Goal: Task Accomplishment & Management: Complete application form

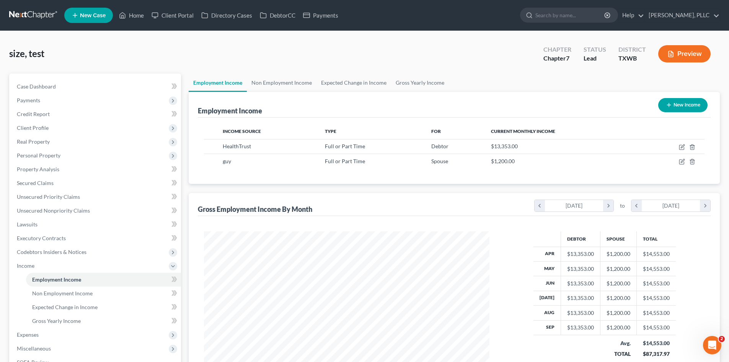
scroll to position [143, 301]
click at [327, 14] on link "Payments" at bounding box center [320, 15] width 43 height 14
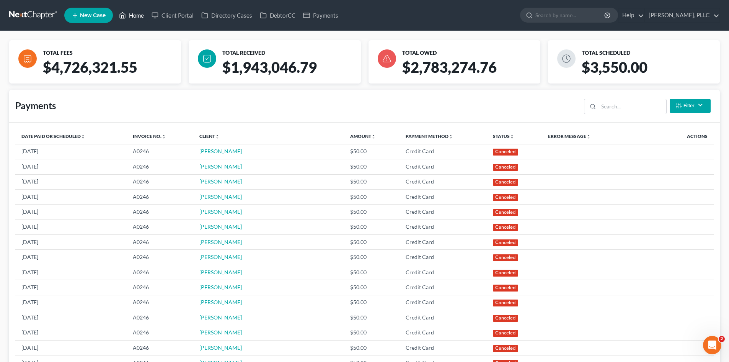
click at [142, 13] on link "Home" at bounding box center [131, 15] width 33 height 14
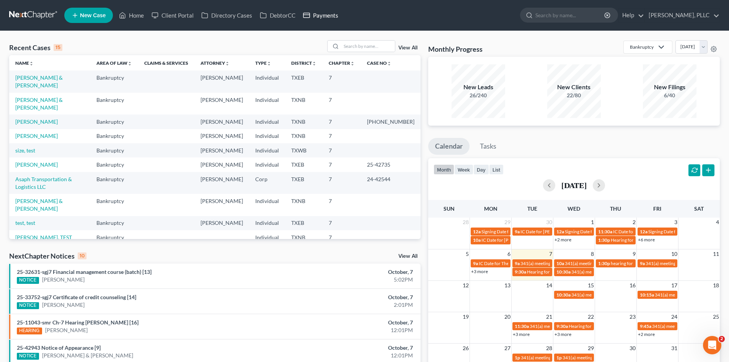
click at [331, 10] on link "Payments" at bounding box center [320, 15] width 43 height 14
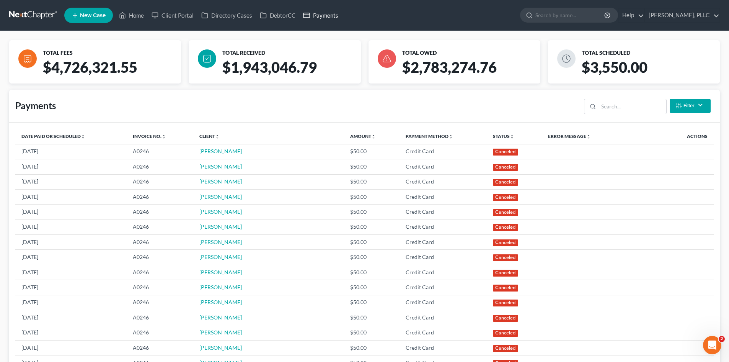
click at [329, 18] on link "Payments" at bounding box center [320, 15] width 43 height 14
click at [135, 15] on link "Home" at bounding box center [131, 15] width 33 height 14
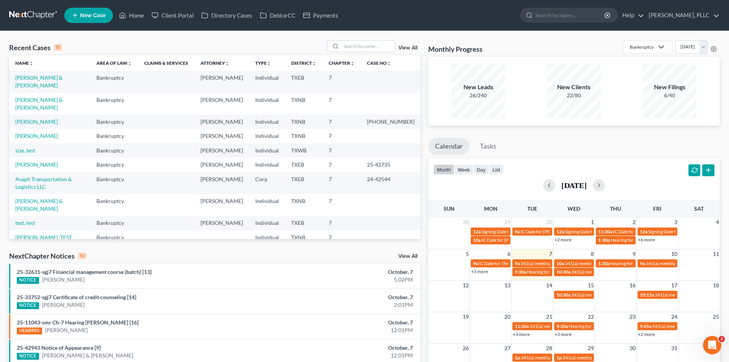
click at [90, 21] on link "New Case" at bounding box center [88, 15] width 49 height 15
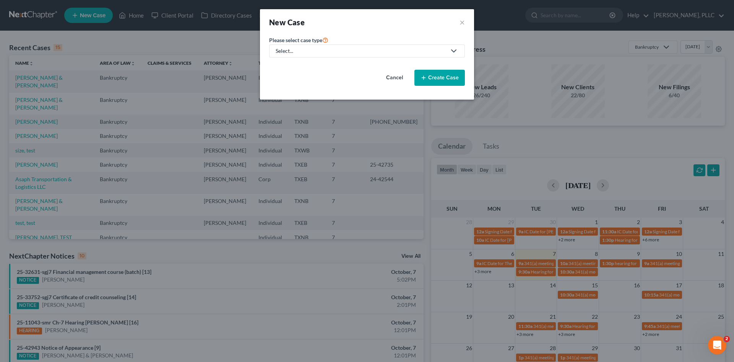
click at [304, 57] on link "Select..." at bounding box center [367, 50] width 196 height 13
drag, startPoint x: 300, startPoint y: 64, endPoint x: 306, endPoint y: 65, distance: 6.0
click at [300, 64] on div "Bankruptcy" at bounding box center [308, 66] width 62 height 8
select select "78"
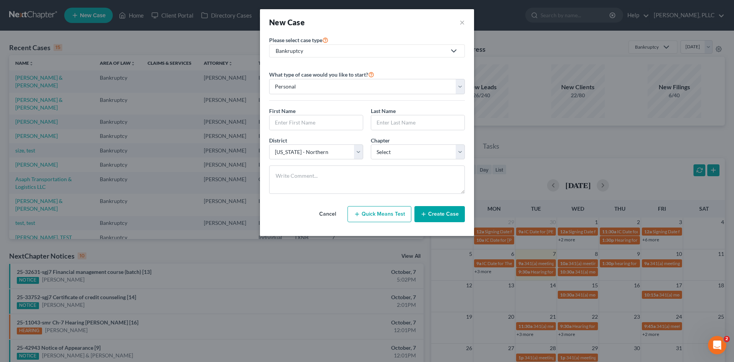
click at [313, 114] on div "First Name *" at bounding box center [316, 118] width 102 height 23
click at [314, 119] on input "text" at bounding box center [316, 122] width 93 height 15
type input "[PERSON_NAME]"
click at [436, 121] on input "text" at bounding box center [417, 122] width 93 height 15
type input "Ghazi"
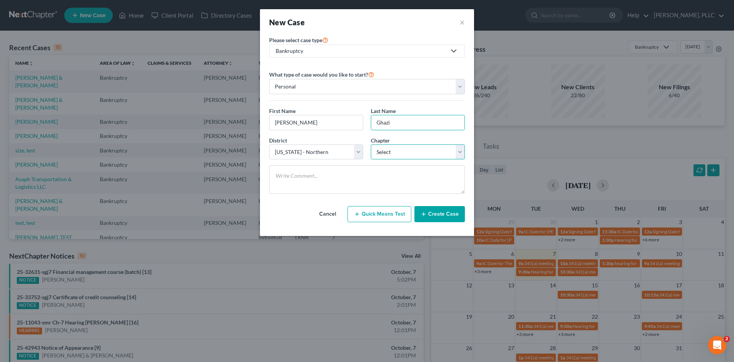
click at [411, 156] on select "Select 7 11 12 13" at bounding box center [418, 151] width 94 height 15
select select "0"
click at [371, 144] on select "Select 7 11 12 13" at bounding box center [418, 151] width 94 height 15
click at [440, 212] on button "Create Case" at bounding box center [440, 214] width 50 height 16
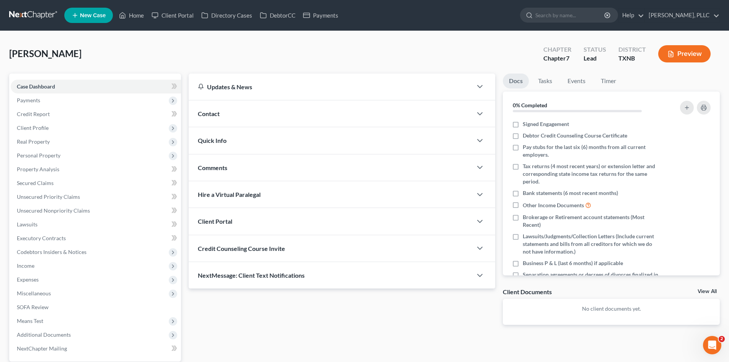
click at [282, 125] on div "Contact" at bounding box center [330, 113] width 283 height 26
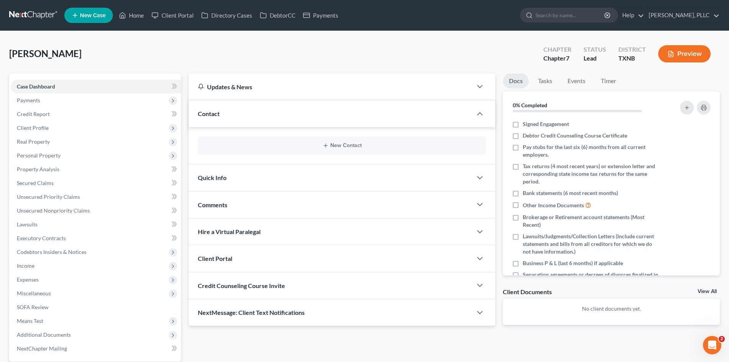
click at [359, 141] on div "New Contact" at bounding box center [342, 145] width 288 height 18
click at [352, 146] on button "New Contact" at bounding box center [342, 145] width 276 height 6
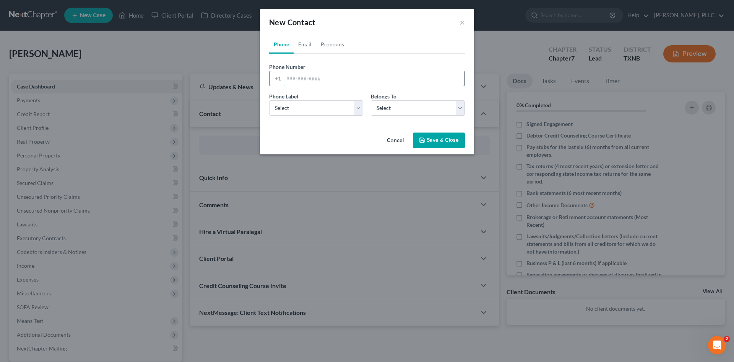
click at [339, 78] on input "tel" at bounding box center [374, 78] width 181 height 15
type input "[PHONE_NUMBER]"
click at [308, 116] on div "Phone Label * Select Mobile Home Work Other Belongs To * Select Client Other" at bounding box center [367, 106] width 204 height 29
drag, startPoint x: 301, startPoint y: 109, endPoint x: 298, endPoint y: 115, distance: 7.0
click at [301, 109] on select "Select Mobile Home Work Other" at bounding box center [316, 107] width 94 height 15
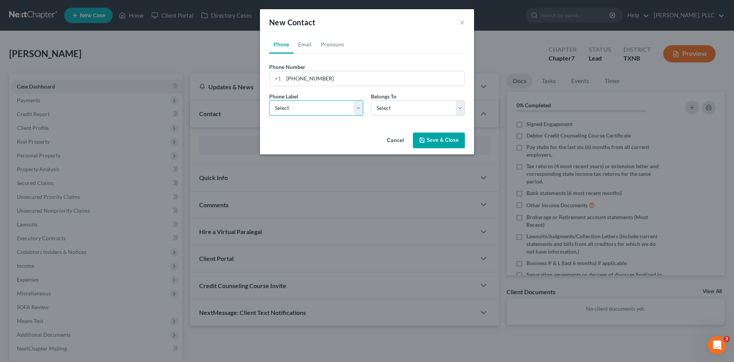
select select "0"
click at [269, 100] on select "Select Mobile Home Work Other" at bounding box center [316, 107] width 94 height 15
click at [380, 112] on select "Select Client Other" at bounding box center [418, 107] width 94 height 15
select select "0"
click at [371, 100] on select "Select Client Other" at bounding box center [418, 107] width 94 height 15
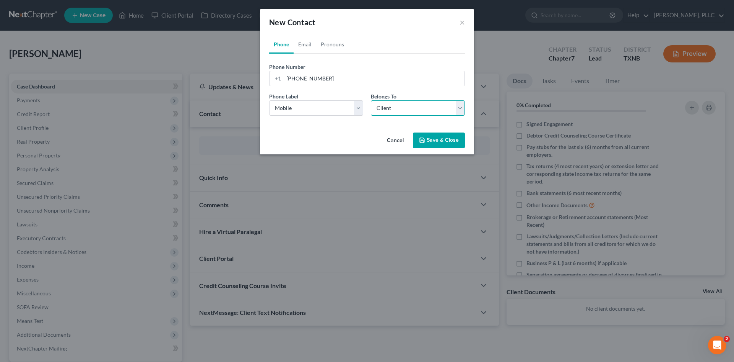
select select "0"
click at [307, 44] on link "Email" at bounding box center [305, 44] width 23 height 18
click at [301, 80] on input "email" at bounding box center [374, 78] width 181 height 15
paste input "[EMAIL_ADDRESS][DOMAIN_NAME]"
type input "[EMAIL_ADDRESS][DOMAIN_NAME]"
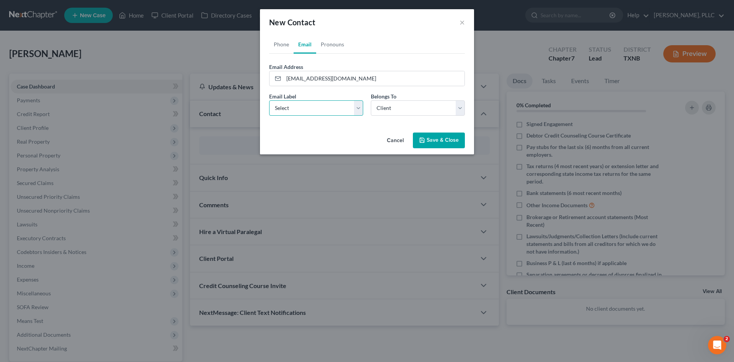
click at [316, 115] on select "Select Home Work Other" at bounding box center [316, 107] width 94 height 15
select select "0"
click at [269, 100] on select "Select Home Work Other" at bounding box center [316, 107] width 94 height 15
click at [425, 137] on icon "button" at bounding box center [422, 140] width 6 height 6
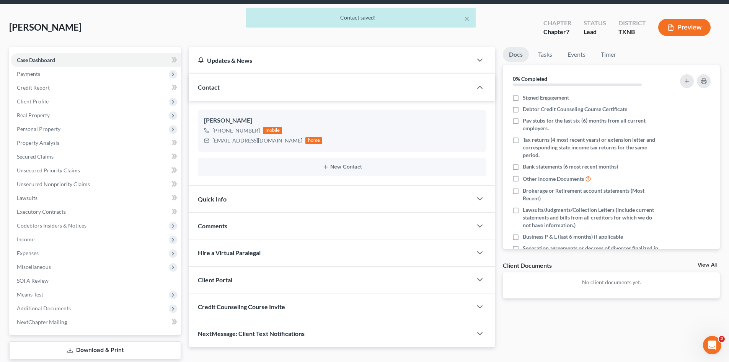
scroll to position [53, 0]
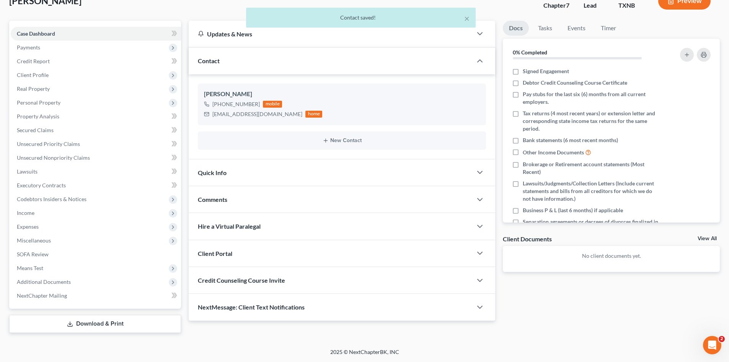
click at [248, 178] on div "Quick Info" at bounding box center [330, 172] width 283 height 26
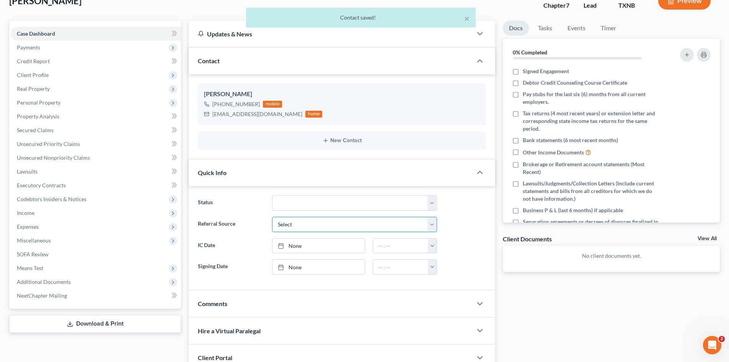
click at [316, 219] on select "Select Word Of Mouth Previous Clients Direct Mail Website Google Search Modern …" at bounding box center [354, 224] width 165 height 15
select select "3"
click at [272, 217] on select "Select Word Of Mouth Previous Clients Direct Mail Website Google Search Modern …" at bounding box center [354, 224] width 165 height 15
click at [307, 245] on link "[DATE]" at bounding box center [318, 245] width 92 height 15
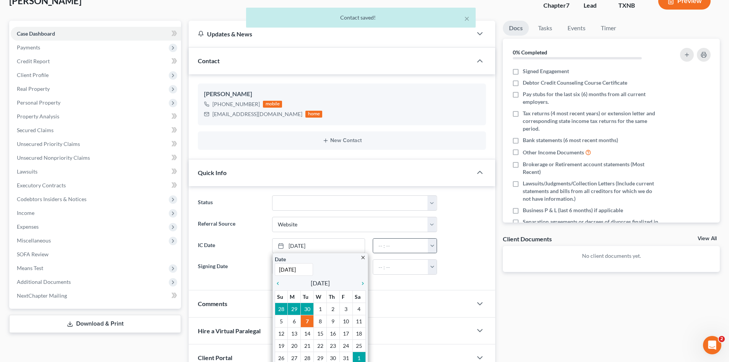
drag, startPoint x: 440, startPoint y: 246, endPoint x: 432, endPoint y: 249, distance: 8.1
click at [440, 246] on div "12:00am 12:30am 1:00am 1:30am 2:00am 2:30am 3:00am 3:30am 4:00am 4:30am 5:00am …" at bounding box center [405, 245] width 72 height 15
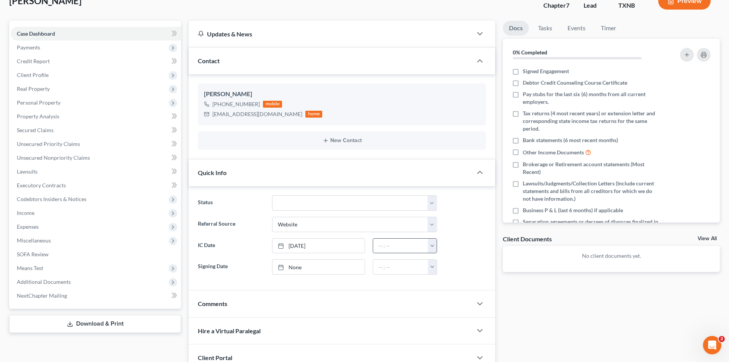
click at [432, 249] on button "button" at bounding box center [432, 245] width 9 height 15
click at [447, 303] on link "9:00am" at bounding box center [449, 302] width 43 height 13
type input "9:00am"
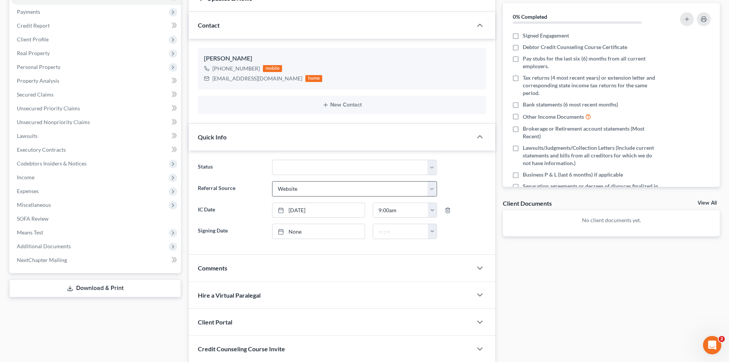
scroll to position [145, 0]
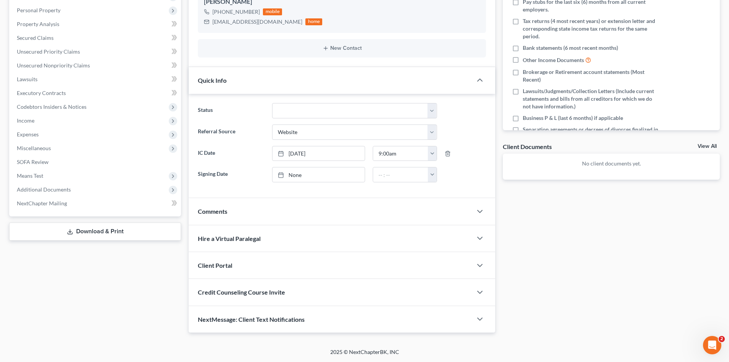
click at [280, 275] on div "Client Portal" at bounding box center [330, 265] width 283 height 26
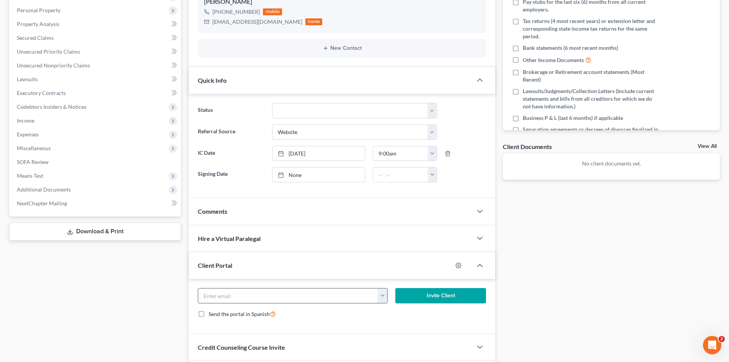
click at [264, 297] on input "email" at bounding box center [288, 295] width 180 height 15
paste input "[EMAIL_ADDRESS][DOMAIN_NAME]"
type input "[EMAIL_ADDRESS][DOMAIN_NAME]"
click at [428, 300] on button "Invite Client" at bounding box center [440, 295] width 91 height 15
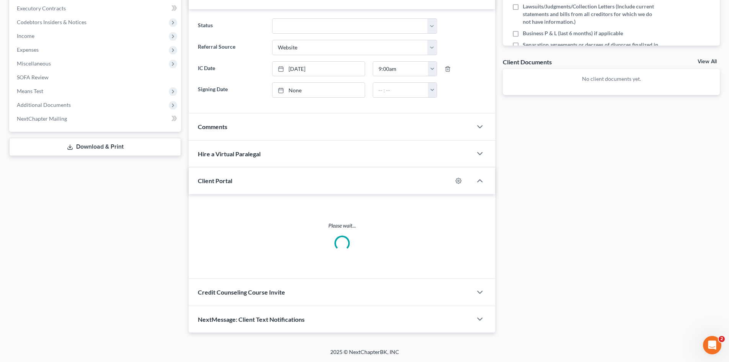
click at [303, 286] on div "Credit Counseling Course Invite" at bounding box center [330, 291] width 283 height 26
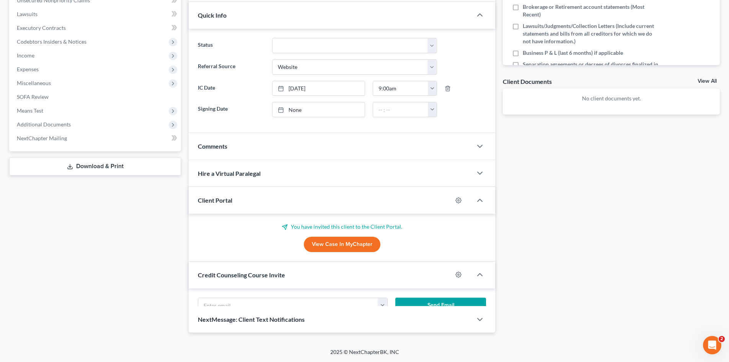
scroll to position [230, 0]
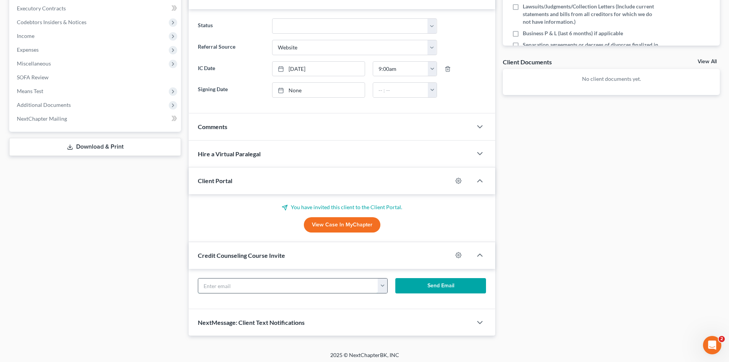
click at [255, 283] on input "text" at bounding box center [288, 285] width 180 height 15
paste input "[EMAIL_ADDRESS][DOMAIN_NAME]"
type input "[EMAIL_ADDRESS][DOMAIN_NAME]"
click at [427, 290] on button "Send Email" at bounding box center [440, 285] width 91 height 15
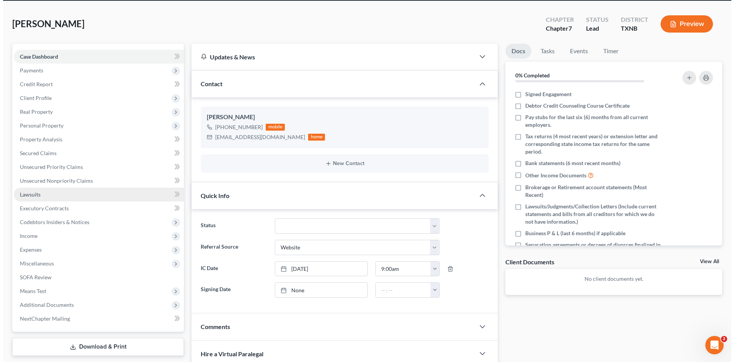
scroll to position [0, 0]
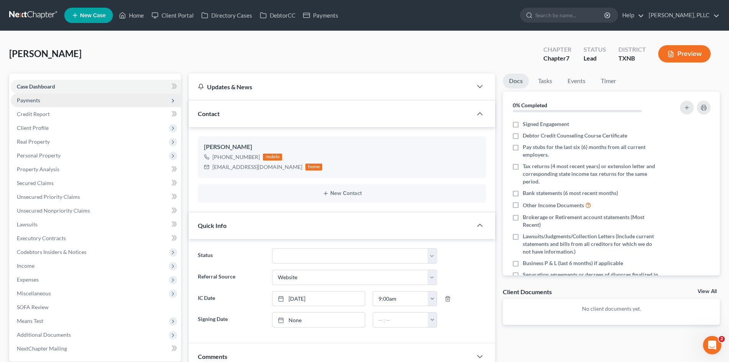
click at [48, 99] on span "Payments" at bounding box center [96, 100] width 170 height 14
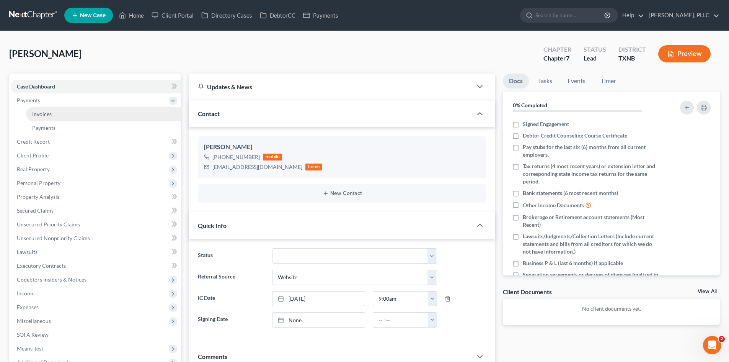
click at [73, 116] on link "Invoices" at bounding box center [103, 114] width 155 height 14
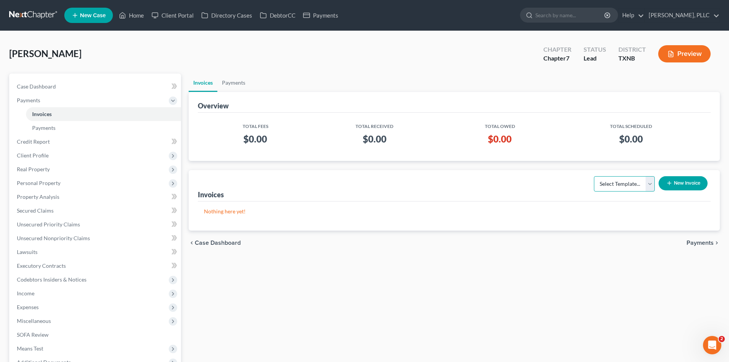
drag, startPoint x: 639, startPoint y: 190, endPoint x: 633, endPoint y: 188, distance: 5.8
click at [639, 190] on select "Select Template... Invoice" at bounding box center [624, 183] width 61 height 15
select select "0"
click at [594, 176] on select "Select Template... Invoice" at bounding box center [624, 183] width 61 height 15
click at [689, 185] on button "New Invoice" at bounding box center [682, 183] width 49 height 14
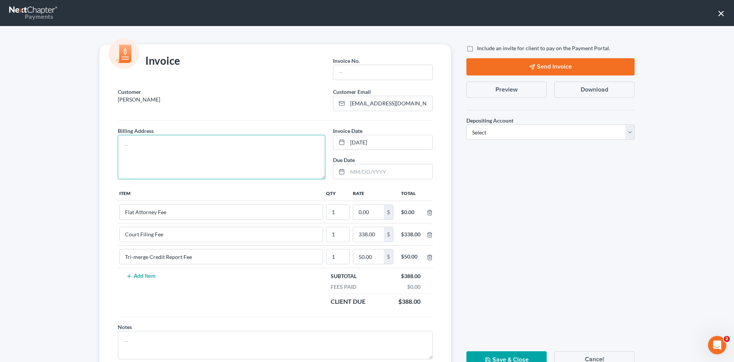
drag, startPoint x: 137, startPoint y: 162, endPoint x: 647, endPoint y: 242, distance: 515.3
click at [140, 164] on textarea at bounding box center [222, 157] width 208 height 44
type textarea "To be provided."
click at [403, 73] on input "text" at bounding box center [383, 72] width 99 height 15
type input "A0647"
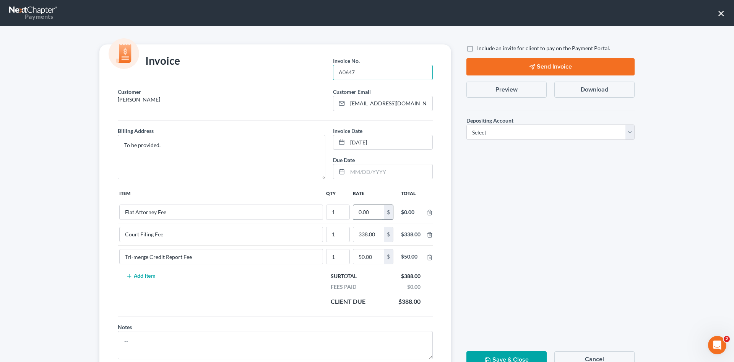
click at [368, 217] on input "0.00" at bounding box center [368, 212] width 31 height 15
type input "2,312.00"
click at [473, 42] on div "Invoice Invoice No. * A0647 Customer [PERSON_NAME] Email * [EMAIL_ADDRESS][DOMA…" at bounding box center [367, 193] width 734 height 335
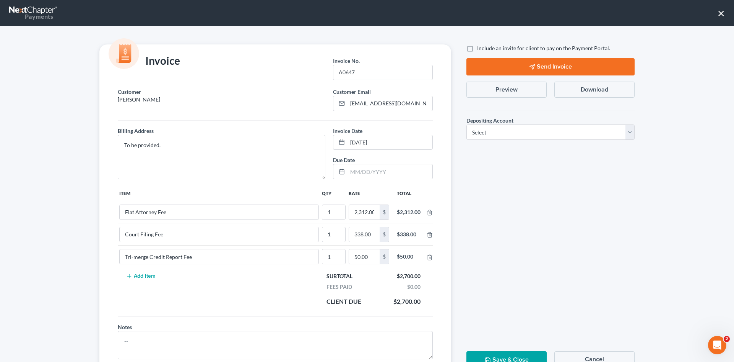
click at [477, 50] on label "Include an invite for client to pay on the Payment Portal." at bounding box center [543, 48] width 133 height 8
click at [480, 49] on input "Include an invite for client to pay on the Payment Portal." at bounding box center [482, 46] width 5 height 5
checkbox input "true"
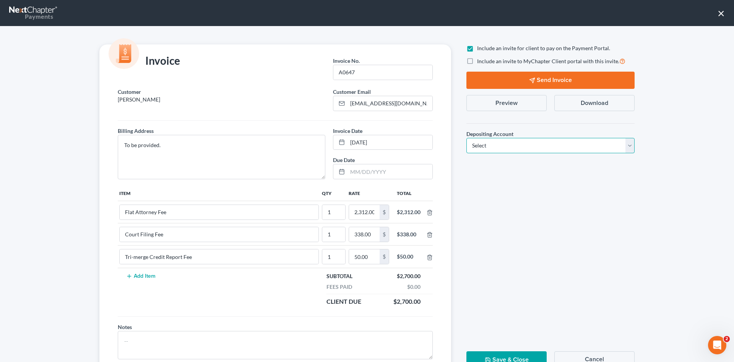
drag, startPoint x: 513, startPoint y: 142, endPoint x: 509, endPoint y: 152, distance: 10.4
click at [513, 142] on select "Select Operation Trust" at bounding box center [551, 145] width 168 height 15
select select "1"
click at [467, 138] on select "Select Operation Trust" at bounding box center [551, 145] width 168 height 15
click at [520, 83] on button "Send Invoice" at bounding box center [551, 80] width 168 height 17
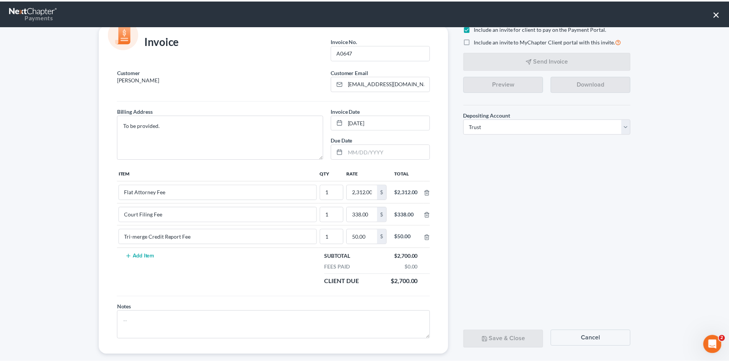
scroll to position [31, 0]
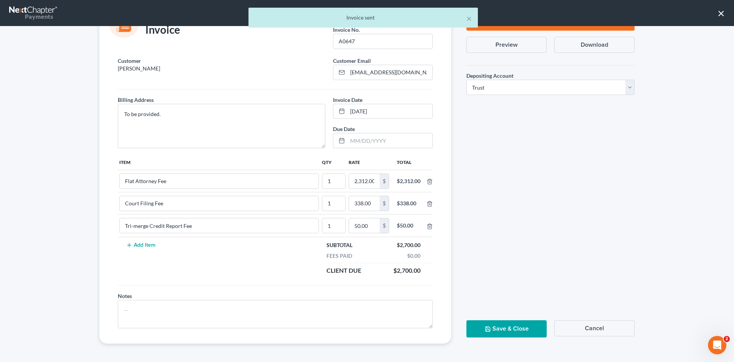
click at [498, 323] on button "Save & Close" at bounding box center [507, 328] width 80 height 17
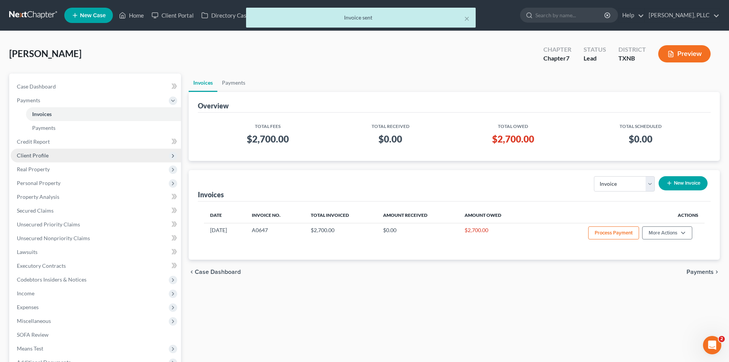
click at [30, 158] on span "Client Profile" at bounding box center [96, 155] width 170 height 14
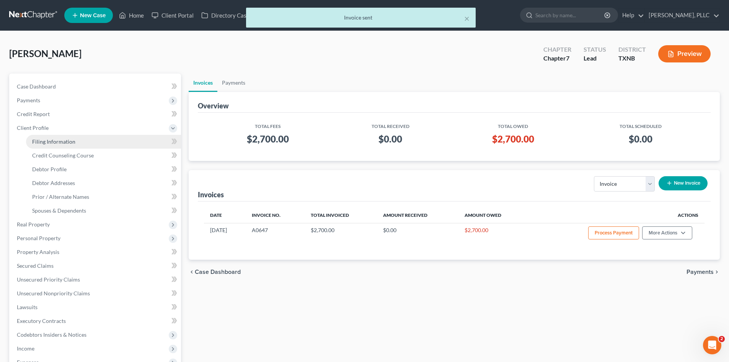
click at [33, 147] on link "Filing Information" at bounding box center [103, 142] width 155 height 14
select select "1"
select select "0"
select select "78"
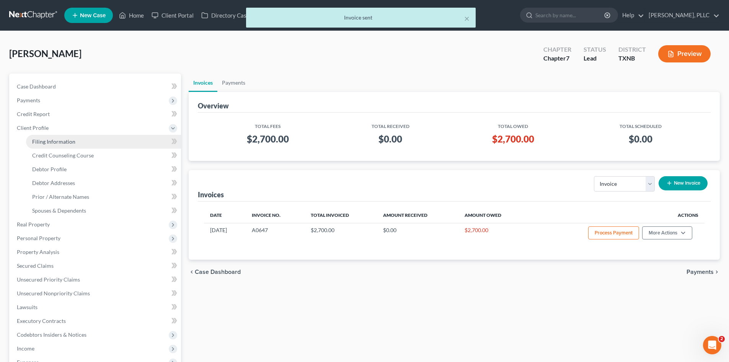
select select "45"
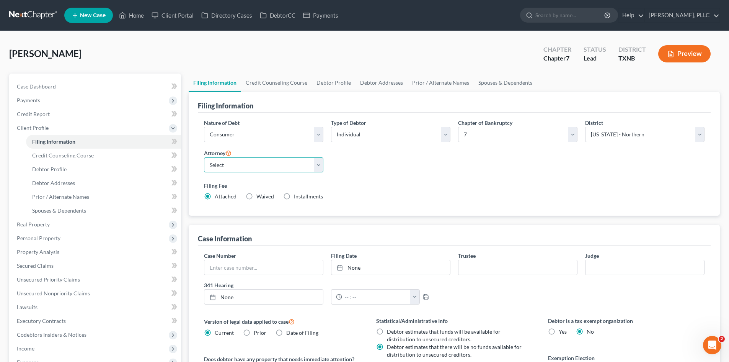
click at [239, 164] on select "Select [PERSON_NAME] - TXEB [PERSON_NAME] - [GEOGRAPHIC_DATA] [PERSON_NAME] - […" at bounding box center [263, 164] width 119 height 15
select select "1"
click at [204, 157] on select "Select [PERSON_NAME] - TXEB [PERSON_NAME] - [GEOGRAPHIC_DATA] [PERSON_NAME] - […" at bounding box center [263, 164] width 119 height 15
click at [299, 51] on div "[PERSON_NAME] Upgraded Chapter Chapter 7 Status [GEOGRAPHIC_DATA] [GEOGRAPHIC_D…" at bounding box center [364, 56] width 710 height 33
click at [49, 82] on link "Case Dashboard" at bounding box center [96, 87] width 170 height 14
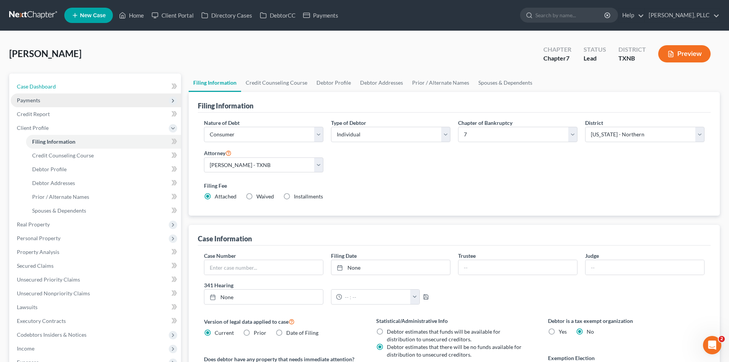
select select "3"
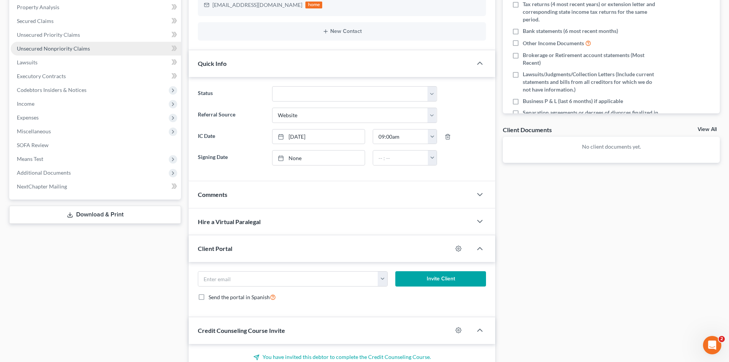
scroll to position [230, 0]
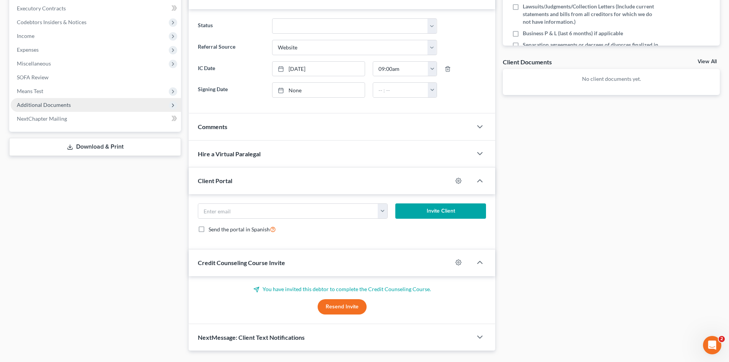
click at [79, 108] on span "Additional Documents" at bounding box center [96, 105] width 170 height 14
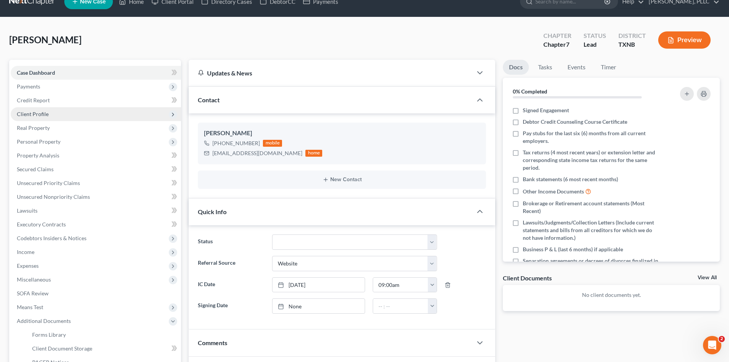
scroll to position [0, 0]
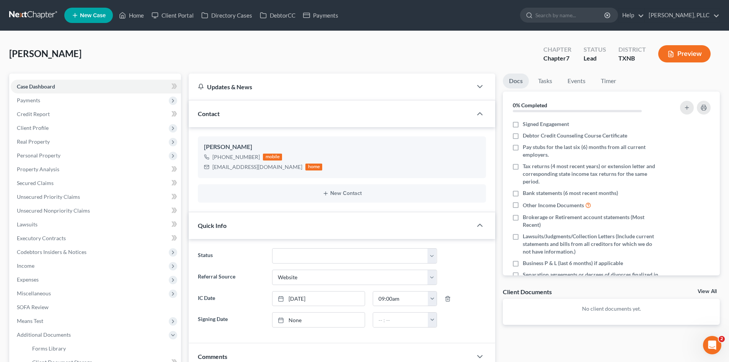
click at [98, 16] on span "New Case" at bounding box center [93, 16] width 26 height 6
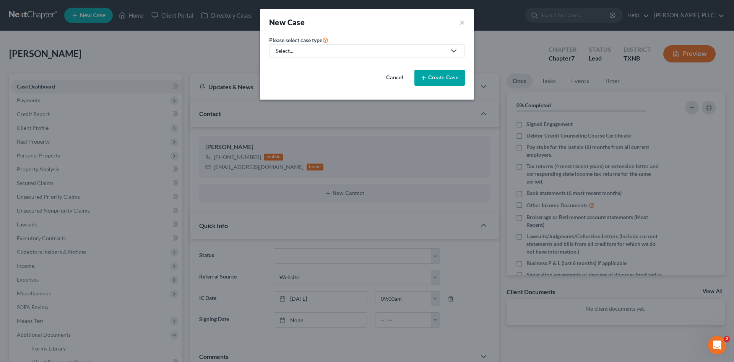
click at [303, 52] on div "Select..." at bounding box center [361, 51] width 171 height 8
click at [301, 64] on div "Bankruptcy" at bounding box center [308, 66] width 62 height 8
select select "78"
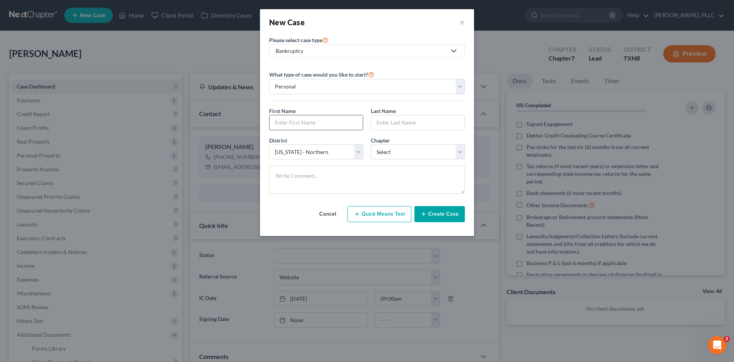
drag, startPoint x: 297, startPoint y: 127, endPoint x: 319, endPoint y: 117, distance: 24.3
click at [297, 127] on input "text" at bounding box center [316, 122] width 93 height 15
click at [338, 86] on select "Personal Business" at bounding box center [367, 86] width 196 height 15
click at [337, 87] on select "Personal Business" at bounding box center [367, 86] width 196 height 15
click at [316, 127] on input "text" at bounding box center [316, 122] width 93 height 15
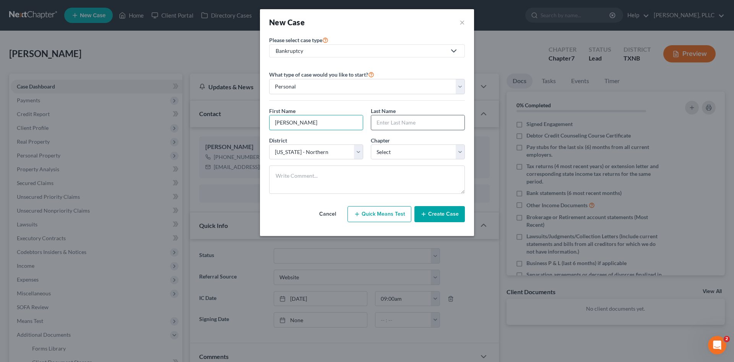
type input "[PERSON_NAME]"
click at [405, 126] on input "text" at bounding box center [417, 122] width 93 height 15
type input "[PERSON_NAME]"
click at [403, 153] on select "Select 7 11 12 13" at bounding box center [418, 151] width 94 height 15
select select "0"
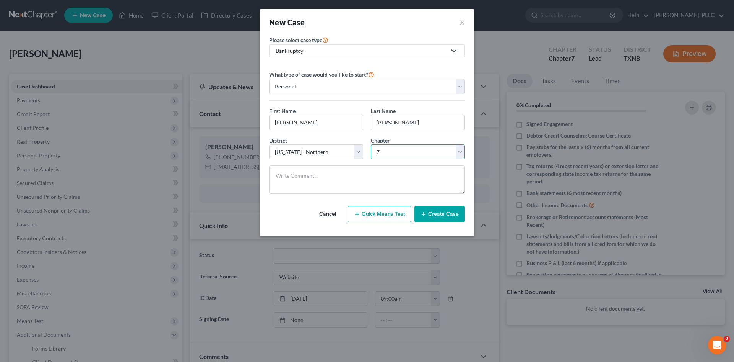
click at [371, 144] on select "Select 7 11 12 13" at bounding box center [418, 151] width 94 height 15
drag, startPoint x: 360, startPoint y: 154, endPoint x: 359, endPoint y: 159, distance: 4.7
click at [360, 154] on select "Select [US_STATE] - [GEOGRAPHIC_DATA] [US_STATE] - [GEOGRAPHIC_DATA][US_STATE] …" at bounding box center [316, 151] width 94 height 15
select select "80"
click at [269, 144] on select "Select [US_STATE] - [GEOGRAPHIC_DATA] [US_STATE] - [GEOGRAPHIC_DATA][US_STATE] …" at bounding box center [316, 151] width 94 height 15
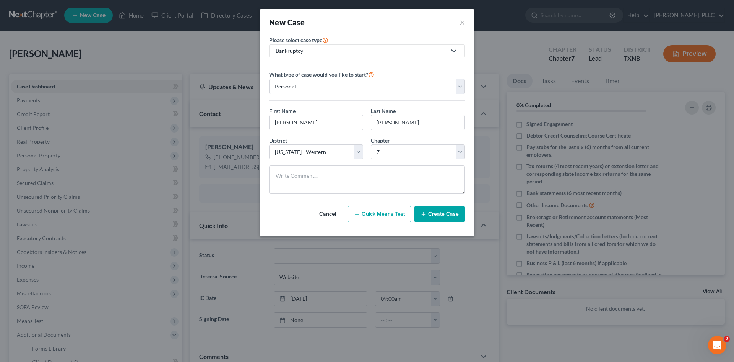
click at [443, 215] on button "Create Case" at bounding box center [440, 214] width 50 height 16
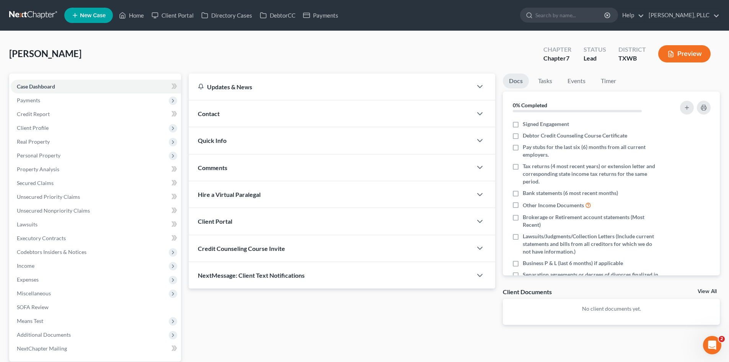
click at [239, 116] on div "Contact" at bounding box center [330, 113] width 283 height 26
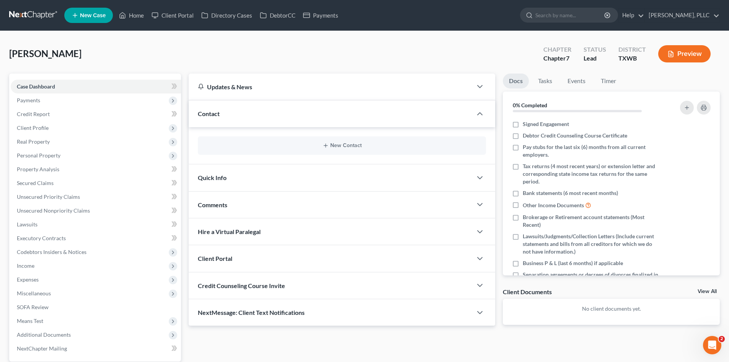
click at [350, 152] on div "New Contact" at bounding box center [342, 145] width 288 height 18
click at [350, 143] on button "New Contact" at bounding box center [342, 145] width 276 height 6
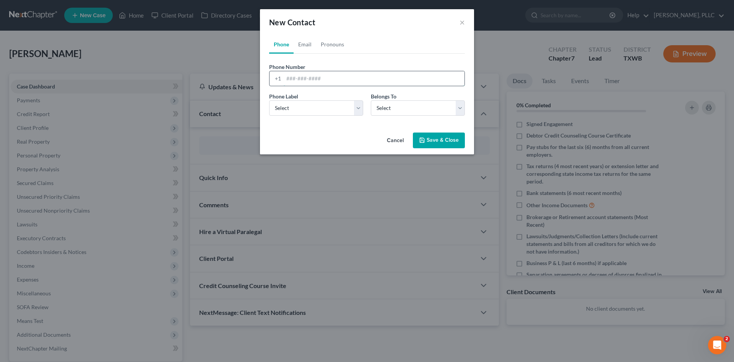
drag, startPoint x: 307, startPoint y: 77, endPoint x: 338, endPoint y: 78, distance: 31.0
click at [307, 77] on input "tel" at bounding box center [374, 78] width 181 height 15
type input "[PHONE_NUMBER]"
click at [321, 112] on select "Select Mobile Home Work Other" at bounding box center [316, 107] width 94 height 15
select select "0"
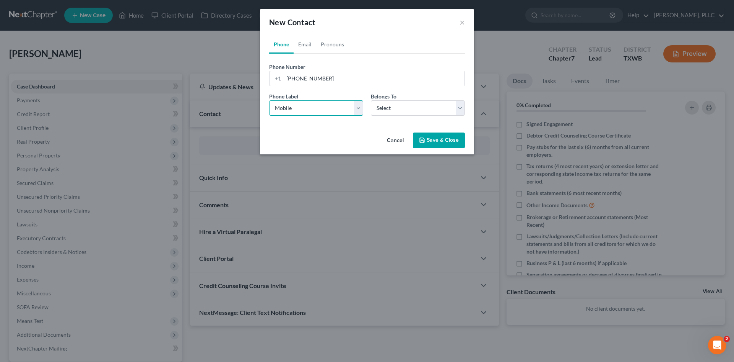
click at [269, 100] on select "Select Mobile Home Work Other" at bounding box center [316, 107] width 94 height 15
click at [422, 112] on select "Select Client Other" at bounding box center [418, 107] width 94 height 15
select select "0"
click at [371, 100] on select "Select Client Other" at bounding box center [418, 107] width 94 height 15
select select "0"
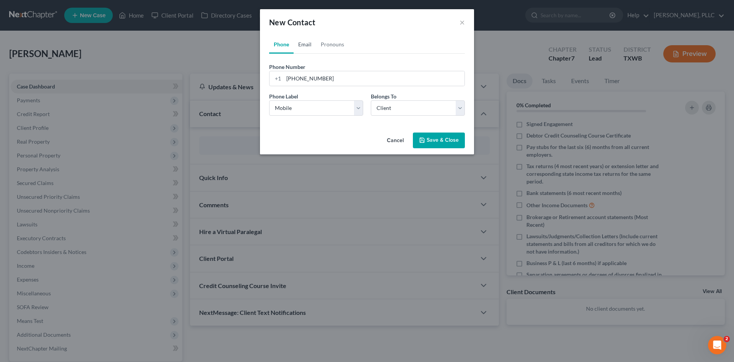
click at [304, 47] on link "Email" at bounding box center [305, 44] width 23 height 18
click at [305, 77] on input "email" at bounding box center [374, 78] width 181 height 15
paste input "[EMAIL_ADDRESS][DOMAIN_NAME]"
type input "[EMAIL_ADDRESS][DOMAIN_NAME]"
click at [318, 117] on div "Email Label Select Home Work Other Belongs To * Select Client Other" at bounding box center [367, 106] width 204 height 29
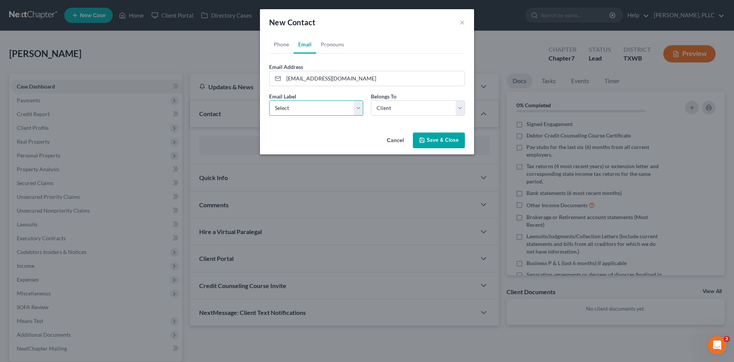
click at [317, 114] on select "Select Home Work Other" at bounding box center [316, 107] width 94 height 15
select select "0"
click at [269, 100] on select "Select Home Work Other" at bounding box center [316, 107] width 94 height 15
click at [441, 148] on button "Save & Close" at bounding box center [439, 140] width 52 height 16
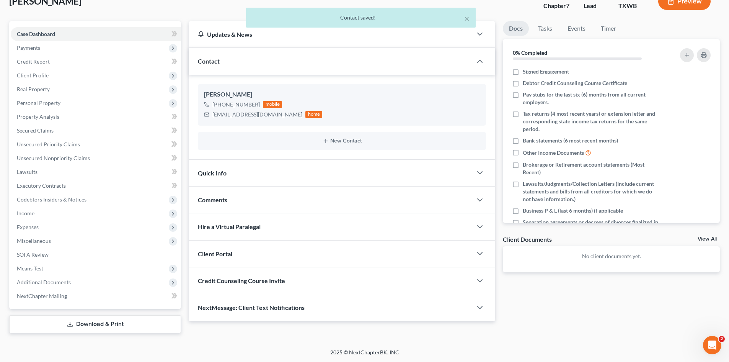
scroll to position [53, 0]
click at [244, 181] on div "Quick Info" at bounding box center [330, 172] width 283 height 26
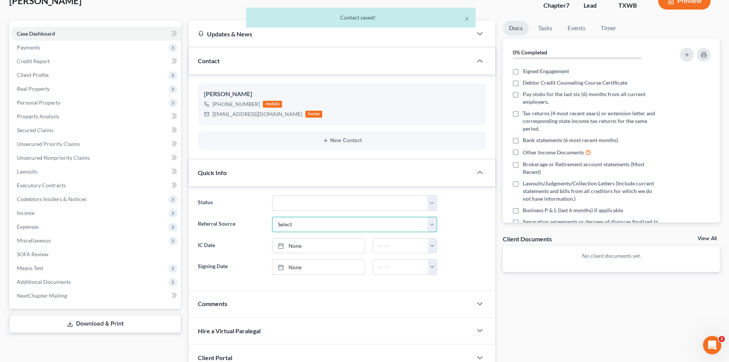
click at [314, 226] on select "Select Word Of Mouth Previous Clients Direct Mail Website Google Search Modern …" at bounding box center [354, 224] width 165 height 15
select select "4"
click at [272, 217] on select "Select Word Of Mouth Previous Clients Direct Mail Website Google Search Modern …" at bounding box center [354, 224] width 165 height 15
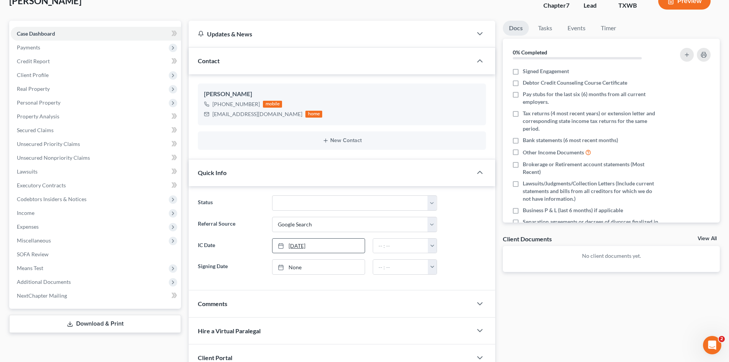
click at [316, 244] on link "[DATE]" at bounding box center [318, 245] width 92 height 15
click at [435, 248] on button "button" at bounding box center [432, 245] width 9 height 15
click at [448, 293] on link "7:00pm" at bounding box center [449, 291] width 43 height 13
type input "7:00pm"
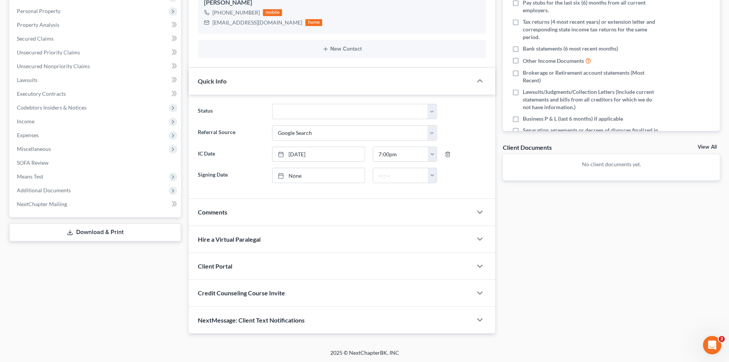
scroll to position [145, 0]
click at [238, 267] on div "Client Portal" at bounding box center [330, 265] width 283 height 26
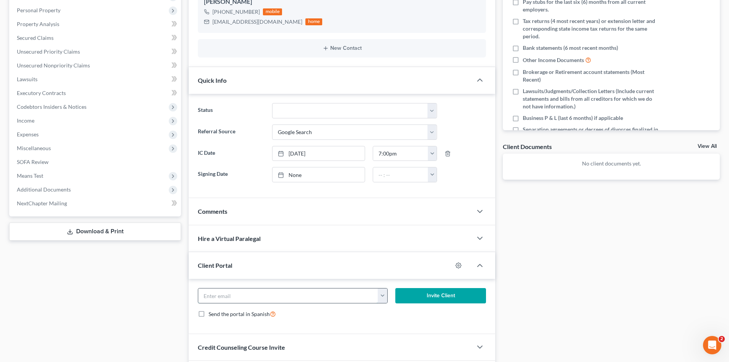
click at [233, 295] on input "email" at bounding box center [288, 295] width 180 height 15
paste input "[EMAIL_ADDRESS][DOMAIN_NAME]"
type input "[EMAIL_ADDRESS][DOMAIN_NAME]"
click at [428, 289] on button "Invite Client" at bounding box center [440, 295] width 91 height 15
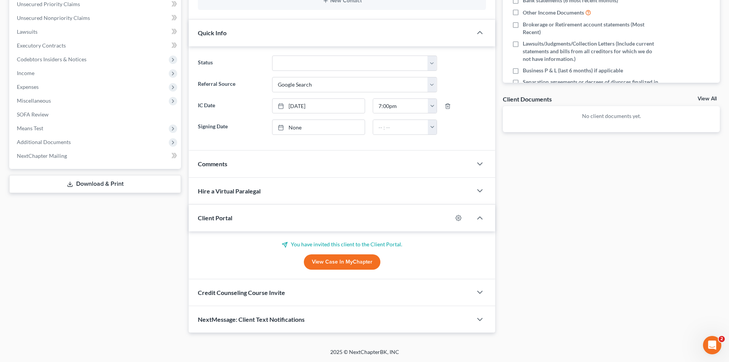
click at [281, 294] on span "Credit Counseling Course Invite" at bounding box center [241, 291] width 87 height 7
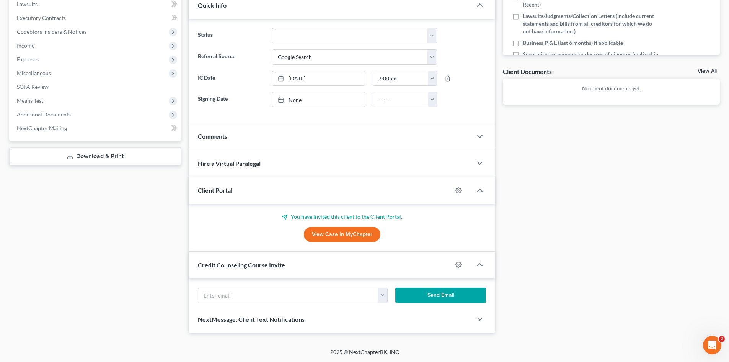
scroll to position [230, 0]
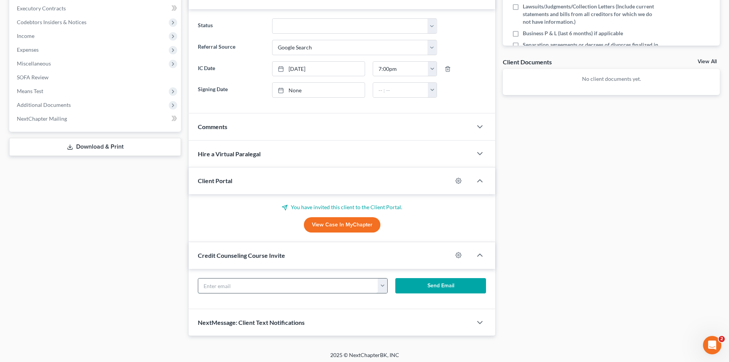
click at [265, 287] on input "text" at bounding box center [288, 285] width 180 height 15
paste input "[EMAIL_ADDRESS][DOMAIN_NAME]"
type input "[EMAIL_ADDRESS][DOMAIN_NAME]"
click at [434, 288] on button "Send Email" at bounding box center [440, 285] width 91 height 15
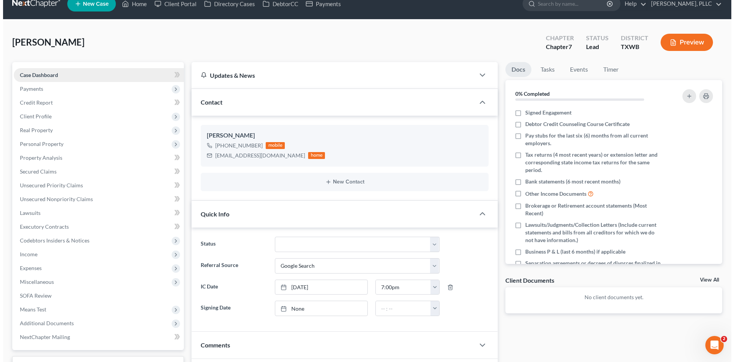
scroll to position [0, 0]
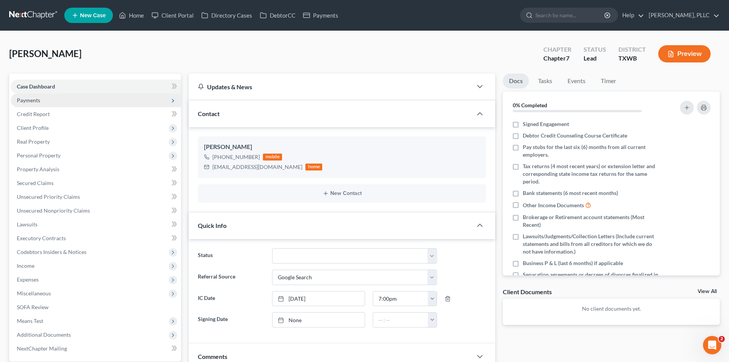
click at [60, 98] on span "Payments" at bounding box center [96, 100] width 170 height 14
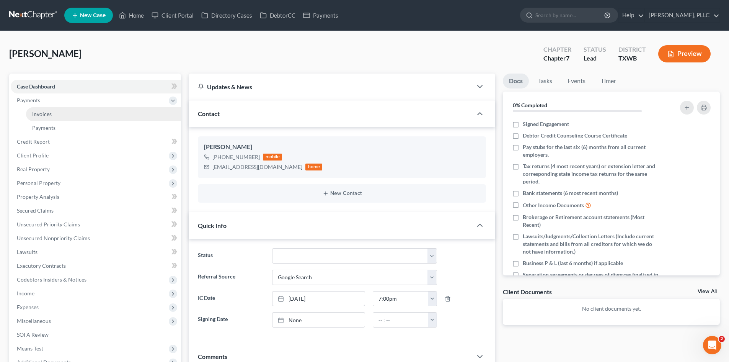
click at [50, 111] on span "Invoices" at bounding box center [42, 114] width 20 height 7
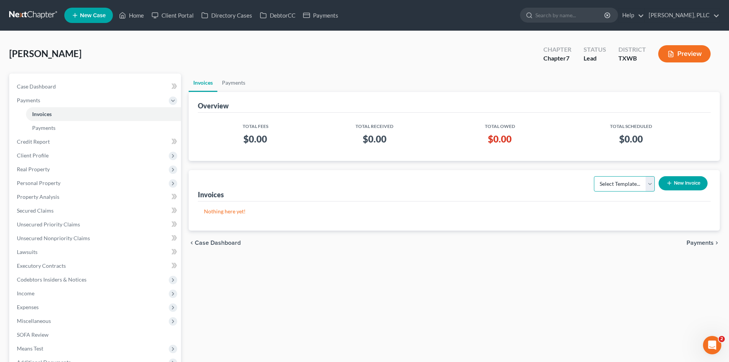
click at [614, 187] on select "Select Template... Invoice" at bounding box center [624, 183] width 61 height 15
select select "0"
click at [594, 176] on select "Select Template... Invoice" at bounding box center [624, 183] width 61 height 15
click at [690, 179] on button "New Invoice" at bounding box center [682, 183] width 49 height 14
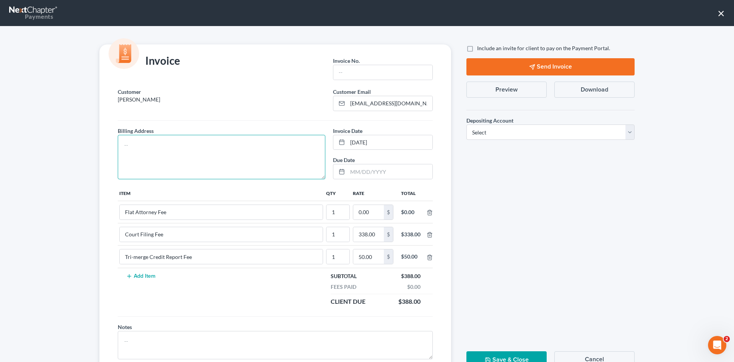
click at [228, 141] on textarea at bounding box center [222, 157] width 208 height 44
type textarea "To be provided."
drag, startPoint x: 352, startPoint y: 69, endPoint x: 360, endPoint y: 73, distance: 8.9
click at [352, 69] on input "text" at bounding box center [383, 72] width 99 height 15
type input "A0648"
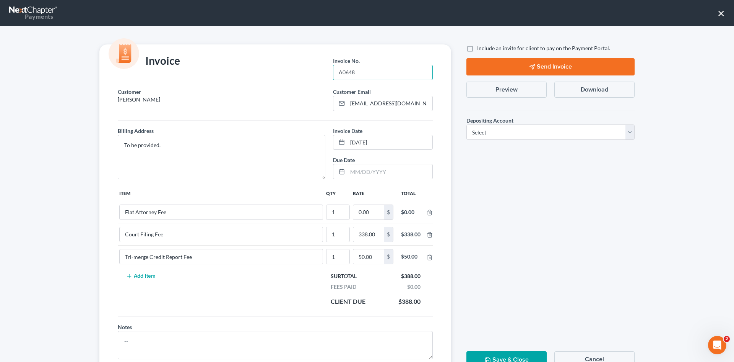
click at [365, 225] on td "338.00 $" at bounding box center [374, 234] width 44 height 22
type input "3,112.00"
click at [477, 50] on label "Include an invite for client to pay on the Payment Portal." at bounding box center [543, 48] width 133 height 8
click at [480, 49] on input "Include an invite for client to pay on the Payment Portal." at bounding box center [482, 46] width 5 height 5
checkbox input "true"
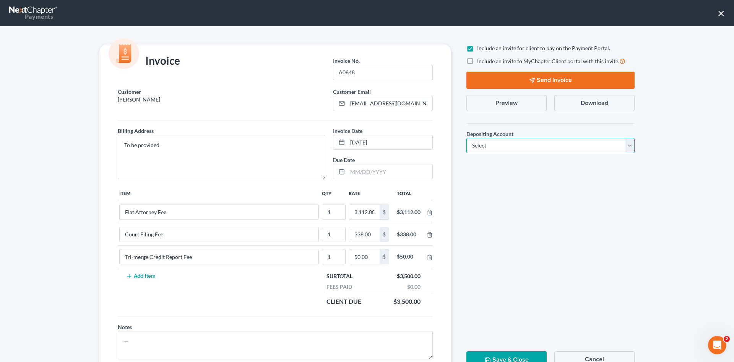
drag, startPoint x: 484, startPoint y: 148, endPoint x: 482, endPoint y: 151, distance: 4.4
click at [484, 148] on select "Select Operation Trust" at bounding box center [551, 145] width 168 height 15
select select "1"
click at [467, 138] on select "Select Operation Trust" at bounding box center [551, 145] width 168 height 15
click at [529, 76] on button "Send Invoice" at bounding box center [551, 80] width 168 height 17
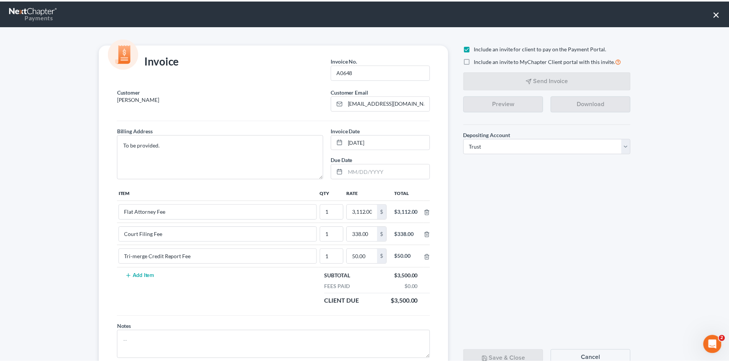
scroll to position [31, 0]
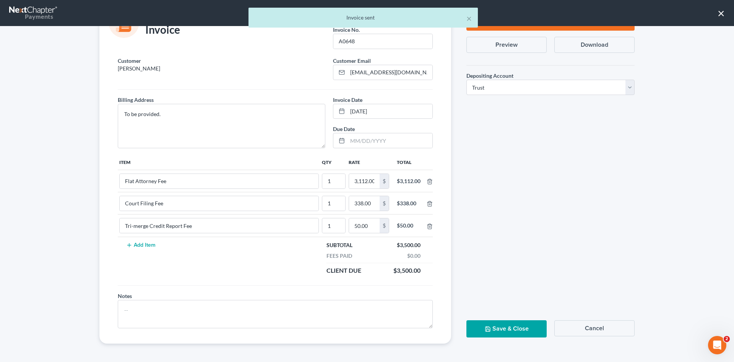
click at [516, 339] on div "Save & Close Cancel" at bounding box center [551, 331] width 176 height 23
click at [478, 339] on div "Save & Close Cancel" at bounding box center [551, 331] width 176 height 23
click at [488, 330] on icon "button" at bounding box center [488, 329] width 6 height 6
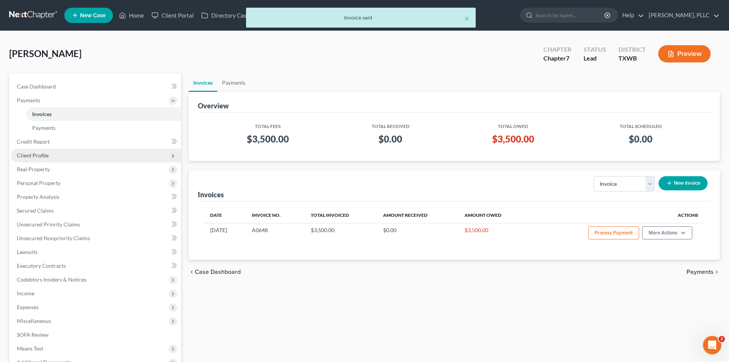
click at [43, 150] on span "Client Profile" at bounding box center [96, 155] width 170 height 14
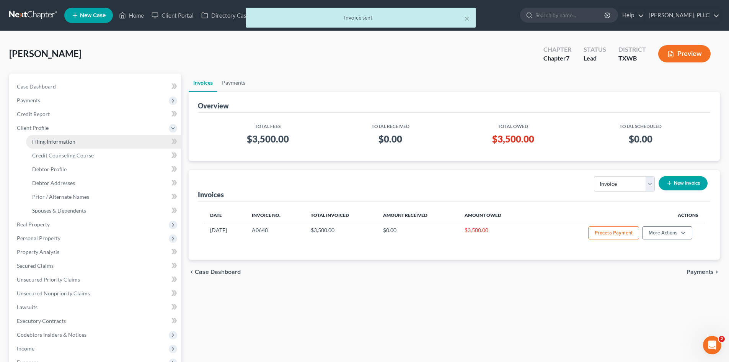
click at [62, 140] on span "Filing Information" at bounding box center [53, 141] width 43 height 7
select select "1"
select select "0"
select select "80"
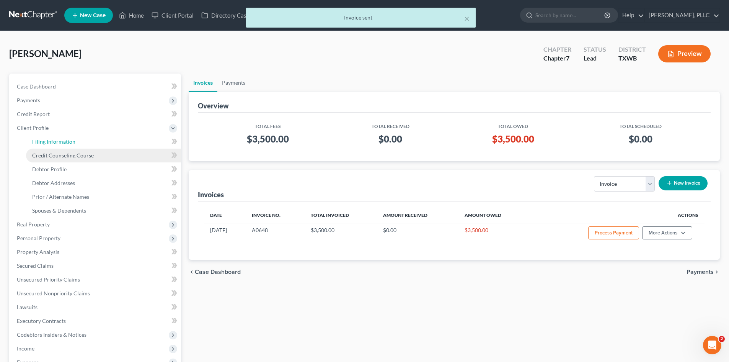
select select "45"
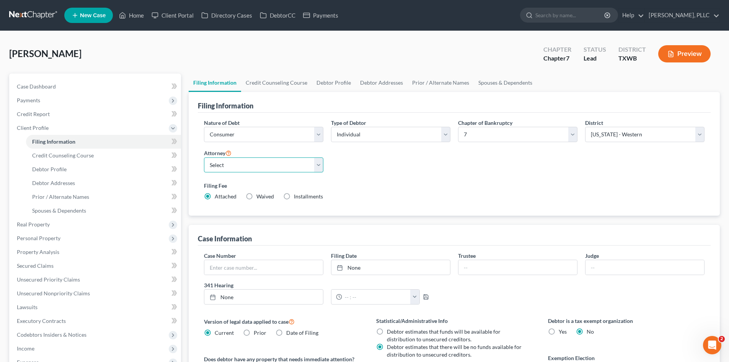
drag, startPoint x: 293, startPoint y: 161, endPoint x: 283, endPoint y: 171, distance: 13.5
click at [293, 161] on select "Select [PERSON_NAME] - TXEB [PERSON_NAME] - [GEOGRAPHIC_DATA] [PERSON_NAME] - […" at bounding box center [263, 164] width 119 height 15
select select "3"
click at [204, 157] on select "Select [PERSON_NAME] - TXEB [PERSON_NAME] - [GEOGRAPHIC_DATA] [PERSON_NAME] - […" at bounding box center [263, 164] width 119 height 15
drag, startPoint x: 429, startPoint y: 135, endPoint x: 426, endPoint y: 142, distance: 7.0
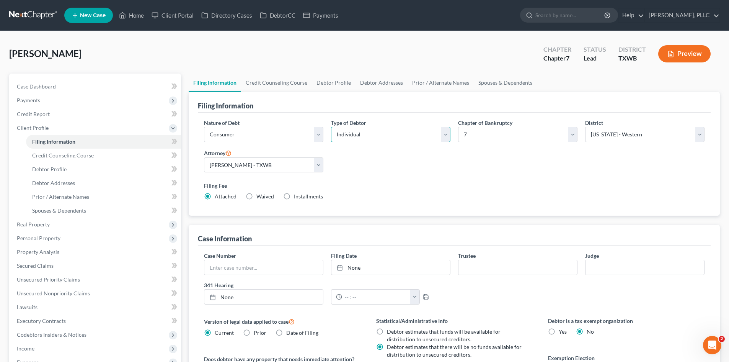
click at [429, 135] on select "Select Individual Joint" at bounding box center [390, 134] width 119 height 15
select select "1"
click at [331, 127] on select "Select Individual Joint" at bounding box center [390, 134] width 119 height 15
click at [415, 86] on link "Joint Debtor Profile" at bounding box center [435, 82] width 57 height 18
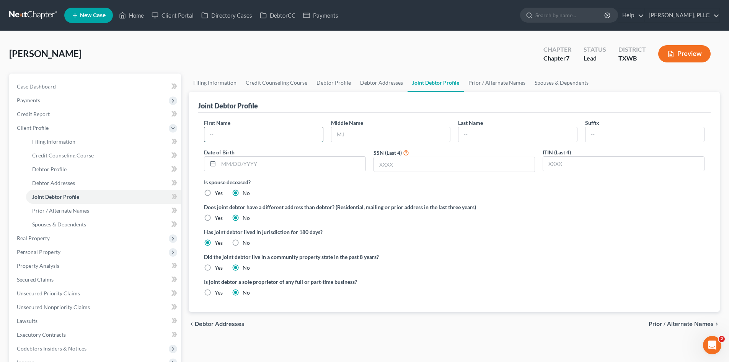
drag, startPoint x: 261, startPoint y: 134, endPoint x: 292, endPoint y: 137, distance: 31.5
click at [261, 134] on input "text" at bounding box center [263, 134] width 119 height 15
type input "[PERSON_NAME]"
click at [496, 136] on input "text" at bounding box center [517, 134] width 119 height 15
type input "[PERSON_NAME]"
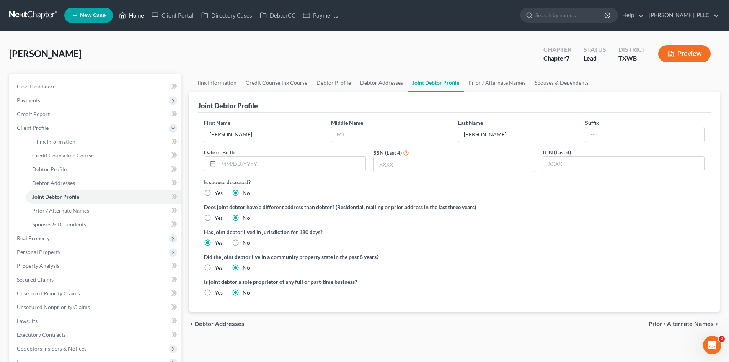
click at [133, 18] on link "Home" at bounding box center [131, 15] width 33 height 14
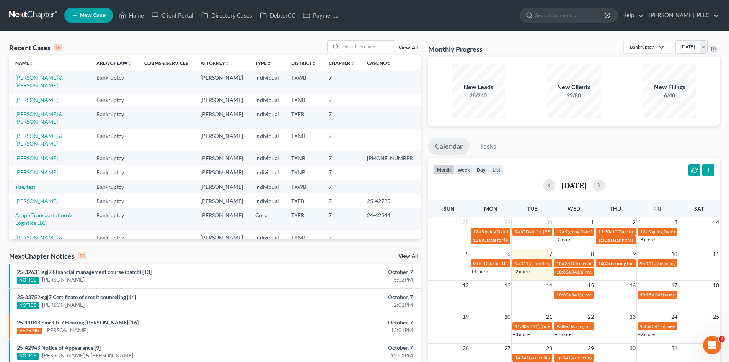
click at [84, 17] on span "New Case" at bounding box center [93, 16] width 26 height 6
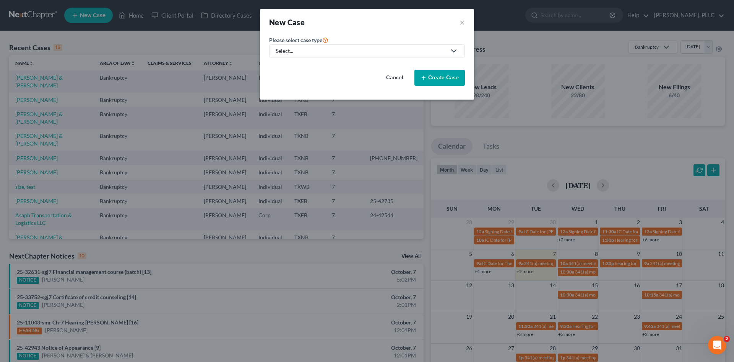
click at [317, 53] on div "Select..." at bounding box center [361, 51] width 171 height 8
click at [309, 66] on div "Bankruptcy" at bounding box center [308, 66] width 62 height 8
select select "78"
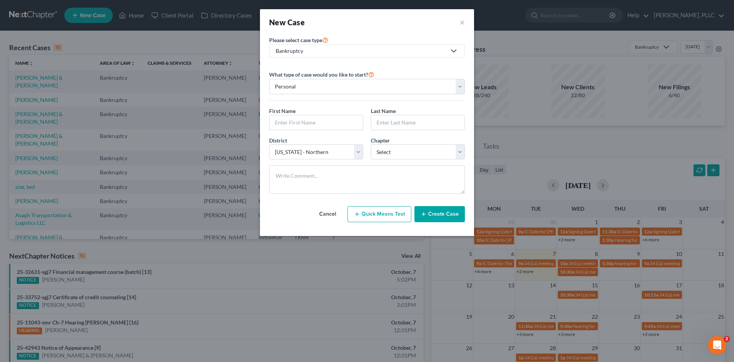
drag, startPoint x: 334, startPoint y: 128, endPoint x: 390, endPoint y: 135, distance: 55.9
click at [339, 130] on div at bounding box center [316, 122] width 94 height 15
type input "Arneatha"
click at [407, 121] on input "text" at bounding box center [417, 122] width 93 height 15
type input "[PERSON_NAME]"
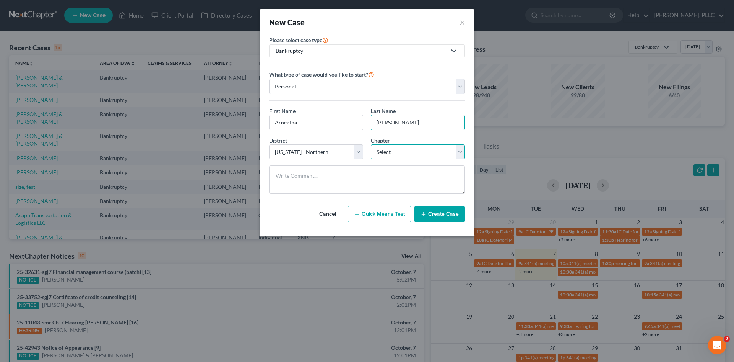
click at [392, 149] on select "Select 7 11 12 13" at bounding box center [418, 151] width 94 height 15
select select "0"
click at [371, 144] on select "Select 7 11 12 13" at bounding box center [418, 151] width 94 height 15
click at [440, 218] on button "Create Case" at bounding box center [440, 214] width 50 height 16
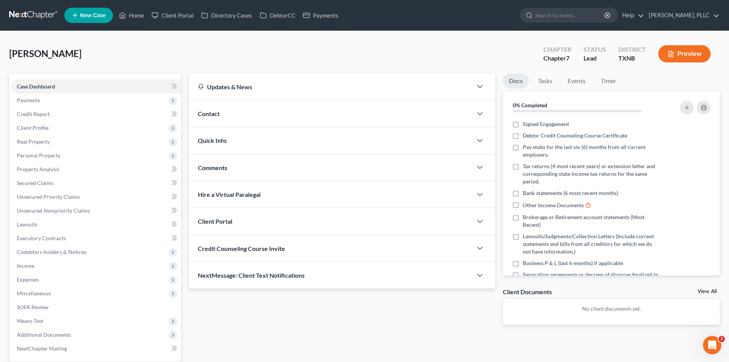
click at [265, 107] on div "Contact" at bounding box center [330, 113] width 283 height 26
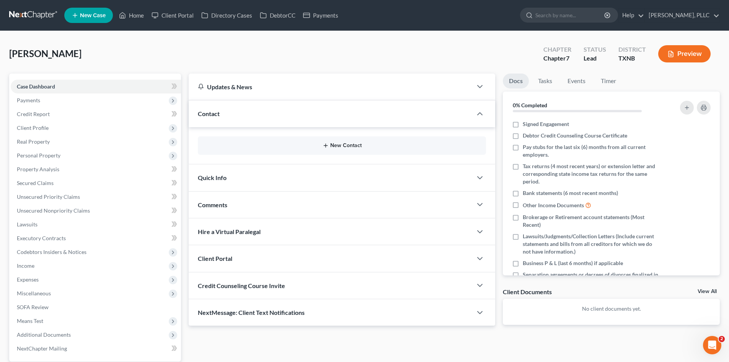
click at [345, 147] on button "New Contact" at bounding box center [342, 145] width 276 height 6
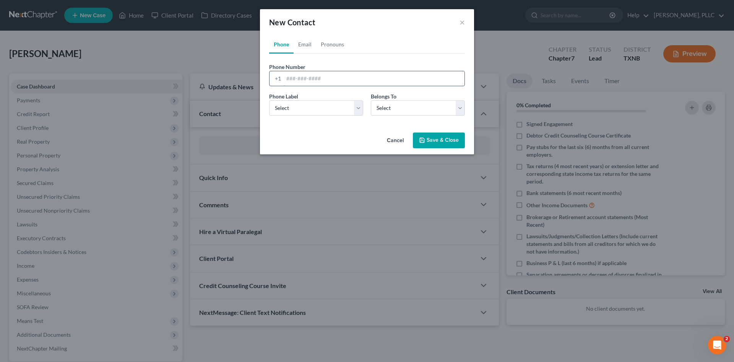
drag, startPoint x: 306, startPoint y: 80, endPoint x: 311, endPoint y: 79, distance: 4.7
click at [306, 80] on input "tel" at bounding box center [374, 78] width 181 height 15
type input "[PHONE_NUMBER]"
click at [323, 113] on select "Select Mobile Home Work Other" at bounding box center [316, 107] width 94 height 15
select select "0"
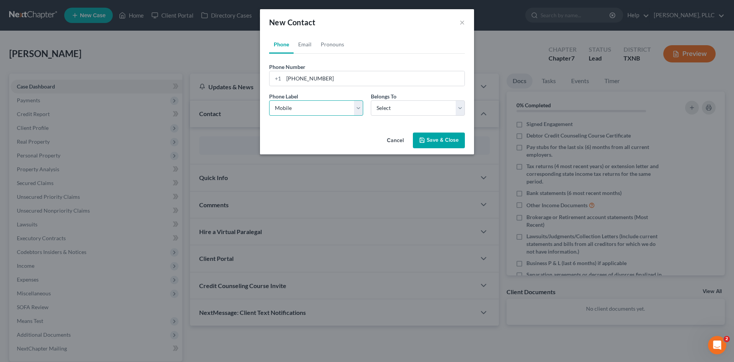
click at [269, 100] on select "Select Mobile Home Work Other" at bounding box center [316, 107] width 94 height 15
click at [408, 115] on select "Select Client Other" at bounding box center [418, 107] width 94 height 15
select select "0"
click at [371, 100] on select "Select Client Other" at bounding box center [418, 107] width 94 height 15
select select "0"
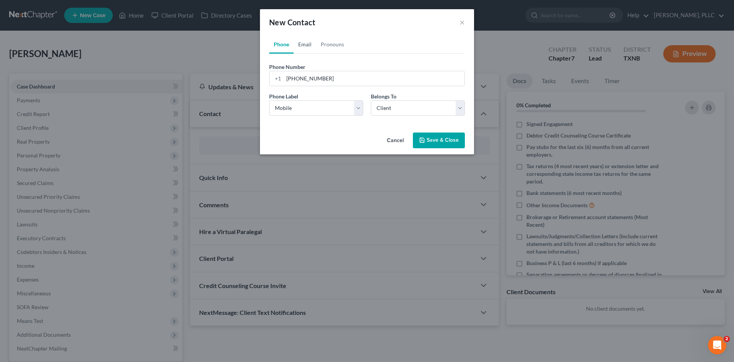
drag, startPoint x: 311, startPoint y: 48, endPoint x: 311, endPoint y: 54, distance: 6.1
click at [311, 48] on link "Email" at bounding box center [305, 44] width 23 height 18
click at [316, 74] on input "email" at bounding box center [374, 78] width 181 height 15
paste input "[EMAIL_ADDRESS][DOMAIN_NAME]"
type input "[EMAIL_ADDRESS][DOMAIN_NAME]"
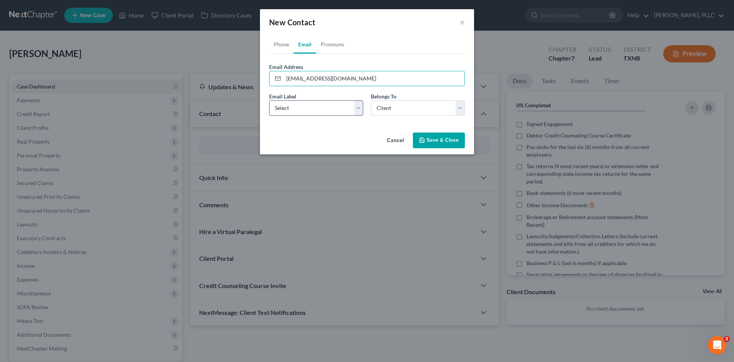
click at [305, 102] on div "Email Label Select Home Work Other" at bounding box center [316, 103] width 102 height 23
click at [306, 113] on select "Select Home Work Other" at bounding box center [316, 107] width 94 height 15
select select "1"
click at [269, 100] on select "Select Home Work Other" at bounding box center [316, 107] width 94 height 15
click at [448, 142] on button "Save & Close" at bounding box center [439, 140] width 52 height 16
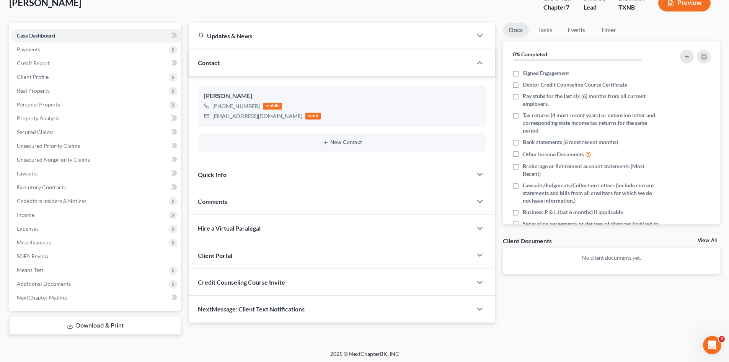
scroll to position [53, 0]
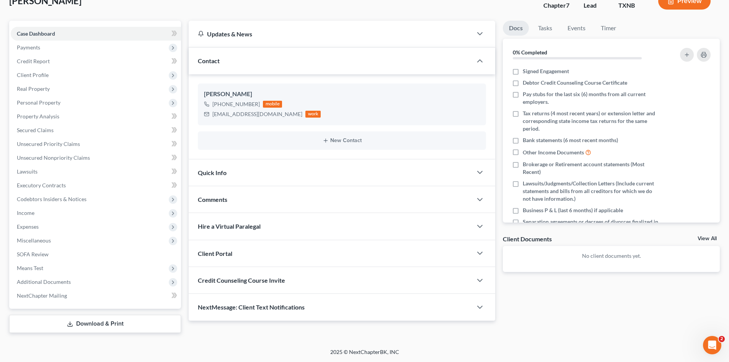
click at [255, 170] on div "Quick Info" at bounding box center [330, 172] width 283 height 26
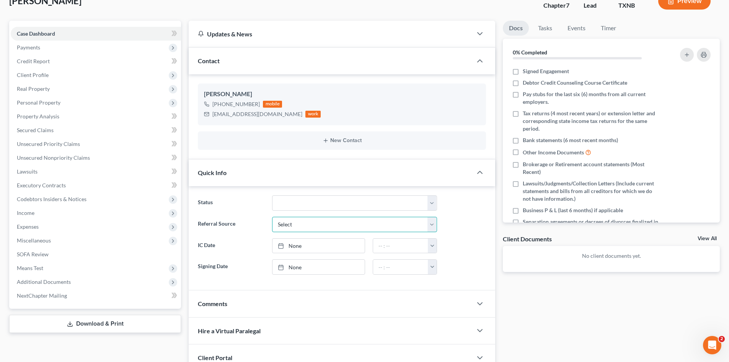
click at [290, 220] on select "Select Word Of Mouth Previous Clients Direct Mail Website Google Search Modern …" at bounding box center [354, 224] width 165 height 15
select select "1"
click at [272, 217] on select "Select Word Of Mouth Previous Clients Direct Mail Website Google Search Modern …" at bounding box center [354, 224] width 165 height 15
drag, startPoint x: 309, startPoint y: 246, endPoint x: 388, endPoint y: 246, distance: 79.2
click at [309, 246] on link "None" at bounding box center [318, 245] width 92 height 15
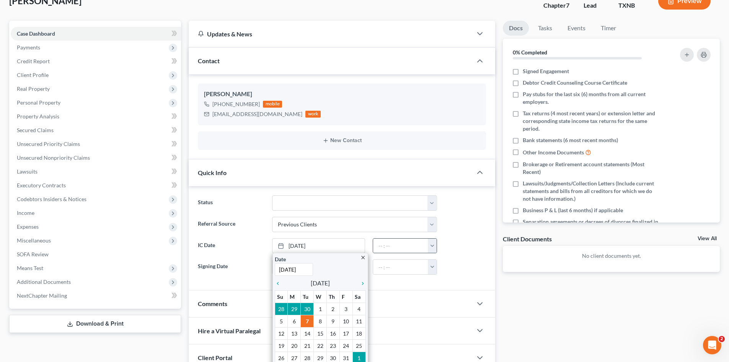
click at [433, 249] on button "button" at bounding box center [432, 245] width 9 height 15
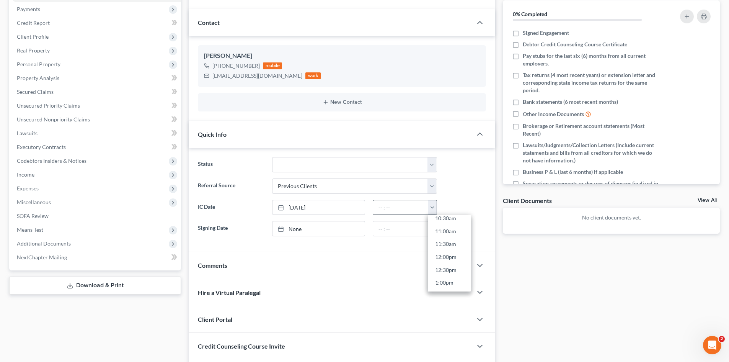
scroll to position [306, 0]
click at [448, 250] on link "1:00pm" at bounding box center [449, 252] width 43 height 13
type input "1:00pm"
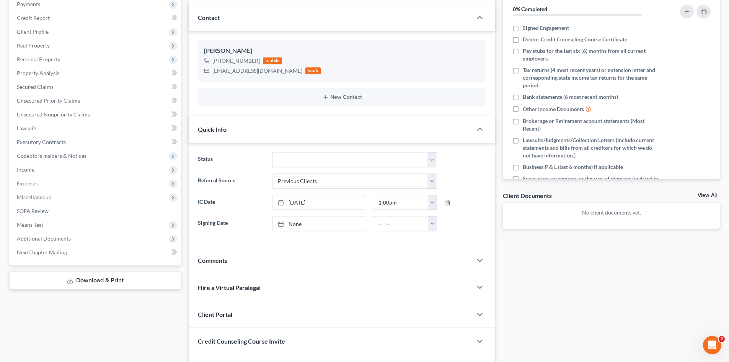
scroll to position [145, 0]
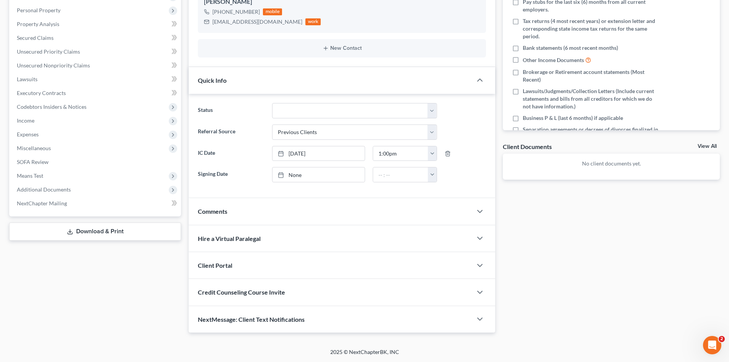
click at [239, 269] on div "Client Portal" at bounding box center [330, 265] width 283 height 26
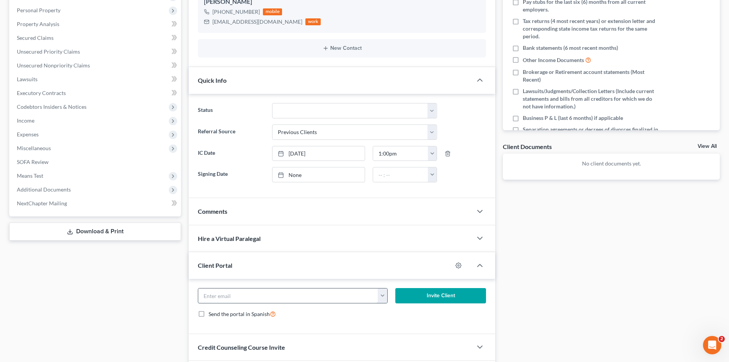
click at [290, 300] on input "email" at bounding box center [288, 295] width 180 height 15
paste input "[EMAIL_ADDRESS][DOMAIN_NAME]"
type input "[EMAIL_ADDRESS][DOMAIN_NAME]"
click at [438, 293] on button "Invite Client" at bounding box center [440, 295] width 91 height 15
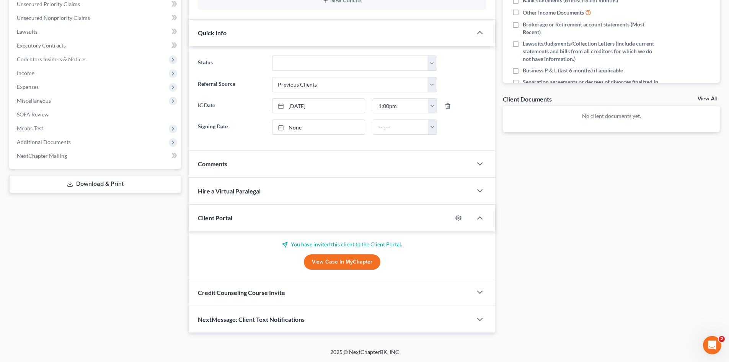
click at [259, 296] on div "Credit Counseling Course Invite" at bounding box center [330, 292] width 283 height 26
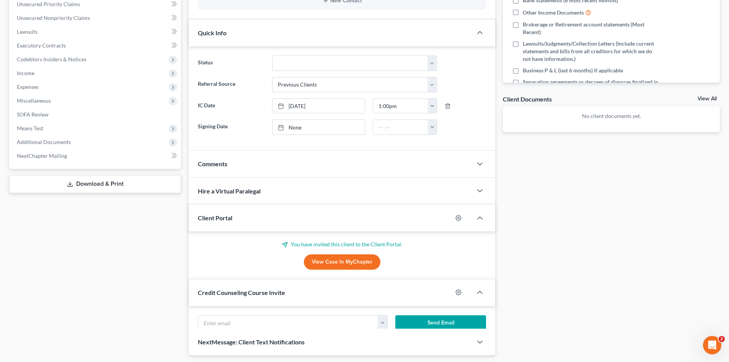
scroll to position [230, 0]
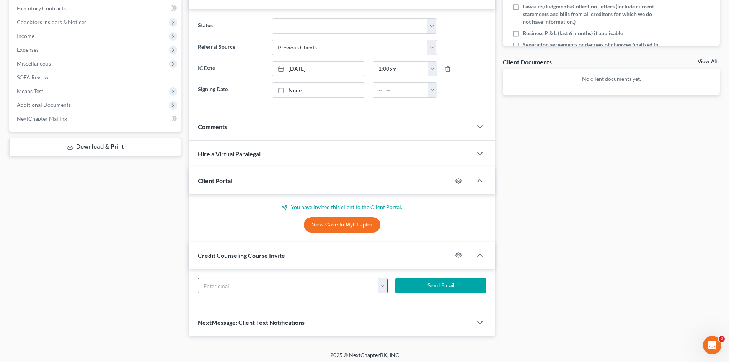
click at [251, 287] on input "text" at bounding box center [288, 285] width 180 height 15
paste input "[EMAIL_ADDRESS][DOMAIN_NAME]"
type input "[EMAIL_ADDRESS][DOMAIN_NAME]"
click at [441, 290] on button "Send Email" at bounding box center [440, 285] width 91 height 15
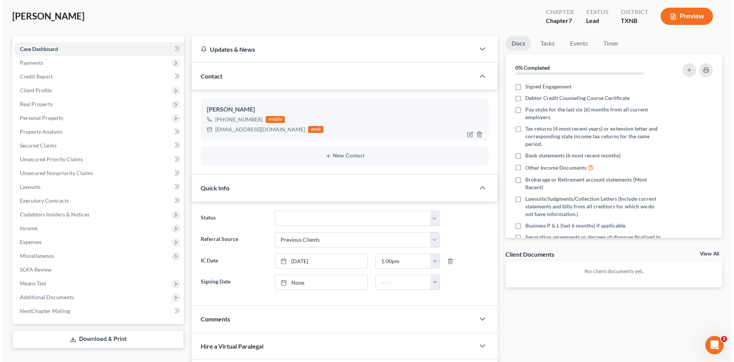
scroll to position [0, 0]
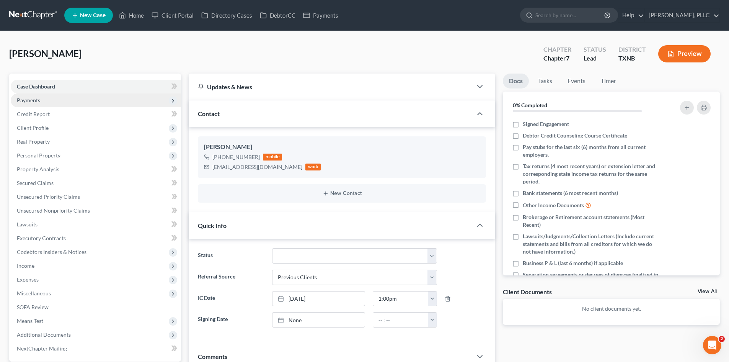
click at [71, 101] on span "Payments" at bounding box center [96, 100] width 170 height 14
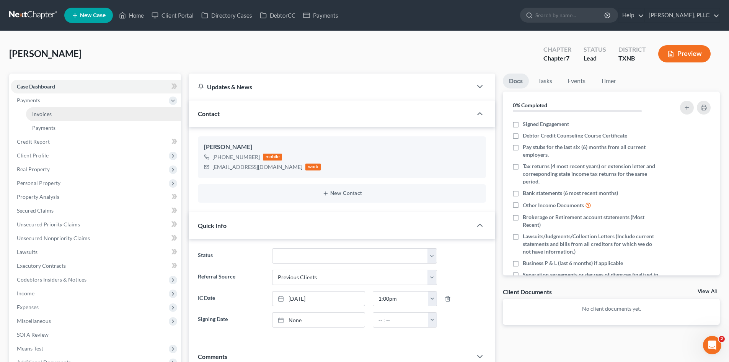
click at [60, 107] on link "Invoices" at bounding box center [103, 114] width 155 height 14
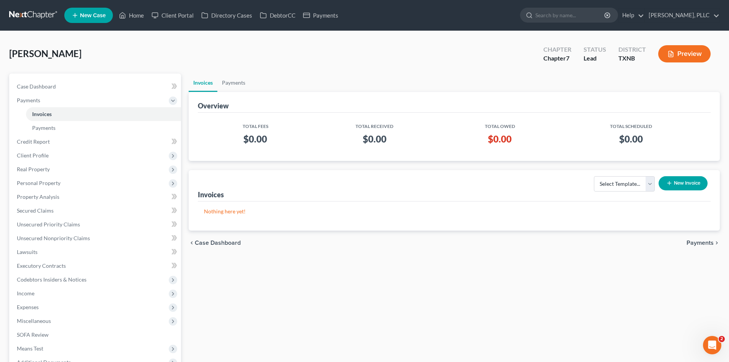
click at [614, 191] on div "Select Template... Invoice New Invoice" at bounding box center [649, 186] width 124 height 26
drag, startPoint x: 612, startPoint y: 182, endPoint x: 610, endPoint y: 190, distance: 8.0
click at [612, 183] on select "Select Template... Invoice" at bounding box center [624, 183] width 61 height 15
select select "0"
click at [594, 176] on select "Select Template... Invoice" at bounding box center [624, 183] width 61 height 15
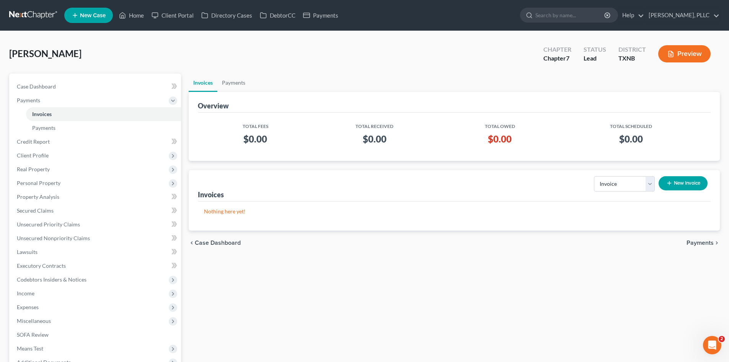
click at [677, 182] on button "New Invoice" at bounding box center [682, 183] width 49 height 14
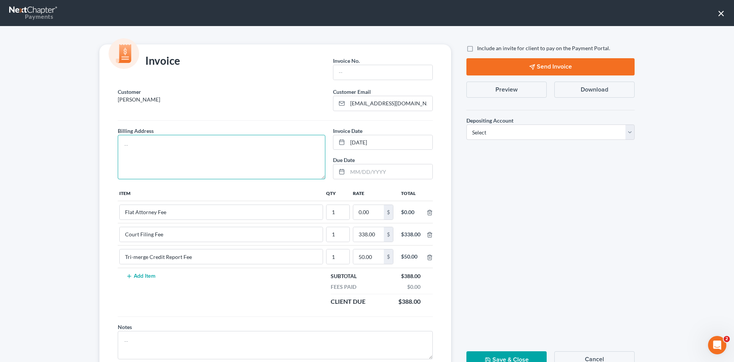
click at [225, 150] on textarea at bounding box center [222, 157] width 208 height 44
type textarea "To be provided."
click at [360, 72] on input "text" at bounding box center [383, 72] width 99 height 15
type input "A0652"
click at [368, 212] on input "0.00" at bounding box center [368, 212] width 31 height 15
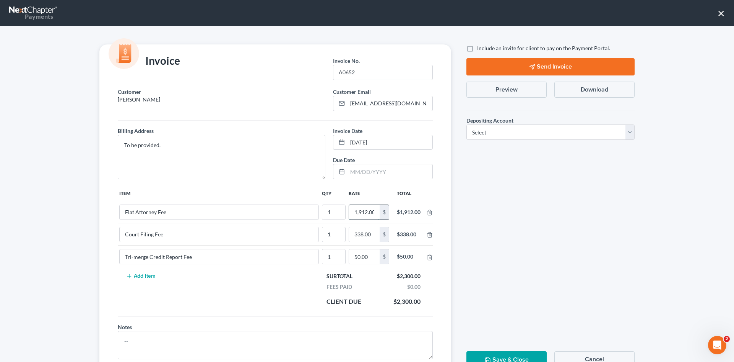
scroll to position [0, 1]
type input "1,912.00"
click at [478, 50] on span "Include an invite for client to pay on the Payment Portal." at bounding box center [543, 48] width 133 height 7
click at [480, 49] on input "Include an invite for client to pay on the Payment Portal." at bounding box center [482, 46] width 5 height 5
checkbox input "true"
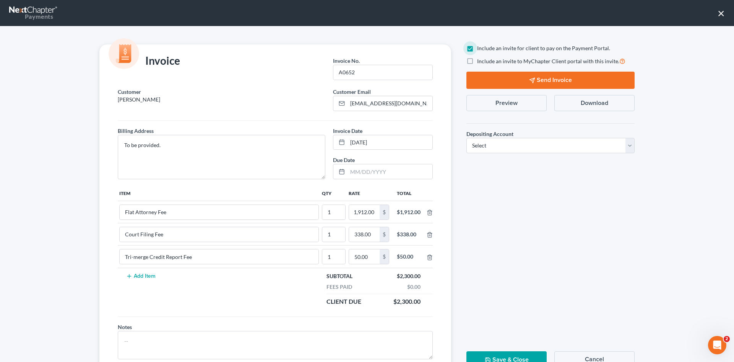
scroll to position [0, 0]
click at [529, 147] on select "Select Operation Trust" at bounding box center [551, 145] width 168 height 15
select select "1"
click at [467, 138] on select "Select Operation Trust" at bounding box center [551, 145] width 168 height 15
click at [546, 78] on button "Send Invoice" at bounding box center [551, 80] width 168 height 17
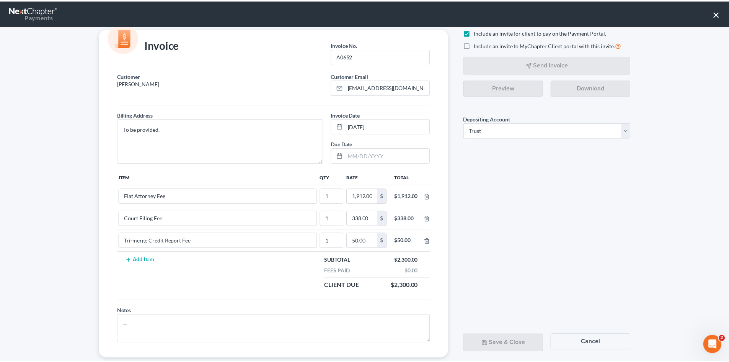
scroll to position [31, 0]
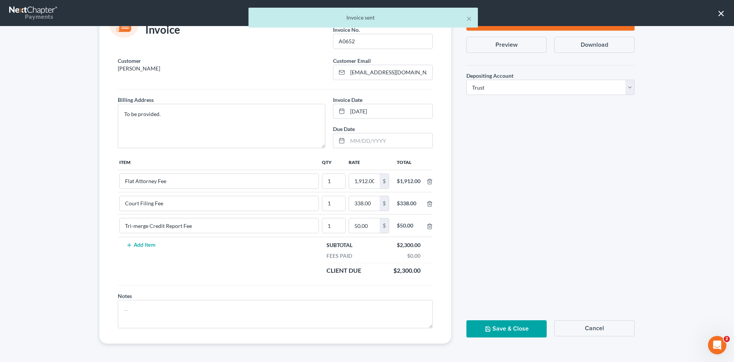
click at [506, 328] on button "Save & Close" at bounding box center [507, 328] width 80 height 17
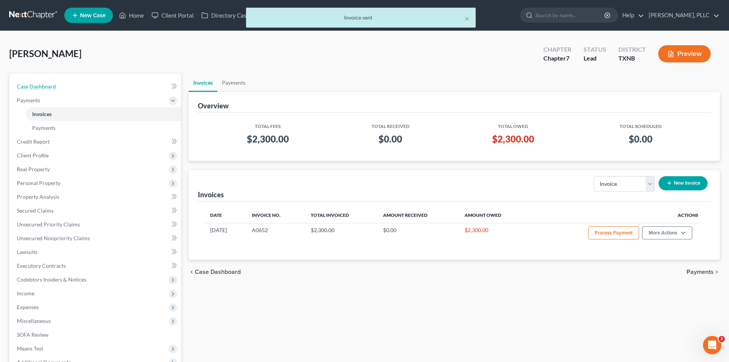
drag, startPoint x: 51, startPoint y: 86, endPoint x: 216, endPoint y: 66, distance: 166.5
click at [51, 86] on span "Case Dashboard" at bounding box center [36, 86] width 39 height 7
select select "1"
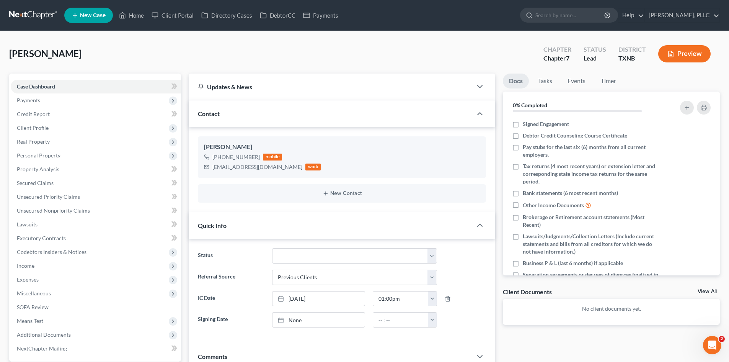
click at [80, 24] on li "New Case" at bounding box center [89, 16] width 51 height 18
click at [91, 15] on span "New Case" at bounding box center [93, 16] width 26 height 6
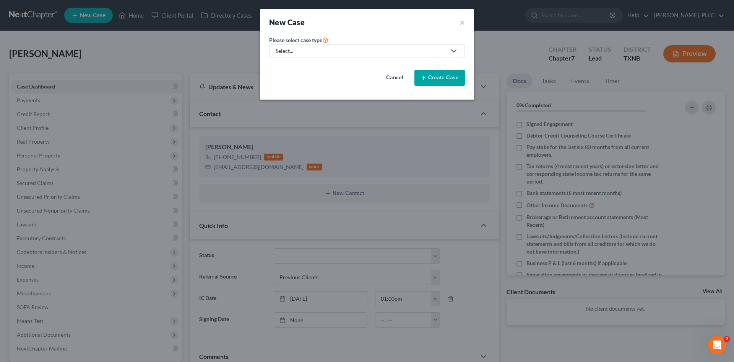
click at [307, 48] on div "Select..." at bounding box center [361, 51] width 171 height 8
click at [301, 66] on div "Bankruptcy" at bounding box center [308, 66] width 62 height 8
select select "78"
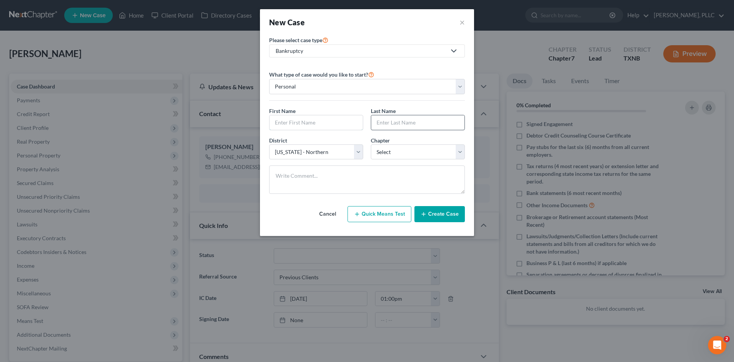
drag, startPoint x: 319, startPoint y: 121, endPoint x: 420, endPoint y: 127, distance: 100.8
click at [319, 121] on input "text" at bounding box center [316, 122] width 93 height 15
type input "[PERSON_NAME]"
click at [428, 123] on input "text" at bounding box center [417, 122] width 93 height 15
type input "[PERSON_NAME]"
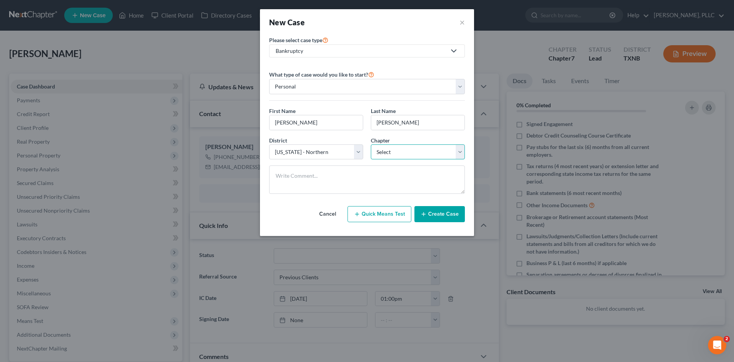
click at [406, 147] on select "Select 7 11 12 13" at bounding box center [418, 151] width 94 height 15
select select "0"
click at [371, 144] on select "Select 7 11 12 13" at bounding box center [418, 151] width 94 height 15
click at [441, 215] on button "Create Case" at bounding box center [440, 214] width 50 height 16
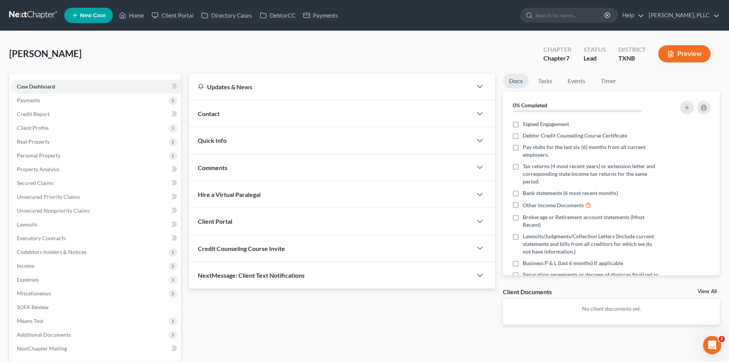
click at [241, 111] on div "Contact" at bounding box center [330, 113] width 283 height 26
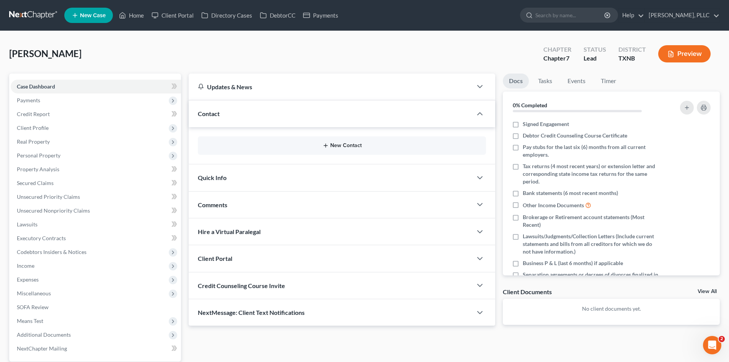
click at [350, 145] on button "New Contact" at bounding box center [342, 145] width 276 height 6
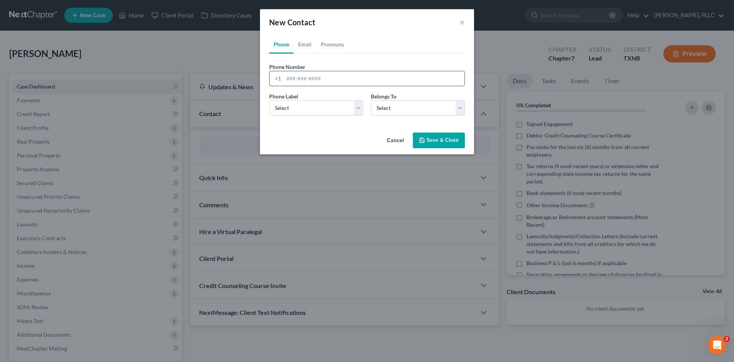
click at [316, 79] on input "tel" at bounding box center [374, 78] width 181 height 15
type input "[PHONE_NUMBER]"
drag, startPoint x: 322, startPoint y: 107, endPoint x: 315, endPoint y: 115, distance: 10.0
click at [322, 107] on select "Select Mobile Home Work Other" at bounding box center [316, 107] width 94 height 15
select select "0"
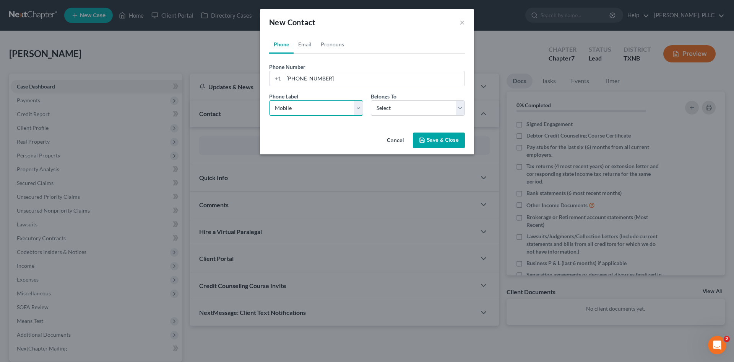
click at [269, 100] on select "Select Mobile Home Work Other" at bounding box center [316, 107] width 94 height 15
drag, startPoint x: 411, startPoint y: 108, endPoint x: 395, endPoint y: 115, distance: 18.0
click at [411, 108] on select "Select Client Other" at bounding box center [418, 107] width 94 height 15
select select "0"
click at [371, 100] on select "Select Client Other" at bounding box center [418, 107] width 94 height 15
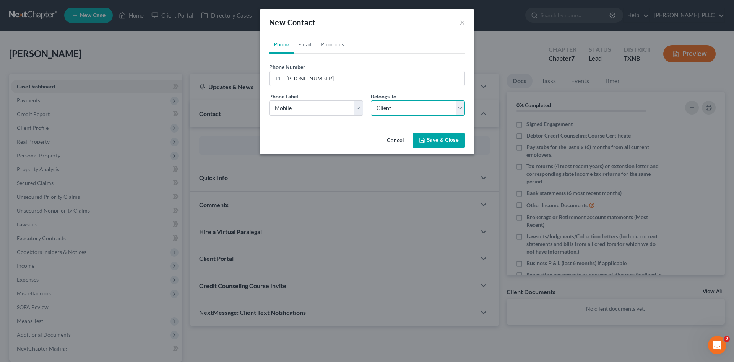
select select "0"
drag, startPoint x: 306, startPoint y: 38, endPoint x: 312, endPoint y: 52, distance: 15.4
click at [306, 38] on link "Email" at bounding box center [305, 44] width 23 height 18
click at [309, 77] on input "email" at bounding box center [374, 78] width 181 height 15
paste input "[EMAIL_ADDRESS][DOMAIN_NAME]"
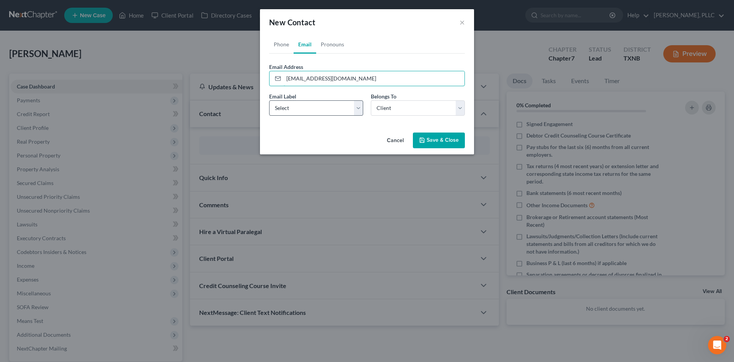
type input "[EMAIL_ADDRESS][DOMAIN_NAME]"
drag, startPoint x: 300, startPoint y: 110, endPoint x: 298, endPoint y: 115, distance: 5.7
click at [300, 110] on select "Select Home Work Other" at bounding box center [316, 107] width 94 height 15
select select "0"
click at [269, 100] on select "Select Home Work Other" at bounding box center [316, 107] width 94 height 15
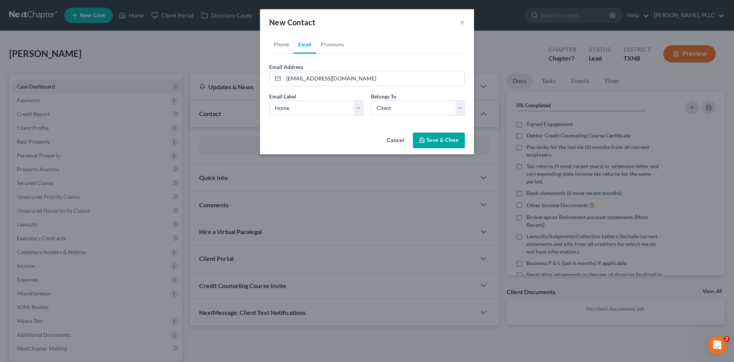
click at [440, 142] on button "Save & Close" at bounding box center [439, 140] width 52 height 16
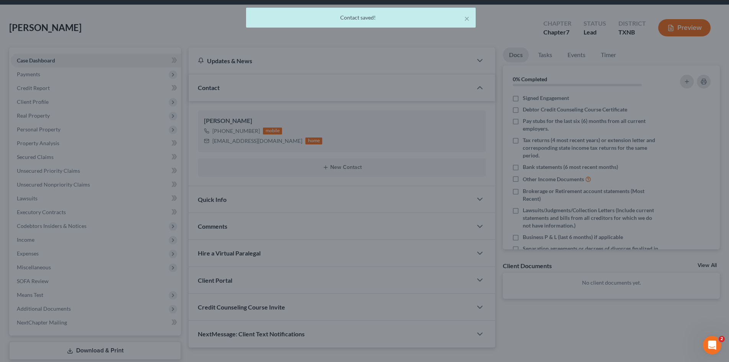
scroll to position [53, 0]
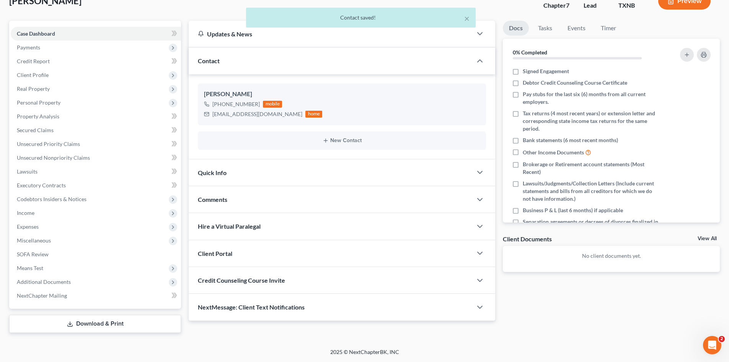
click at [273, 168] on div "Quick Info" at bounding box center [330, 172] width 283 height 26
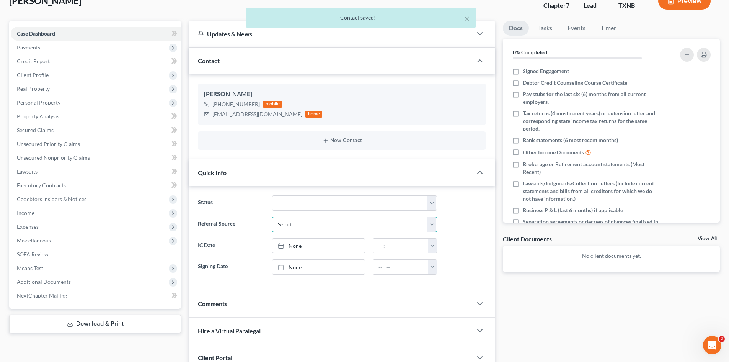
click at [329, 226] on select "Select Word Of Mouth Previous Clients Direct Mail Website Google Search Modern …" at bounding box center [354, 224] width 165 height 15
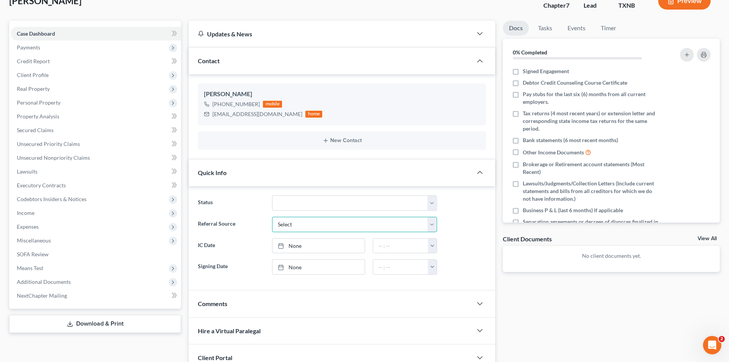
select select "6"
click at [272, 217] on select "Select Word Of Mouth Previous Clients Direct Mail Website Google Search Modern …" at bounding box center [354, 224] width 165 height 15
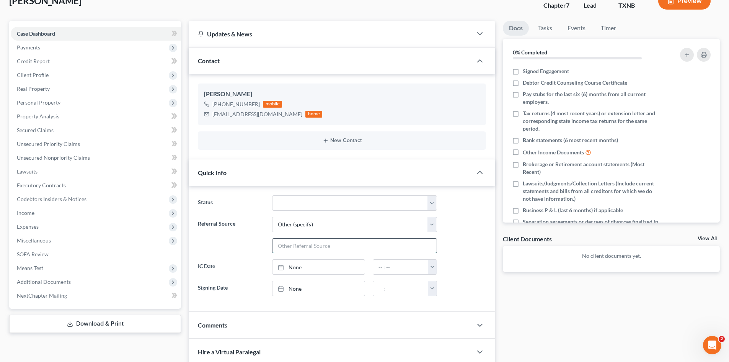
click at [299, 243] on input "text" at bounding box center [354, 245] width 164 height 15
type input "attorney"
type input "[DATE]"
click at [307, 271] on link "[DATE]" at bounding box center [318, 266] width 92 height 15
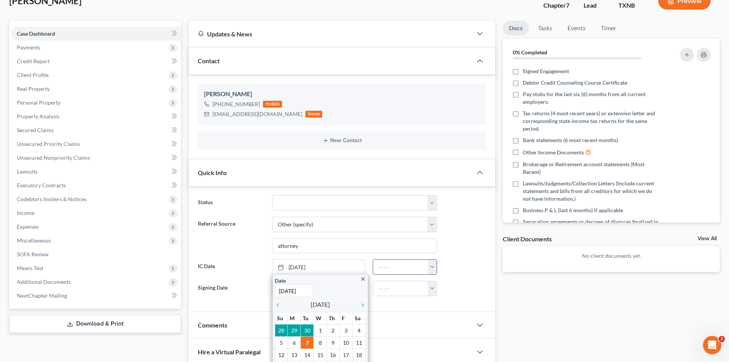
click at [430, 271] on button "button" at bounding box center [432, 266] width 9 height 15
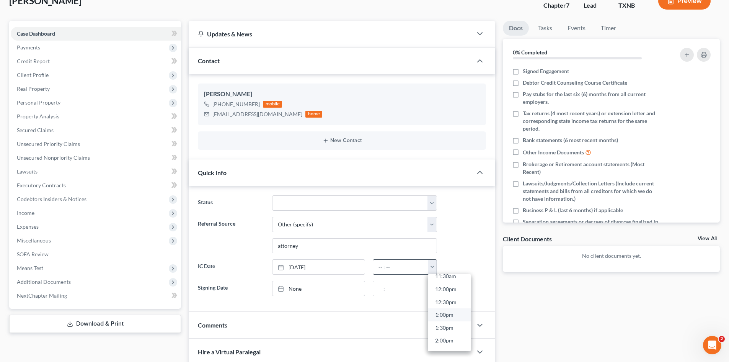
scroll to position [306, 0]
click at [447, 314] on link "1:00pm" at bounding box center [449, 311] width 43 height 13
type input "1:00pm"
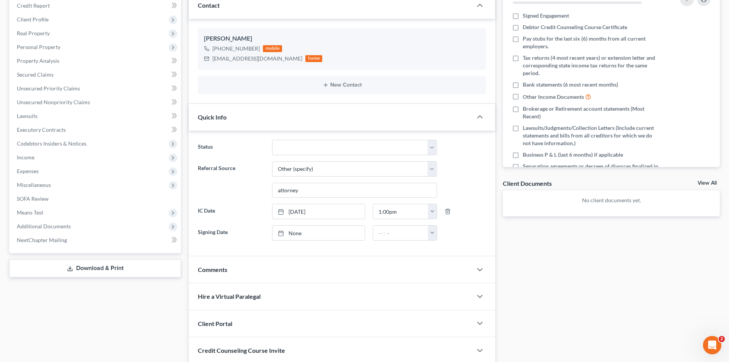
scroll to position [166, 0]
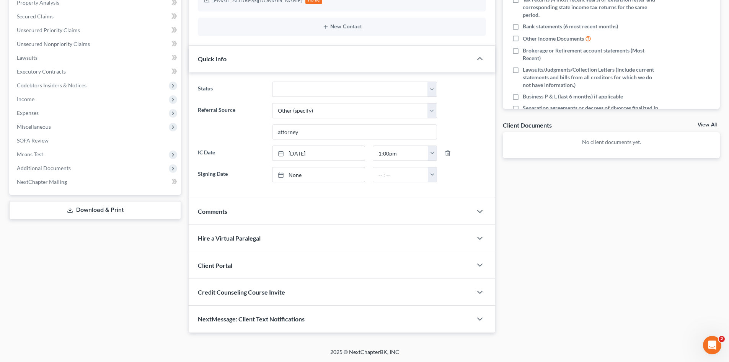
click at [233, 260] on div "Client Portal" at bounding box center [330, 265] width 283 height 26
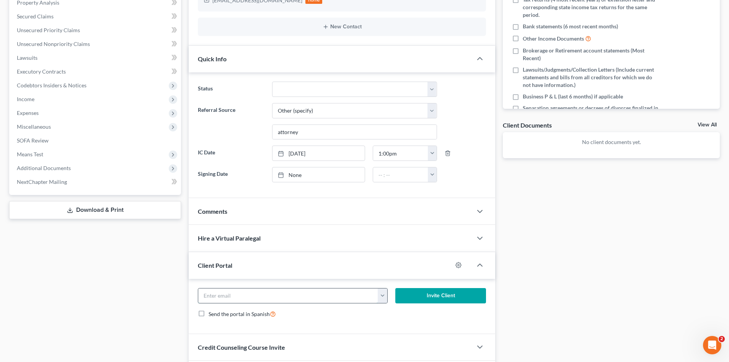
click at [251, 293] on input "email" at bounding box center [288, 295] width 180 height 15
paste input "[EMAIL_ADDRESS][DOMAIN_NAME]"
type input "[EMAIL_ADDRESS][DOMAIN_NAME]"
click at [422, 293] on button "Invite Client" at bounding box center [440, 295] width 91 height 15
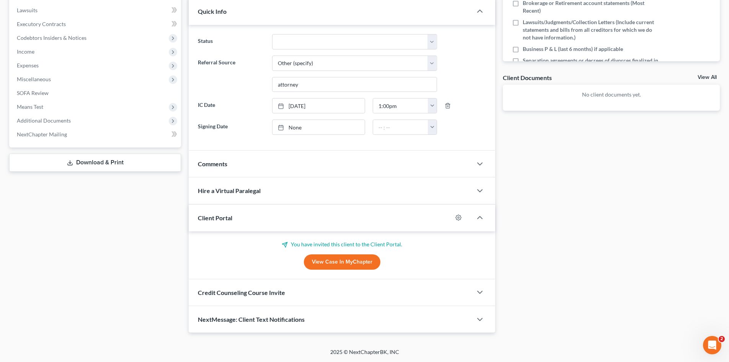
click at [307, 295] on div "Credit Counseling Course Invite" at bounding box center [330, 292] width 283 height 26
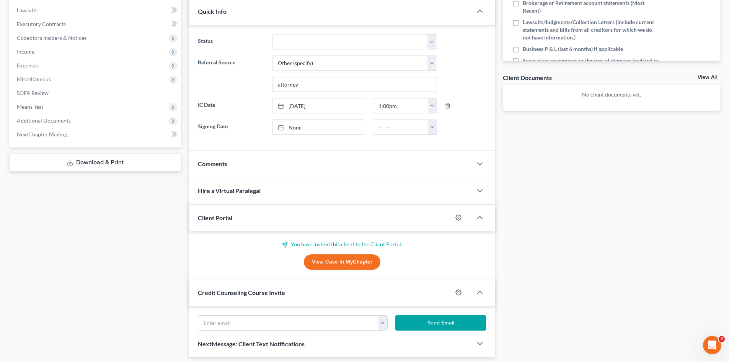
scroll to position [251, 0]
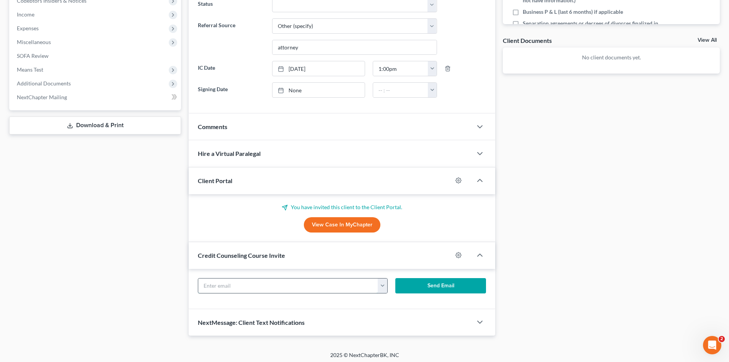
click at [277, 285] on input "text" at bounding box center [288, 285] width 180 height 15
paste input "[EMAIL_ADDRESS][DOMAIN_NAME]"
type input "[EMAIL_ADDRESS][DOMAIN_NAME]"
click at [421, 287] on button "Send Email" at bounding box center [440, 285] width 91 height 15
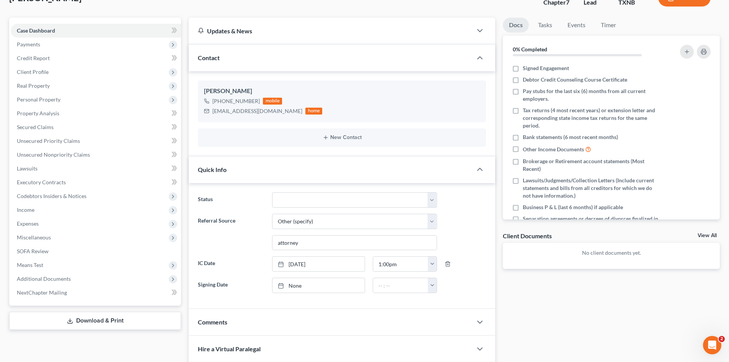
scroll to position [21, 0]
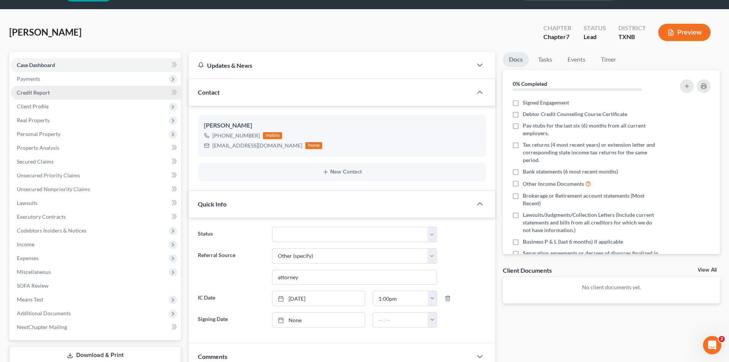
drag, startPoint x: 30, startPoint y: 76, endPoint x: 74, endPoint y: 87, distance: 45.0
click at [29, 76] on span "Payments" at bounding box center [28, 78] width 23 height 7
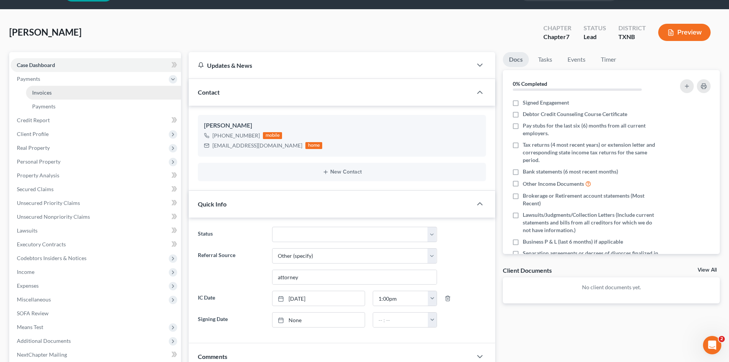
click at [29, 90] on link "Invoices" at bounding box center [103, 93] width 155 height 14
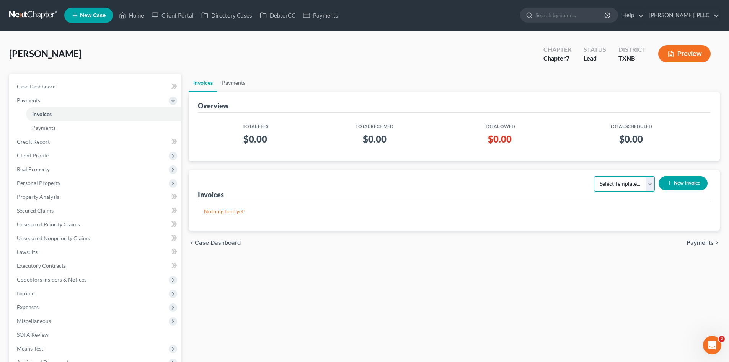
click at [611, 186] on select "Select Template... Invoice" at bounding box center [624, 183] width 61 height 15
select select "0"
click at [594, 176] on select "Select Template... Invoice" at bounding box center [624, 183] width 61 height 15
click at [683, 181] on button "New Invoice" at bounding box center [682, 183] width 49 height 14
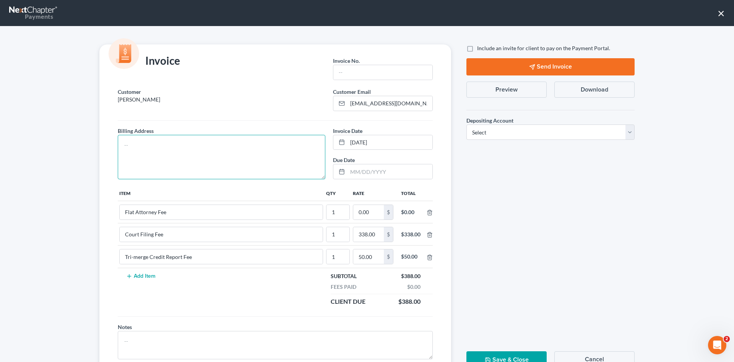
click at [243, 152] on textarea at bounding box center [222, 157] width 208 height 44
type textarea "To be provided."
click at [375, 72] on input "text" at bounding box center [383, 72] width 99 height 15
type input "A0653"
click at [375, 213] on input "0.00" at bounding box center [368, 212] width 31 height 15
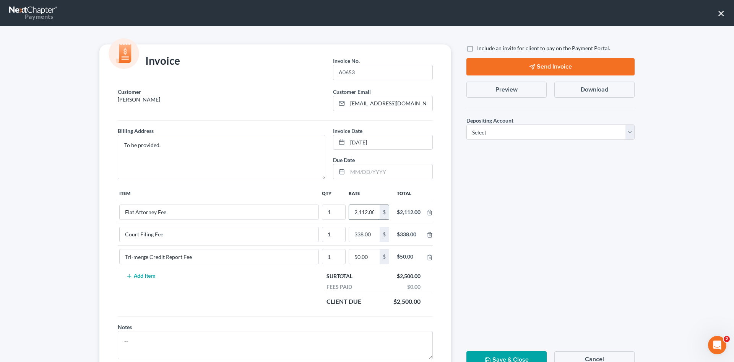
scroll to position [0, 1]
type input "2,112.00"
click at [477, 47] on label "Include an invite for client to pay on the Payment Portal." at bounding box center [543, 48] width 133 height 8
click at [480, 47] on input "Include an invite for client to pay on the Payment Portal." at bounding box center [482, 46] width 5 height 5
checkbox input "true"
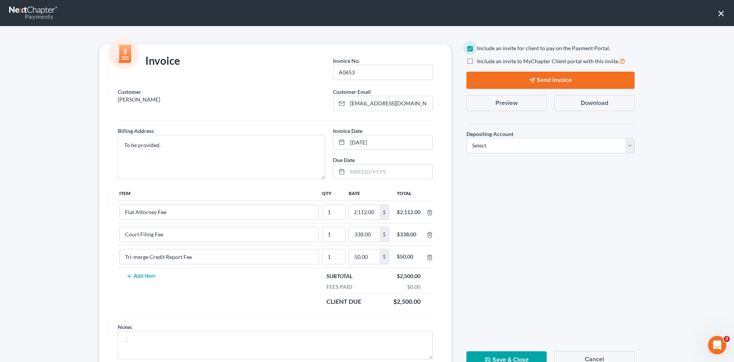
scroll to position [0, 0]
drag, startPoint x: 538, startPoint y: 147, endPoint x: 533, endPoint y: 153, distance: 8.4
click at [537, 147] on select "Select Operation Trust" at bounding box center [551, 145] width 168 height 15
select select "1"
click at [467, 138] on select "Select Operation Trust" at bounding box center [551, 145] width 168 height 15
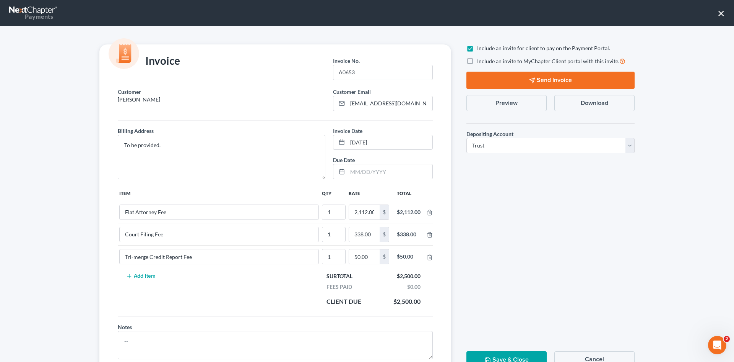
click at [532, 76] on button "Send Invoice" at bounding box center [551, 80] width 168 height 17
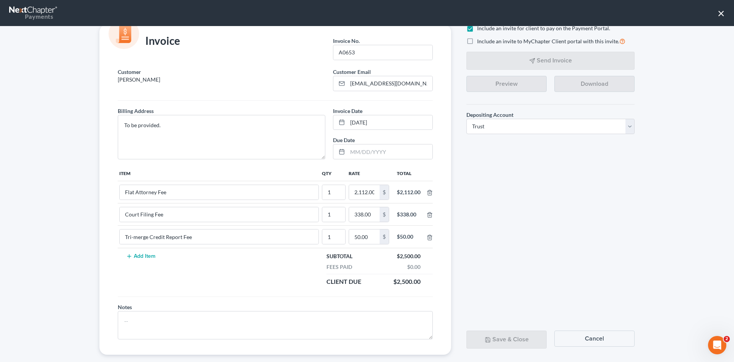
scroll to position [31, 0]
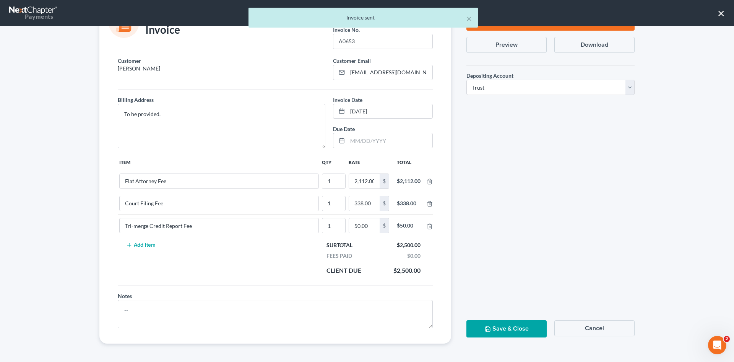
click at [510, 324] on button "Save & Close" at bounding box center [507, 328] width 80 height 17
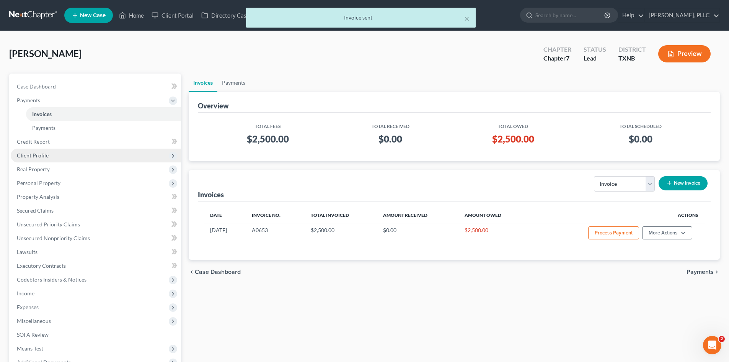
click at [43, 157] on span "Client Profile" at bounding box center [33, 155] width 32 height 7
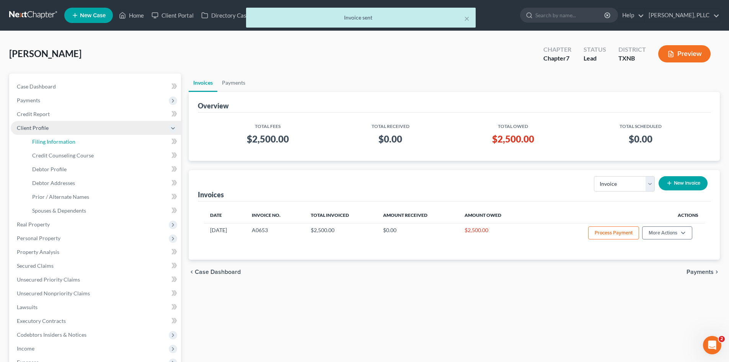
click at [60, 140] on span "Filing Information" at bounding box center [53, 141] width 43 height 7
select select "1"
select select "0"
select select "78"
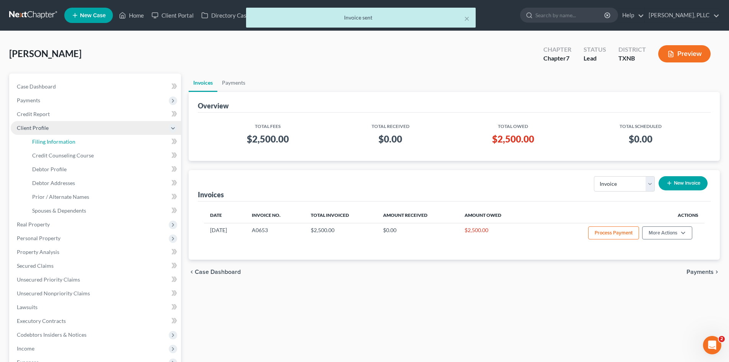
select select "45"
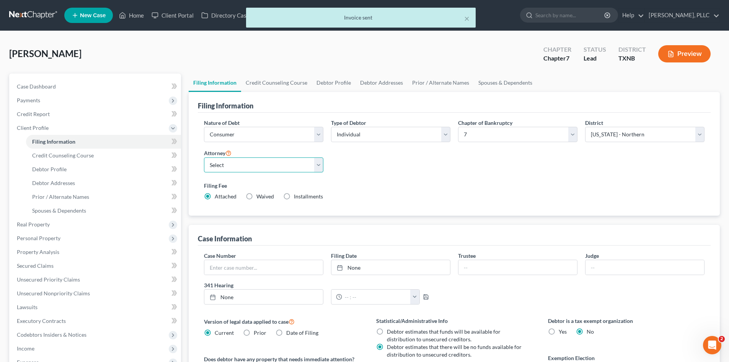
click at [272, 163] on select "Select [PERSON_NAME] - TXEB [PERSON_NAME] - [GEOGRAPHIC_DATA] [PERSON_NAME] - […" at bounding box center [263, 164] width 119 height 15
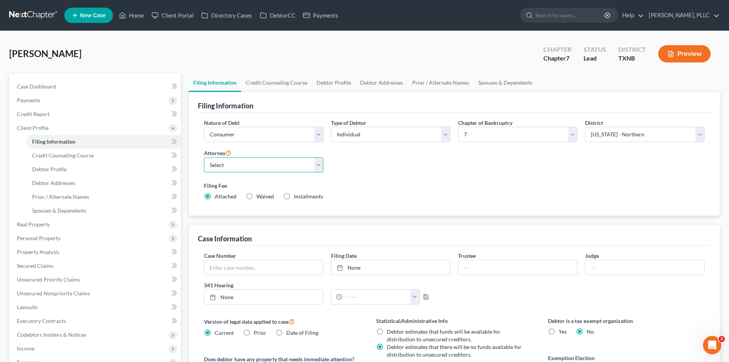
select select "1"
click at [204, 157] on select "Select [PERSON_NAME] - TXEB [PERSON_NAME] - [GEOGRAPHIC_DATA] [PERSON_NAME] - […" at bounding box center [263, 164] width 119 height 15
drag, startPoint x: 262, startPoint y: 49, endPoint x: 266, endPoint y: 49, distance: 4.2
click at [265, 49] on div "[PERSON_NAME] Upgraded Chapter Chapter 7 Status [GEOGRAPHIC_DATA] [GEOGRAPHIC_D…" at bounding box center [364, 56] width 710 height 33
click at [87, 14] on span "New Case" at bounding box center [93, 16] width 26 height 6
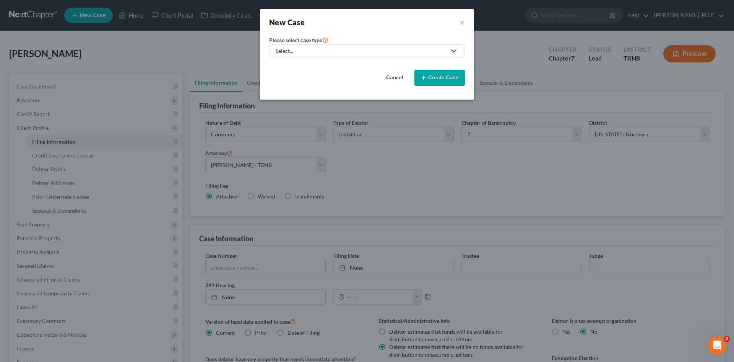
click at [280, 52] on div "Select..." at bounding box center [361, 51] width 171 height 8
click at [287, 66] on div "Bankruptcy" at bounding box center [308, 66] width 62 height 8
select select "78"
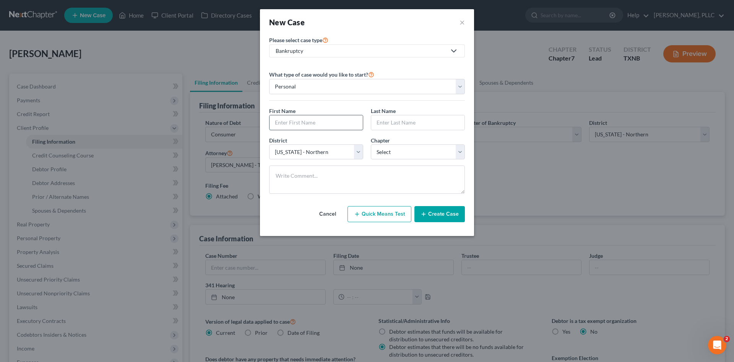
click at [295, 119] on input "text" at bounding box center [316, 122] width 93 height 15
type input "Nakeiya"
drag, startPoint x: 383, startPoint y: 122, endPoint x: 388, endPoint y: 124, distance: 5.3
click at [386, 123] on input "text" at bounding box center [417, 122] width 93 height 15
type input "[PERSON_NAME]"
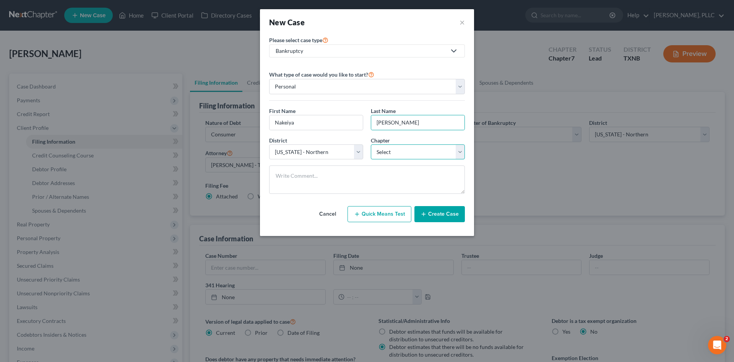
click at [394, 150] on select "Select 7 11 12 13" at bounding box center [418, 151] width 94 height 15
select select "0"
click at [371, 144] on select "Select 7 11 12 13" at bounding box center [418, 151] width 94 height 15
click at [435, 218] on button "Create Case" at bounding box center [440, 214] width 50 height 16
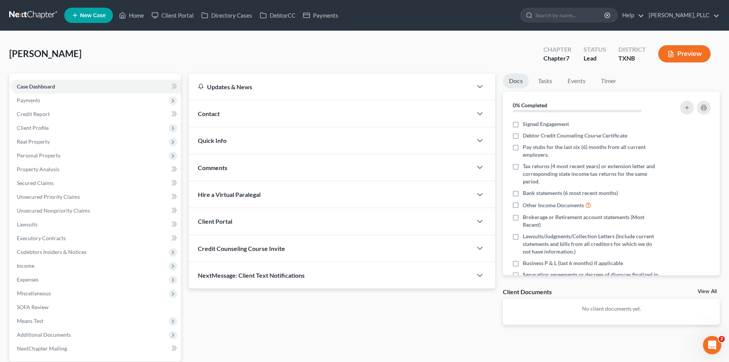
click at [235, 117] on div "Contact" at bounding box center [330, 113] width 283 height 26
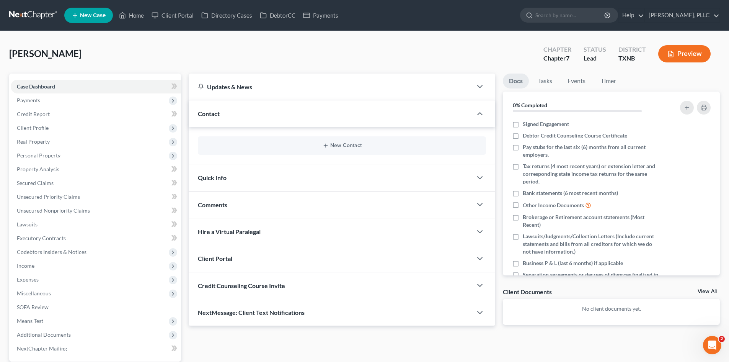
click at [343, 142] on div "New Contact" at bounding box center [342, 145] width 288 height 18
click at [338, 142] on button "New Contact" at bounding box center [342, 145] width 276 height 6
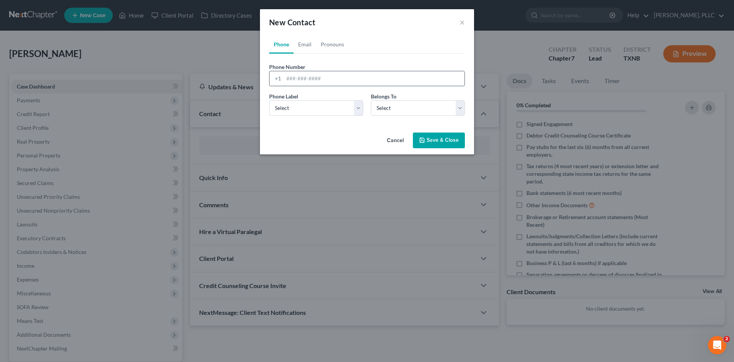
click at [307, 81] on input "tel" at bounding box center [374, 78] width 181 height 15
type input "[PHONE_NUMBER]"
click at [302, 110] on select "Select Mobile Home Work Other" at bounding box center [316, 107] width 94 height 15
select select "0"
click at [269, 100] on select "Select Mobile Home Work Other" at bounding box center [316, 107] width 94 height 15
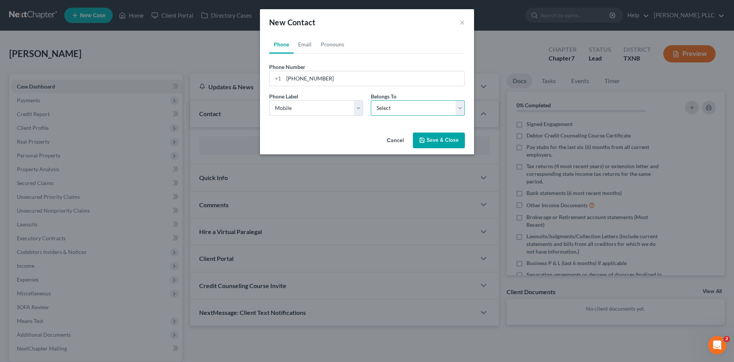
drag, startPoint x: 394, startPoint y: 101, endPoint x: 388, endPoint y: 114, distance: 14.8
click at [394, 101] on select "Select Client Other" at bounding box center [418, 107] width 94 height 15
select select "0"
click at [371, 100] on select "Select Client Other" at bounding box center [418, 107] width 94 height 15
select select "0"
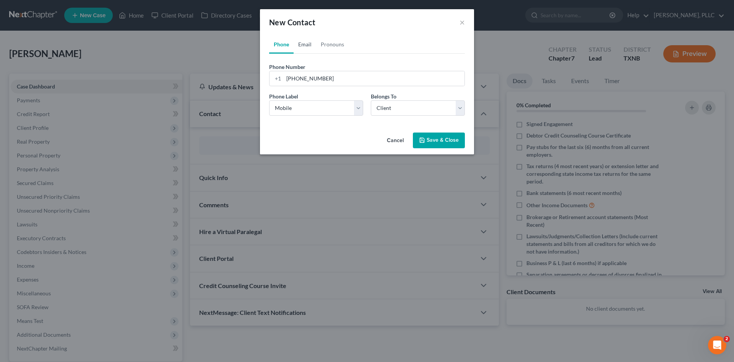
drag, startPoint x: 301, startPoint y: 42, endPoint x: 326, endPoint y: 83, distance: 48.0
click at [301, 42] on link "Email" at bounding box center [305, 44] width 23 height 18
click at [308, 80] on input "email" at bounding box center [374, 78] width 181 height 15
paste input "[EMAIL_ADDRESS][DOMAIN_NAME]"
type input "[EMAIL_ADDRESS][DOMAIN_NAME]"
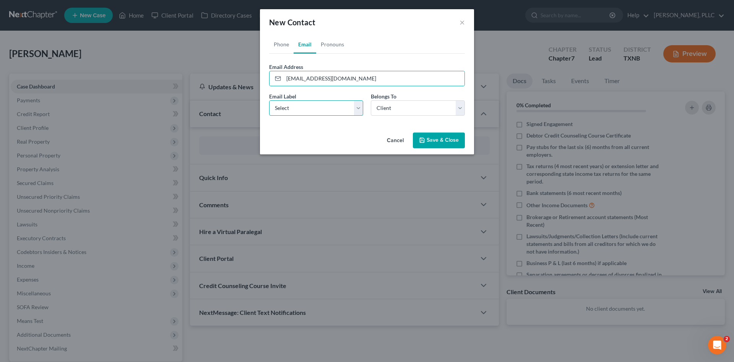
drag, startPoint x: 303, startPoint y: 104, endPoint x: 305, endPoint y: 114, distance: 10.8
click at [303, 104] on select "Select Home Work Other" at bounding box center [316, 107] width 94 height 15
select select "1"
click at [269, 100] on select "Select Home Work Other" at bounding box center [316, 107] width 94 height 15
click at [432, 138] on button "Save & Close" at bounding box center [439, 140] width 52 height 16
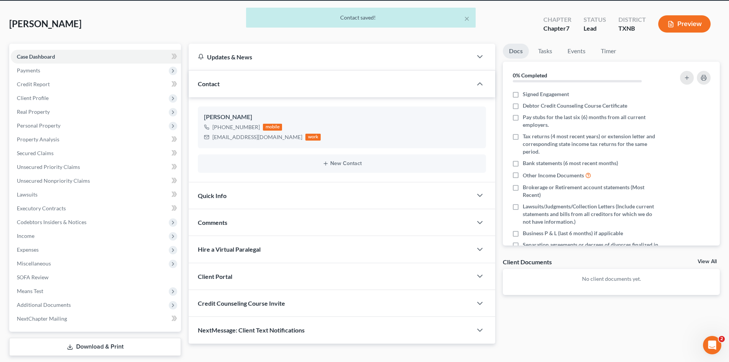
scroll to position [53, 0]
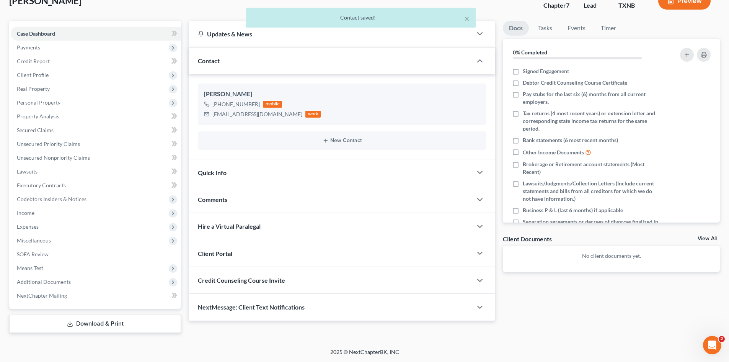
click at [223, 193] on div "Comments" at bounding box center [330, 199] width 283 height 26
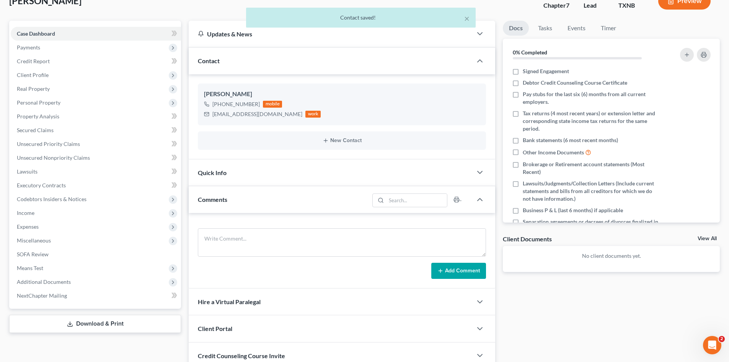
click at [244, 176] on div "Quick Info" at bounding box center [330, 172] width 283 height 26
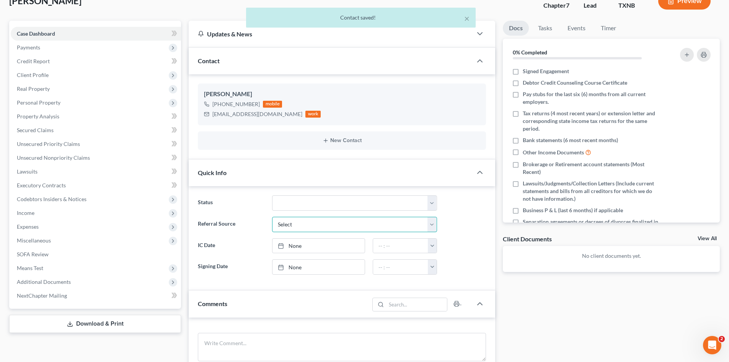
drag, startPoint x: 313, startPoint y: 222, endPoint x: 320, endPoint y: 220, distance: 7.3
click at [314, 221] on select "Select Word Of Mouth Previous Clients Direct Mail Website Google Search Modern …" at bounding box center [354, 224] width 165 height 15
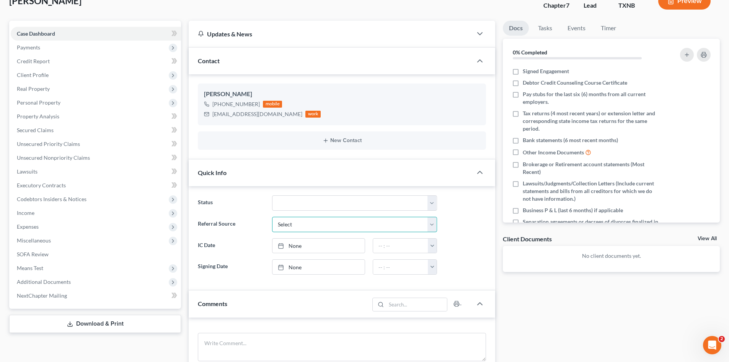
select select "4"
click at [272, 217] on select "Select Word Of Mouth Previous Clients Direct Mail Website Google Search Modern …" at bounding box center [354, 224] width 165 height 15
click at [313, 247] on link "None" at bounding box center [318, 245] width 92 height 15
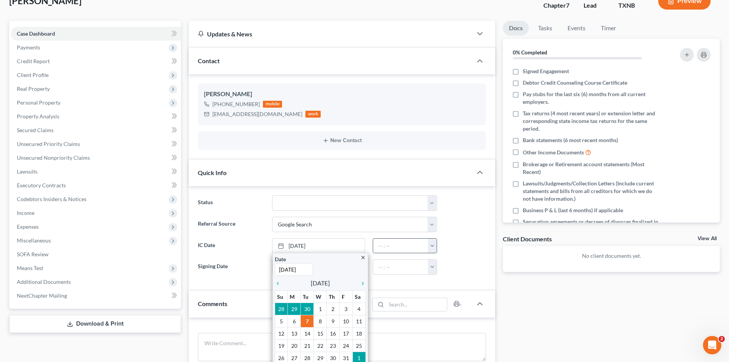
click at [434, 249] on button "button" at bounding box center [432, 245] width 9 height 15
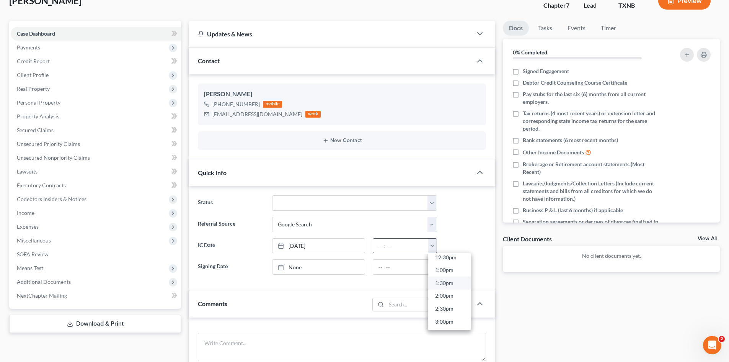
scroll to position [344, 0]
click at [445, 301] on link "3:00pm" at bounding box center [449, 303] width 43 height 13
type input "3:00pm"
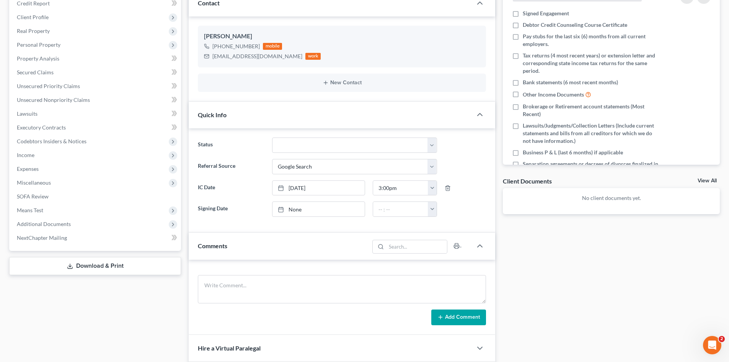
scroll to position [220, 0]
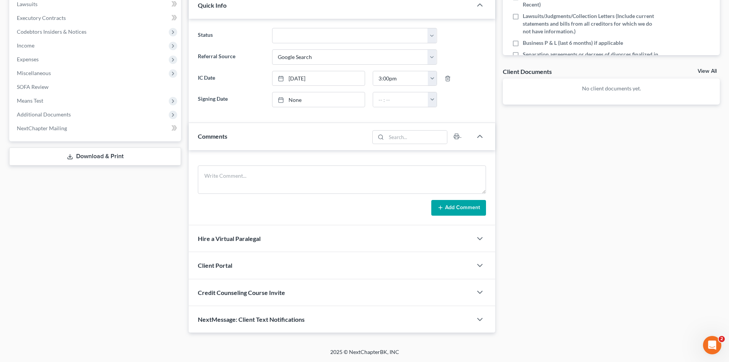
click at [243, 264] on div "Client Portal" at bounding box center [330, 265] width 283 height 26
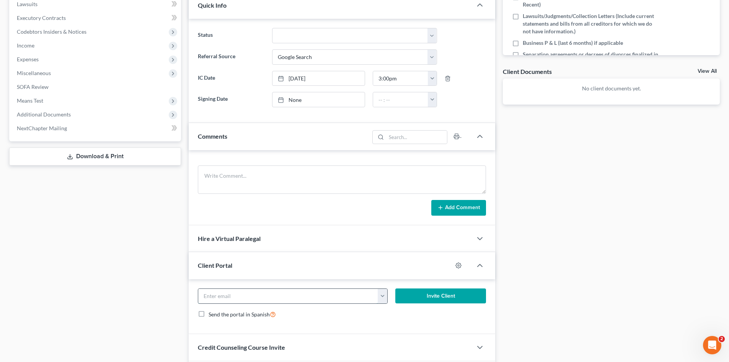
click at [241, 294] on input "email" at bounding box center [288, 295] width 180 height 15
paste input "[EMAIL_ADDRESS][DOMAIN_NAME]"
type input "[EMAIL_ADDRESS][DOMAIN_NAME]"
click at [440, 293] on button "Invite Client" at bounding box center [440, 295] width 91 height 15
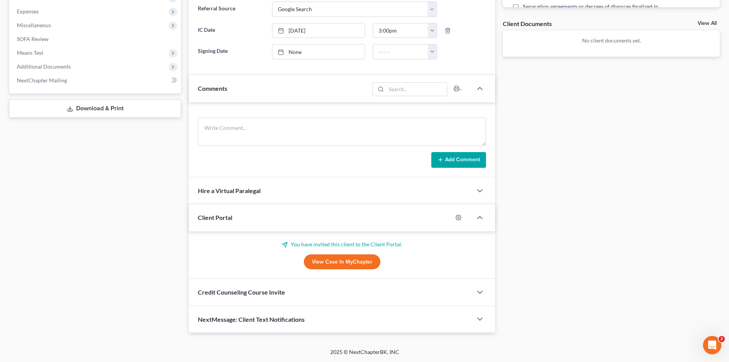
click at [273, 294] on span "Credit Counseling Course Invite" at bounding box center [241, 291] width 87 height 7
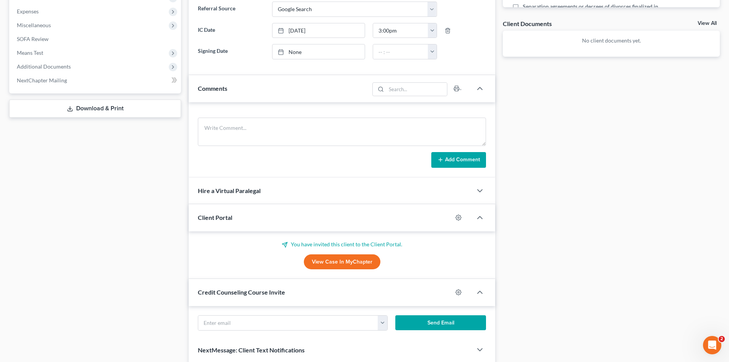
scroll to position [305, 0]
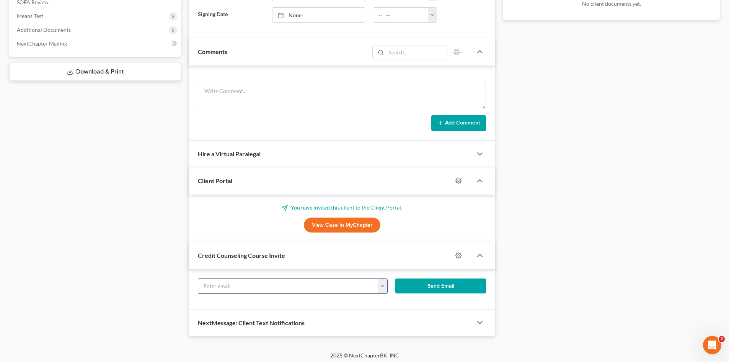
click at [249, 283] on input "text" at bounding box center [288, 285] width 180 height 15
paste input "[EMAIL_ADDRESS][DOMAIN_NAME]"
type input "[EMAIL_ADDRESS][DOMAIN_NAME]"
click at [423, 293] on form "[EMAIL_ADDRESS][DOMAIN_NAME] [EMAIL_ADDRESS][DOMAIN_NAME] Send Email" at bounding box center [342, 288] width 296 height 21
click at [420, 291] on button "Send Email" at bounding box center [440, 285] width 91 height 15
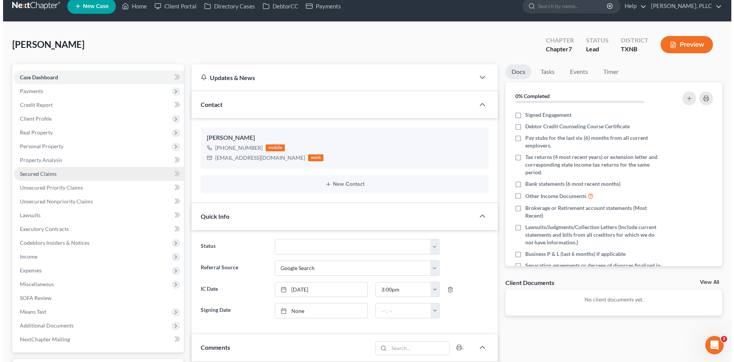
scroll to position [0, 0]
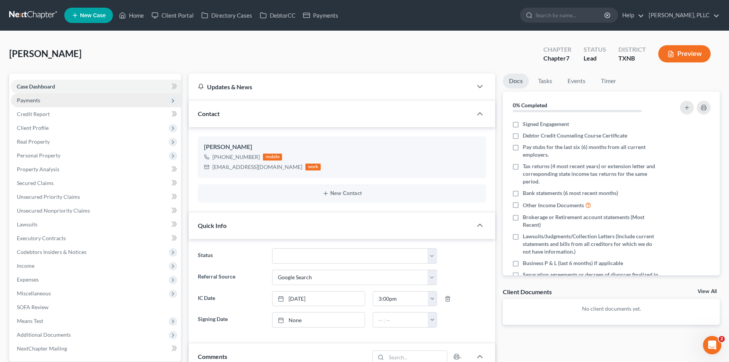
click at [27, 97] on span "Payments" at bounding box center [28, 100] width 23 height 7
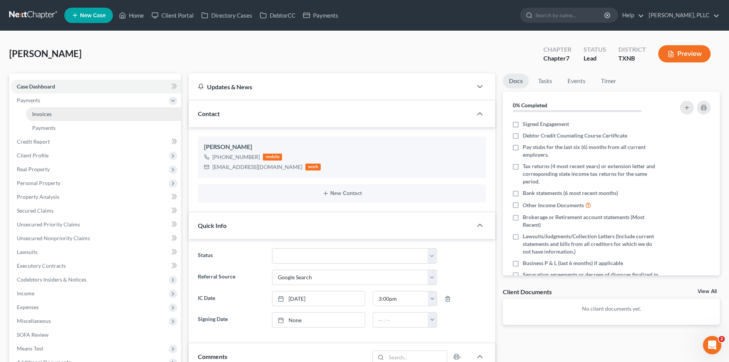
click at [39, 112] on span "Invoices" at bounding box center [42, 114] width 20 height 7
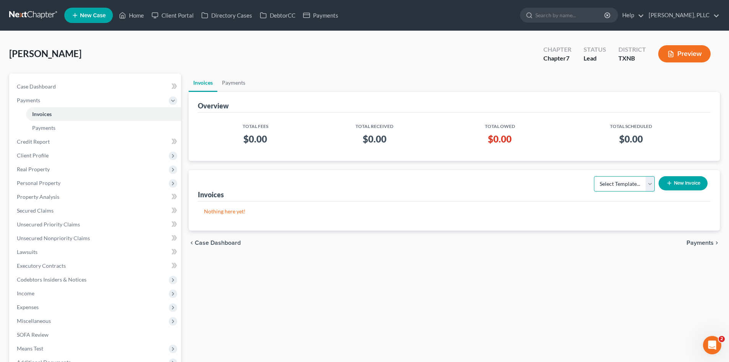
click at [630, 184] on select "Select Template... Invoice" at bounding box center [624, 183] width 61 height 15
select select "0"
click at [594, 176] on select "Select Template... Invoice" at bounding box center [624, 183] width 61 height 15
click at [669, 184] on icon "button" at bounding box center [669, 183] width 6 height 6
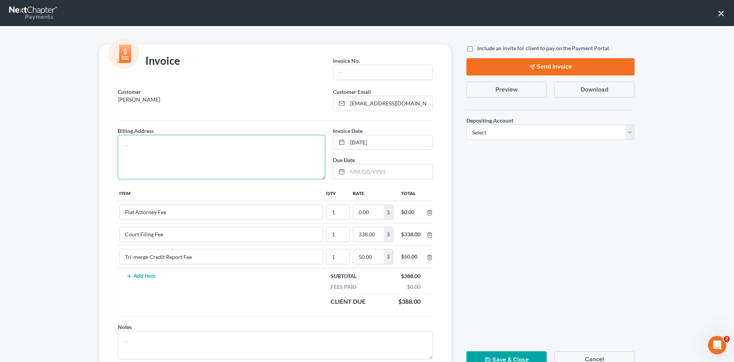
click at [215, 157] on textarea at bounding box center [222, 157] width 208 height 44
type textarea "To be provided."
click at [352, 70] on input "text" at bounding box center [383, 72] width 99 height 15
type input "A0655"
click at [373, 215] on input "0.00" at bounding box center [368, 212] width 31 height 15
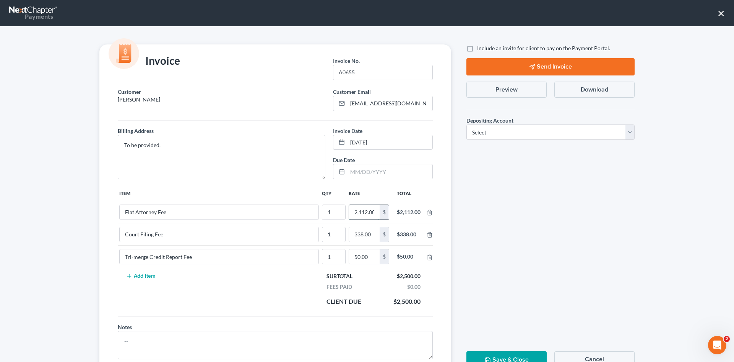
scroll to position [0, 1]
type input "2,112.00"
click at [487, 50] on span "Include an invite for client to pay on the Payment Portal." at bounding box center [543, 48] width 133 height 7
click at [485, 49] on input "Include an invite for client to pay on the Payment Portal." at bounding box center [482, 46] width 5 height 5
checkbox input "true"
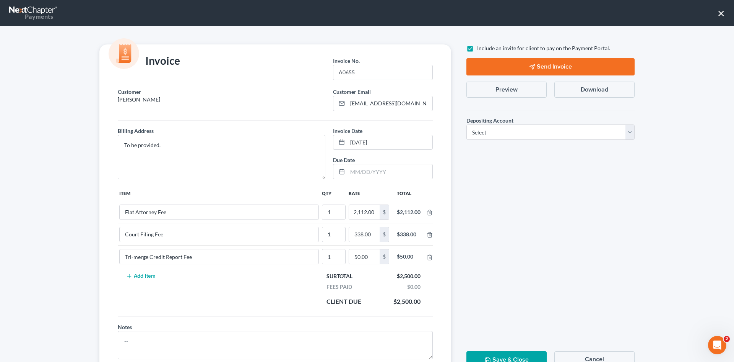
scroll to position [0, 0]
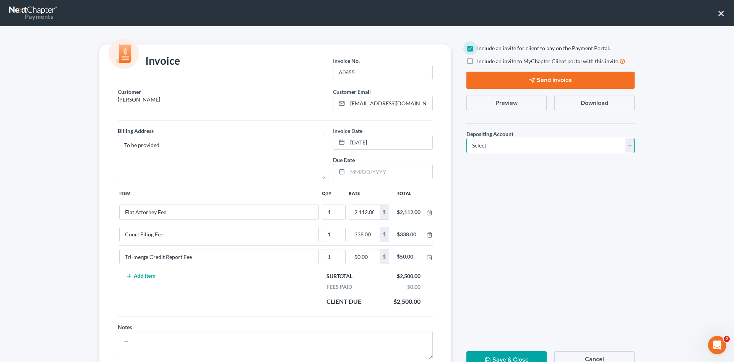
drag, startPoint x: 559, startPoint y: 150, endPoint x: 553, endPoint y: 153, distance: 6.7
click at [559, 150] on select "Select Operation Trust" at bounding box center [551, 145] width 168 height 15
select select "1"
click at [467, 138] on select "Select Operation Trust" at bounding box center [551, 145] width 168 height 15
click at [532, 86] on button "Send Invoice" at bounding box center [551, 80] width 168 height 17
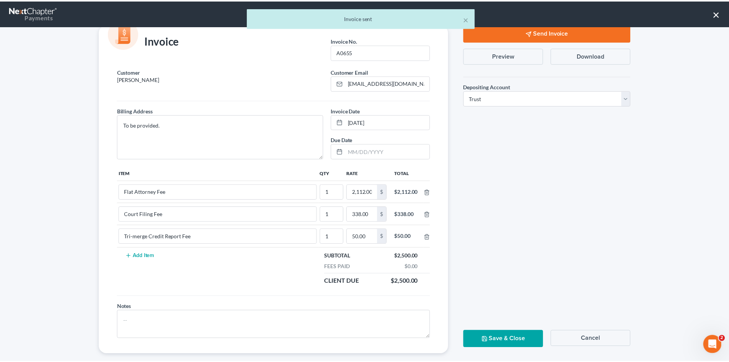
scroll to position [31, 0]
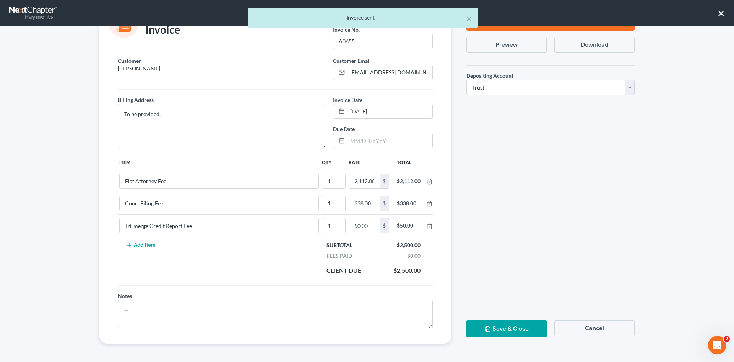
click at [505, 326] on button "Save & Close" at bounding box center [507, 328] width 80 height 17
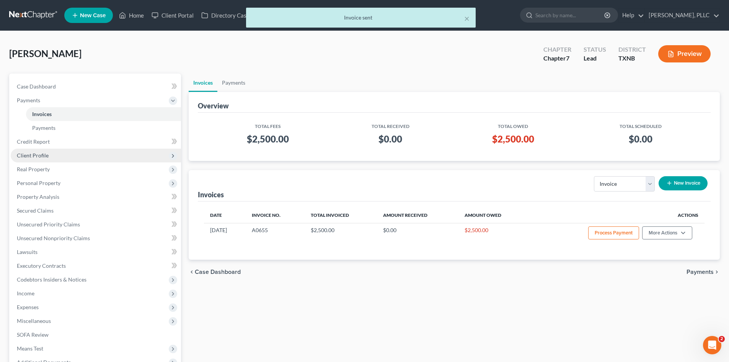
click at [46, 160] on span "Client Profile" at bounding box center [96, 155] width 170 height 14
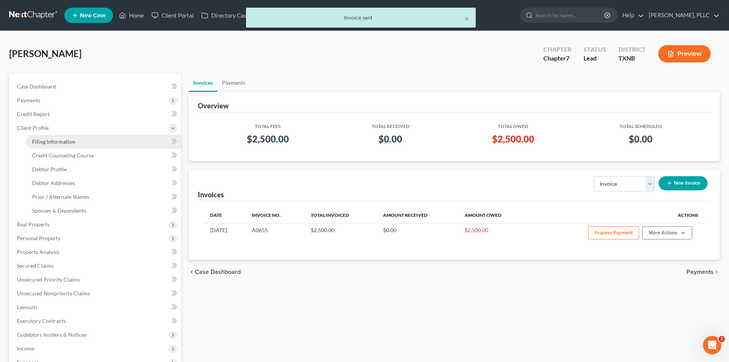
click at [67, 144] on span "Filing Information" at bounding box center [53, 141] width 43 height 7
select select "1"
select select "0"
select select "78"
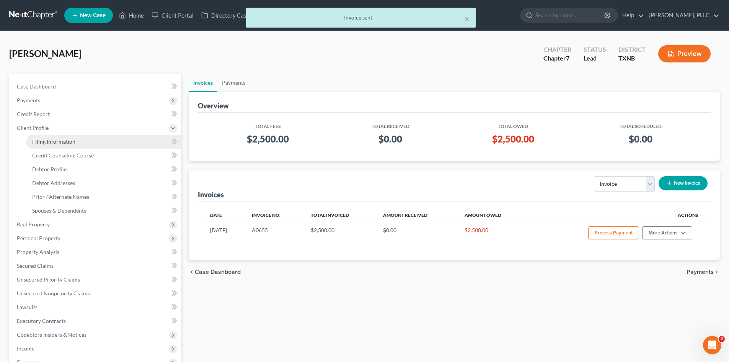
select select "45"
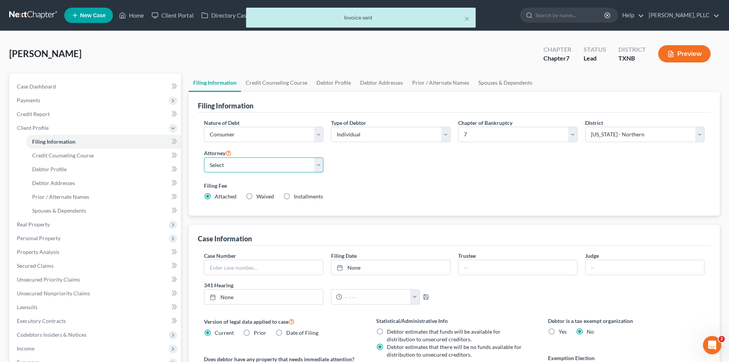
click at [251, 163] on select "Select [PERSON_NAME] - TXEB [PERSON_NAME] - [GEOGRAPHIC_DATA] [PERSON_NAME] - […" at bounding box center [263, 164] width 119 height 15
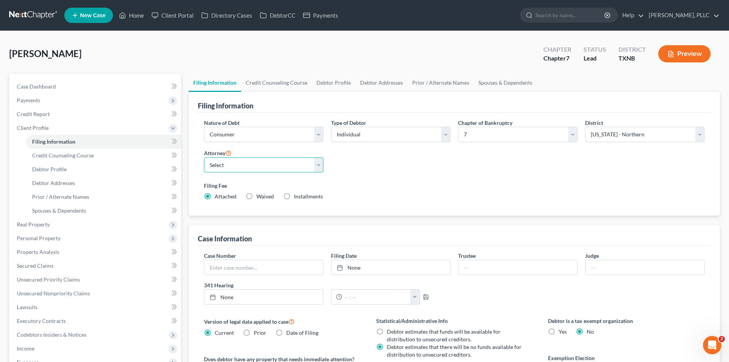
select select "1"
click at [204, 157] on select "Select [PERSON_NAME] - TXEB [PERSON_NAME] - [GEOGRAPHIC_DATA] [PERSON_NAME] - […" at bounding box center [263, 164] width 119 height 15
click at [299, 63] on div "[PERSON_NAME] Upgraded Chapter Chapter 7 Status [GEOGRAPHIC_DATA] [GEOGRAPHIC_D…" at bounding box center [364, 56] width 710 height 33
click at [138, 17] on link "Home" at bounding box center [131, 15] width 33 height 14
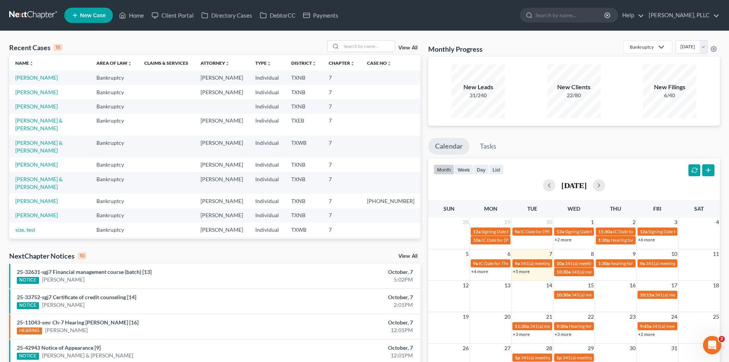
click at [172, 42] on div "Recent Cases 15 View All" at bounding box center [214, 47] width 411 height 15
click at [39, 106] on link "[PERSON_NAME]" at bounding box center [36, 106] width 42 height 7
select select "1"
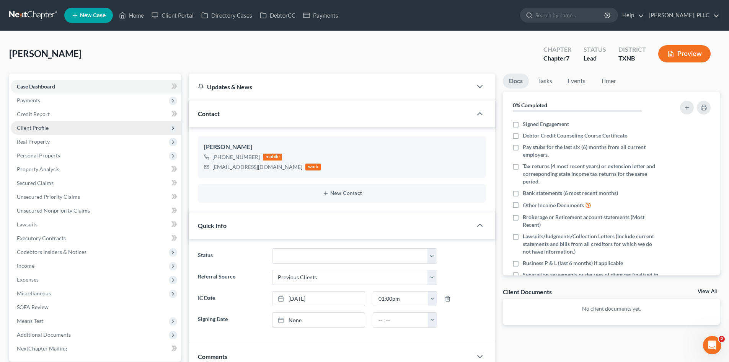
click at [58, 132] on span "Client Profile" at bounding box center [96, 128] width 170 height 14
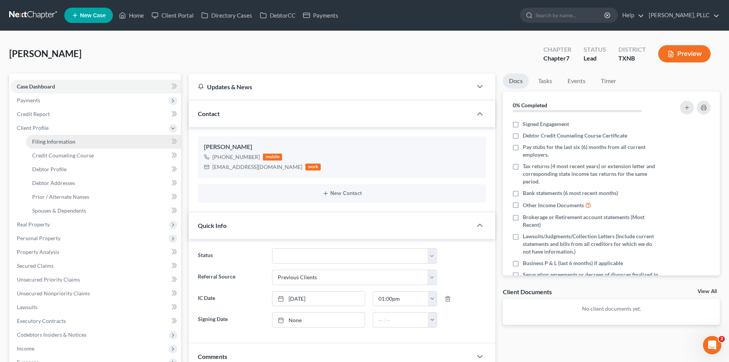
click at [58, 135] on link "Filing Information" at bounding box center [103, 142] width 155 height 14
select select "1"
select select "0"
select select "78"
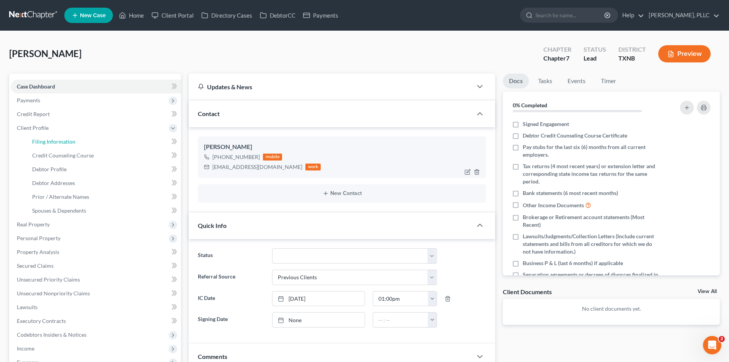
select select "45"
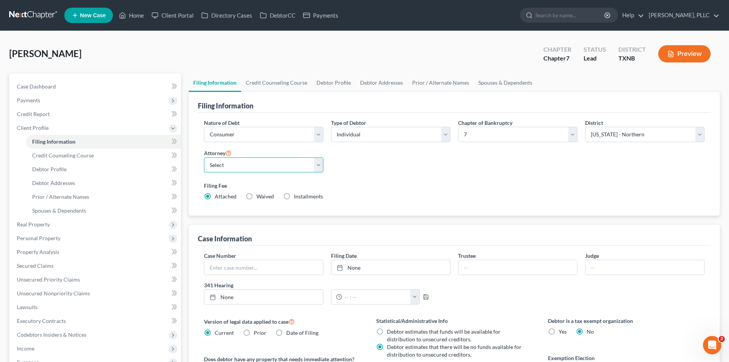
click at [246, 161] on select "Select [PERSON_NAME] - TXEB [PERSON_NAME] - [GEOGRAPHIC_DATA] [PERSON_NAME] - […" at bounding box center [263, 164] width 119 height 15
select select "1"
click at [204, 157] on select "Select [PERSON_NAME] - TXEB [PERSON_NAME] - [GEOGRAPHIC_DATA] [PERSON_NAME] - […" at bounding box center [263, 164] width 119 height 15
click at [132, 19] on link "Home" at bounding box center [131, 15] width 33 height 14
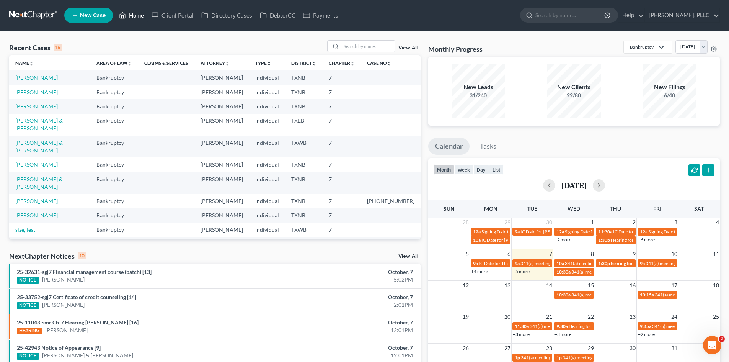
click at [130, 18] on link "Home" at bounding box center [131, 15] width 33 height 14
click at [347, 46] on input "search" at bounding box center [368, 46] width 54 height 11
type input "[PERSON_NAME]"
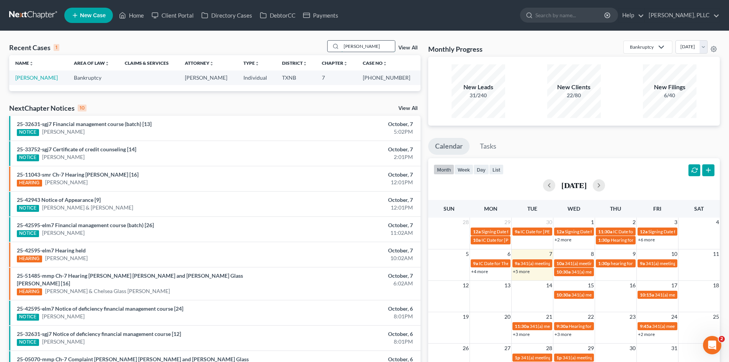
drag, startPoint x: 366, startPoint y: 47, endPoint x: 335, endPoint y: 41, distance: 31.4
click at [335, 41] on div "[PERSON_NAME]" at bounding box center [361, 46] width 68 height 12
click at [26, 76] on link "[PERSON_NAME]" at bounding box center [36, 77] width 42 height 7
select select "1"
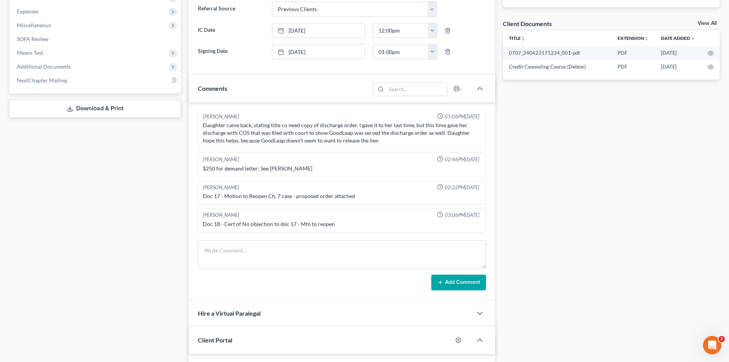
scroll to position [505, 0]
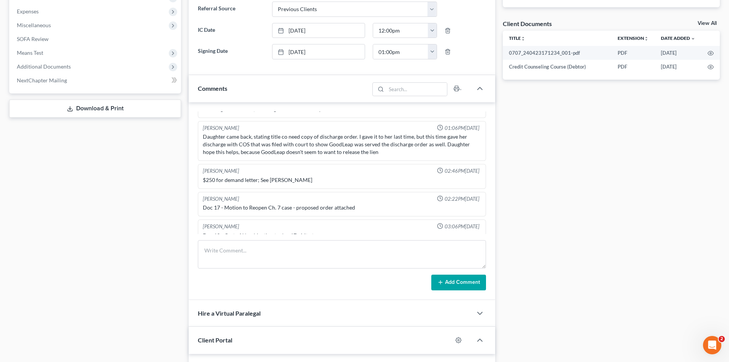
click at [126, 176] on div "Case Dashboard Payments Invoices Payments Payments Credit Report Client Profile" at bounding box center [94, 150] width 179 height 689
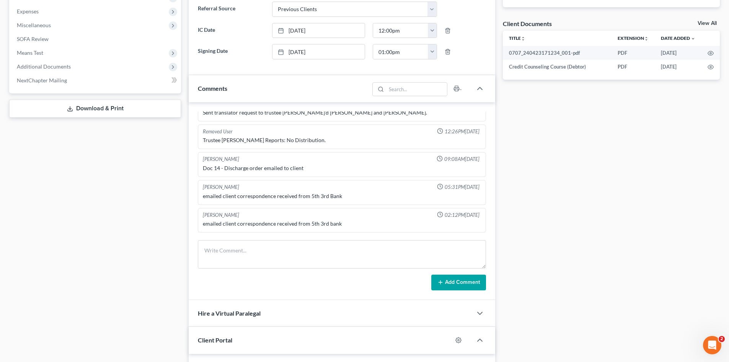
scroll to position [314, 0]
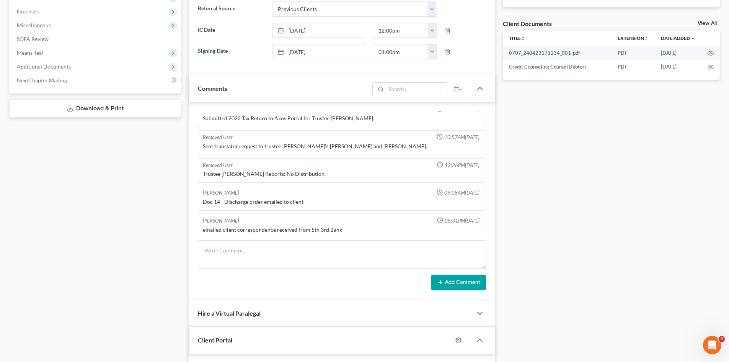
click at [163, 169] on div "Case Dashboard Payments Invoices Payments Payments Credit Report Client Profile" at bounding box center [94, 150] width 179 height 689
click at [588, 182] on div "Docs Tasks Events Timer 18% Completed Nothing here yet! Signed Engagement Debto…" at bounding box center [611, 150] width 225 height 689
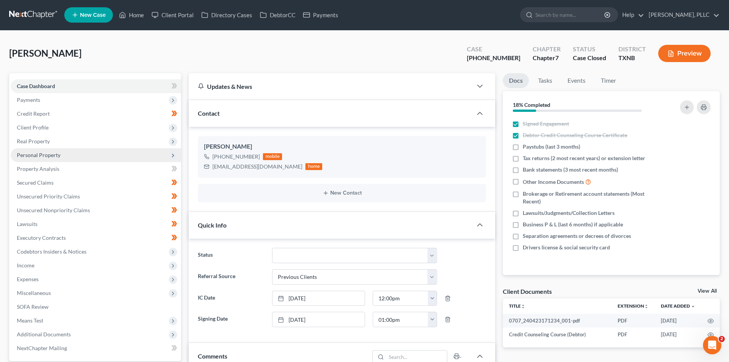
scroll to position [0, 0]
click at [125, 18] on icon at bounding box center [122, 15] width 7 height 9
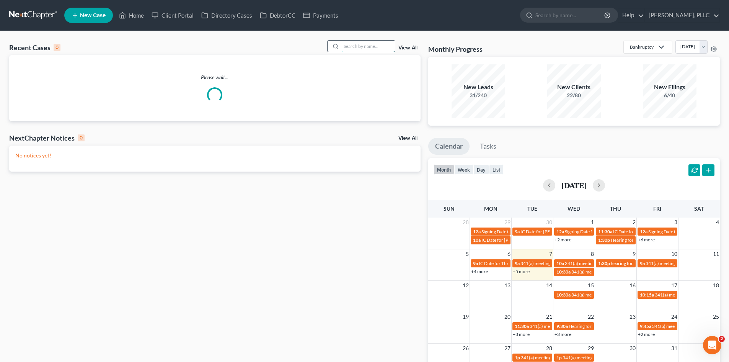
drag, startPoint x: 346, startPoint y: 47, endPoint x: 350, endPoint y: 47, distance: 4.2
click at [348, 47] on input "search" at bounding box center [368, 46] width 54 height 11
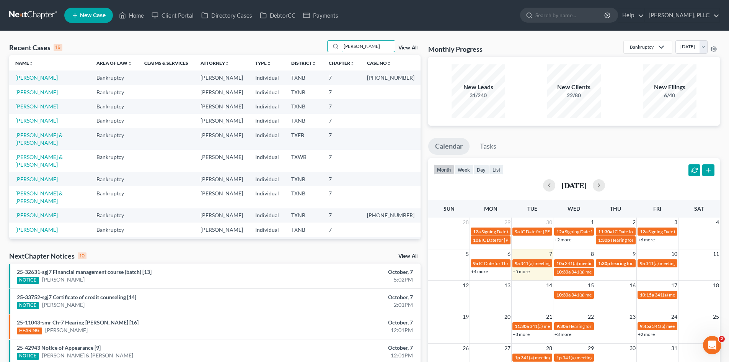
type input "[PERSON_NAME]"
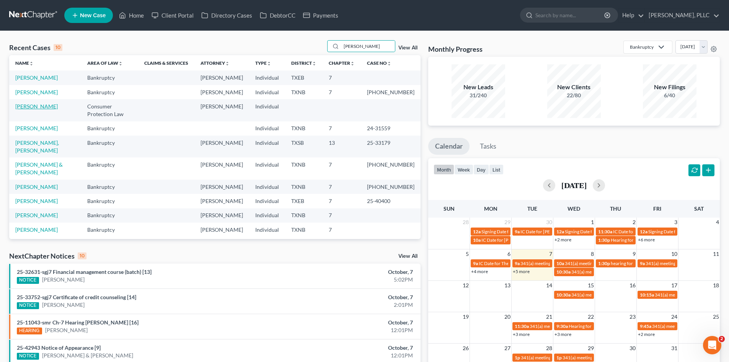
click at [47, 107] on link "[PERSON_NAME]" at bounding box center [36, 106] width 42 height 7
select select "1"
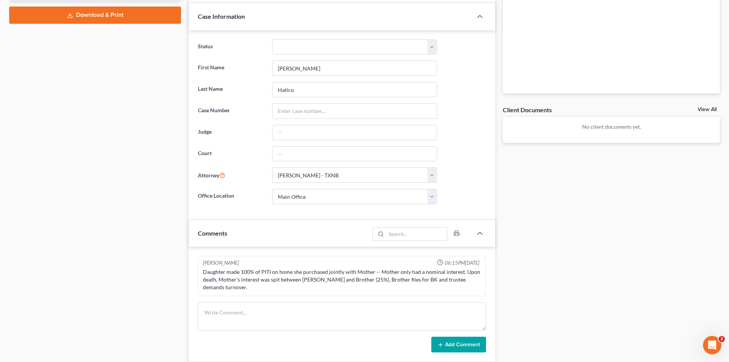
scroll to position [264, 0]
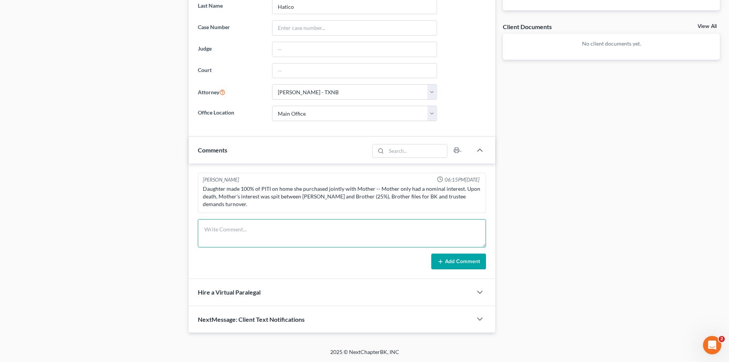
click at [218, 222] on textarea at bounding box center [342, 233] width 288 height 28
type textarea "U"
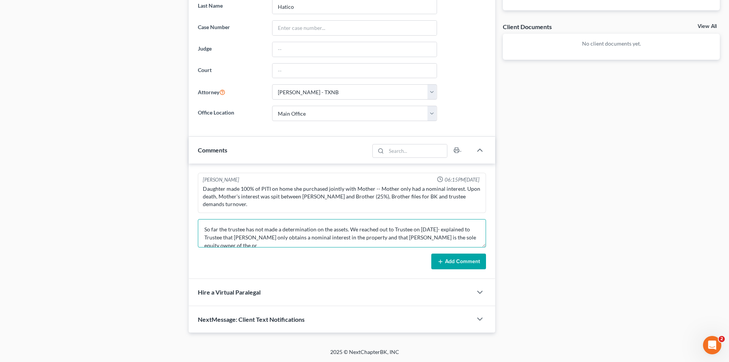
scroll to position [2, 0]
type textarea "So far the trustee has not made a determination on the assets. We reached out t…"
click at [454, 264] on button "Add Comment" at bounding box center [458, 261] width 55 height 16
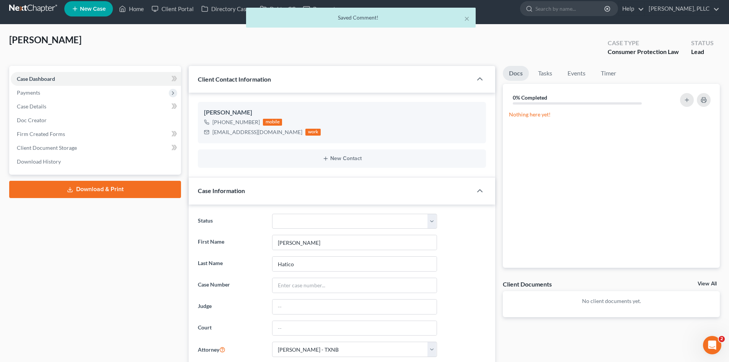
scroll to position [0, 0]
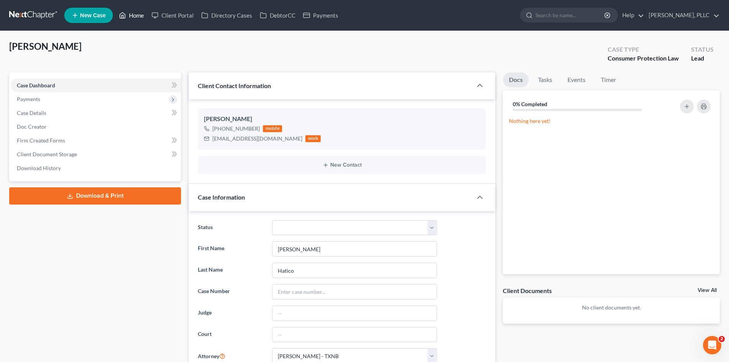
click at [132, 18] on link "Home" at bounding box center [131, 15] width 33 height 14
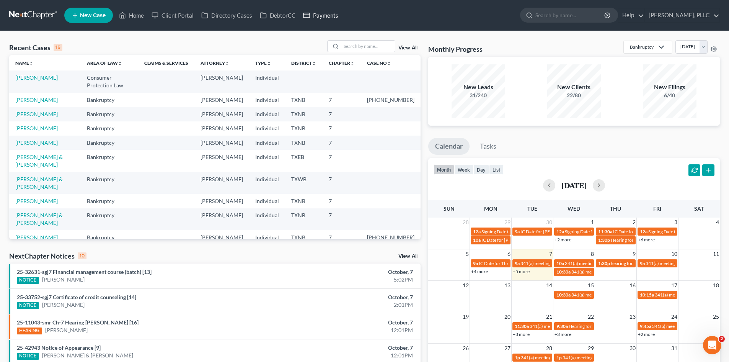
click at [324, 12] on link "Payments" at bounding box center [320, 15] width 43 height 14
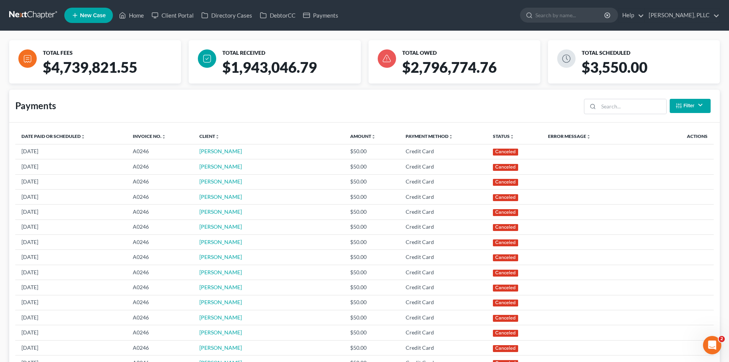
click at [91, 18] on span "New Case" at bounding box center [93, 16] width 26 height 6
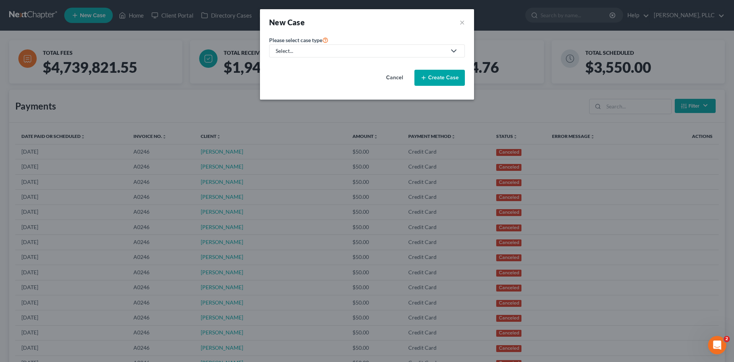
click at [316, 45] on link "Select..." at bounding box center [367, 50] width 196 height 13
drag, startPoint x: 293, startPoint y: 68, endPoint x: 305, endPoint y: 68, distance: 11.1
click at [294, 68] on div "Bankruptcy" at bounding box center [308, 66] width 62 height 8
select select "78"
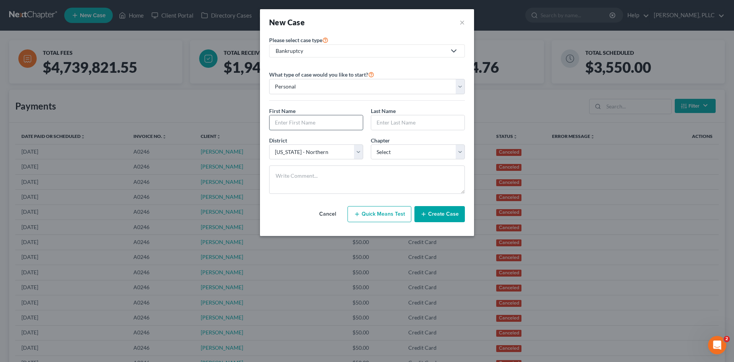
click at [315, 123] on input "text" at bounding box center [316, 122] width 93 height 15
type input "Laninfa"
click at [391, 125] on input "text" at bounding box center [417, 122] width 93 height 15
type input "Franklin"
click at [394, 154] on select "Select 7 11 12 13" at bounding box center [418, 151] width 94 height 15
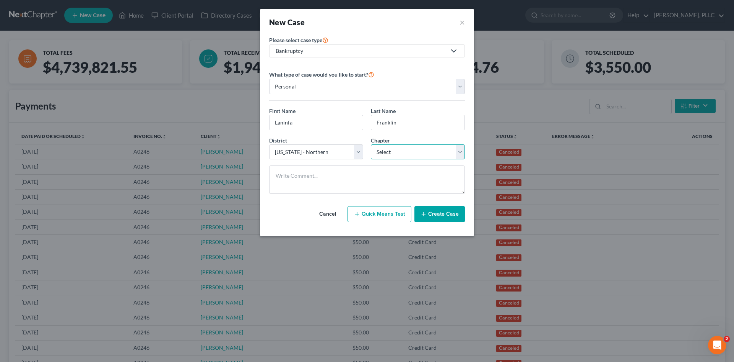
select select "0"
click at [371, 144] on select "Select 7 11 12 13" at bounding box center [418, 151] width 94 height 15
click at [443, 212] on button "Create Case" at bounding box center [440, 214] width 50 height 16
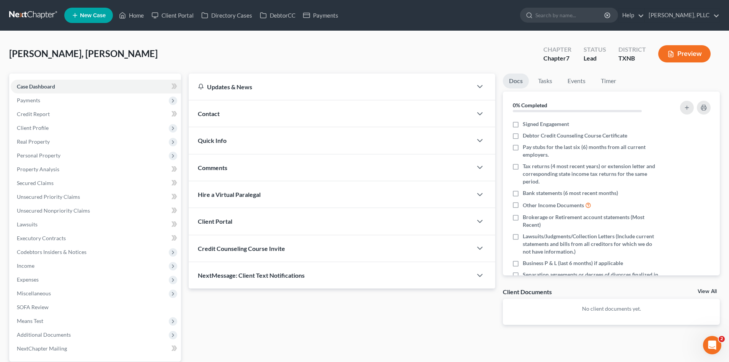
click at [213, 113] on span "Contact" at bounding box center [209, 113] width 22 height 7
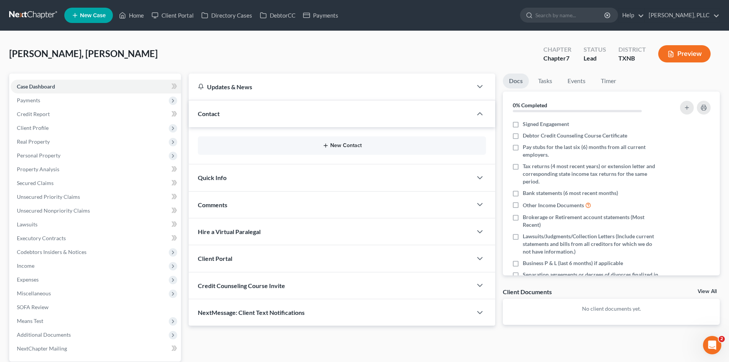
click at [345, 144] on button "New Contact" at bounding box center [342, 145] width 276 height 6
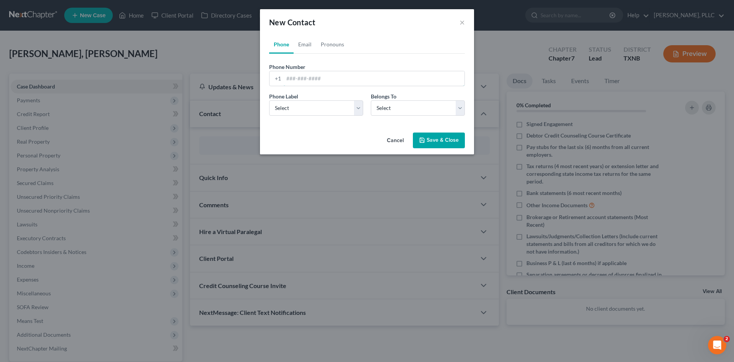
drag, startPoint x: 328, startPoint y: 77, endPoint x: 671, endPoint y: 88, distance: 342.5
click at [328, 77] on input "tel" at bounding box center [374, 78] width 181 height 15
type input "[PHONE_NUMBER]"
drag, startPoint x: 327, startPoint y: 109, endPoint x: 327, endPoint y: 114, distance: 5.0
click at [327, 109] on select "Select Mobile Home Work Other" at bounding box center [316, 107] width 94 height 15
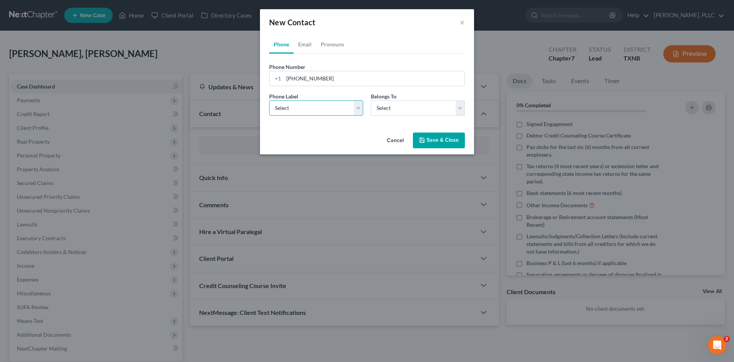
select select "1"
click at [269, 100] on select "Select Mobile Home Work Other" at bounding box center [316, 107] width 94 height 15
click at [418, 116] on div "Phone Label * Select Mobile Home Work Other Belongs To * Select Client Other" at bounding box center [367, 106] width 204 height 29
click at [405, 118] on div "Phone Label * Select Mobile Home Work Other Belongs To * Select Client Other" at bounding box center [367, 106] width 204 height 29
click at [405, 112] on select "Select Client Other" at bounding box center [418, 107] width 94 height 15
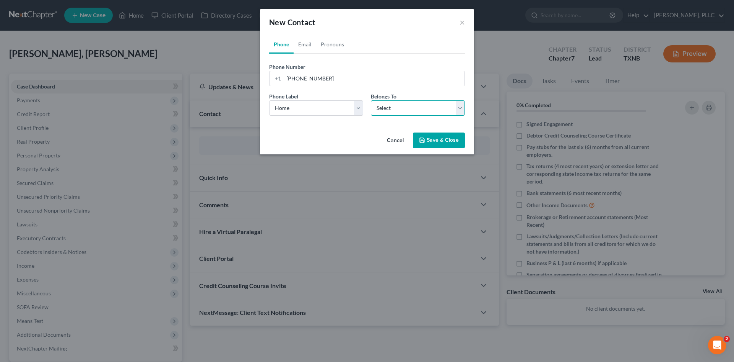
select select "0"
click at [371, 100] on select "Select Client Other" at bounding box center [418, 107] width 94 height 15
click at [306, 44] on link "Email" at bounding box center [305, 44] width 23 height 18
click at [309, 77] on input "email" at bounding box center [374, 78] width 181 height 15
paste input "[EMAIL_ADDRESS][DOMAIN_NAME]"
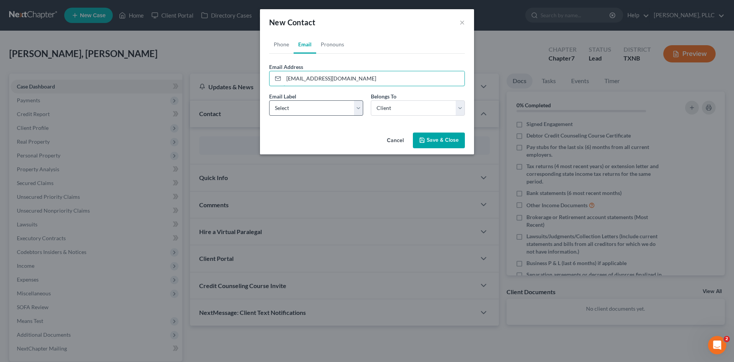
type input "[EMAIL_ADDRESS][DOMAIN_NAME]"
click at [285, 106] on select "Select Home Work Other" at bounding box center [316, 107] width 94 height 15
select select "0"
click at [269, 100] on select "Select Home Work Other" at bounding box center [316, 107] width 94 height 15
click at [433, 145] on button "Save & Close" at bounding box center [439, 140] width 52 height 16
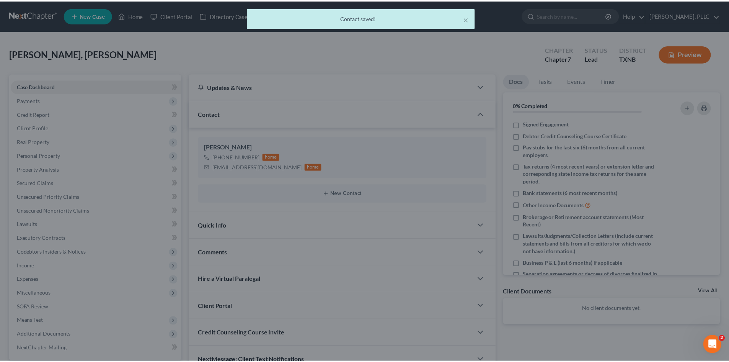
scroll to position [53, 0]
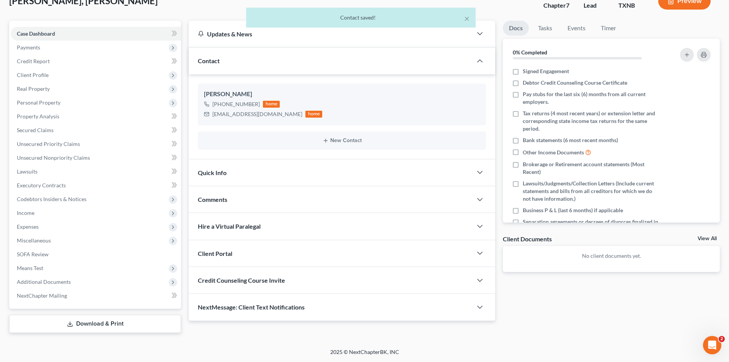
click at [218, 182] on div "Quick Info" at bounding box center [330, 172] width 283 height 26
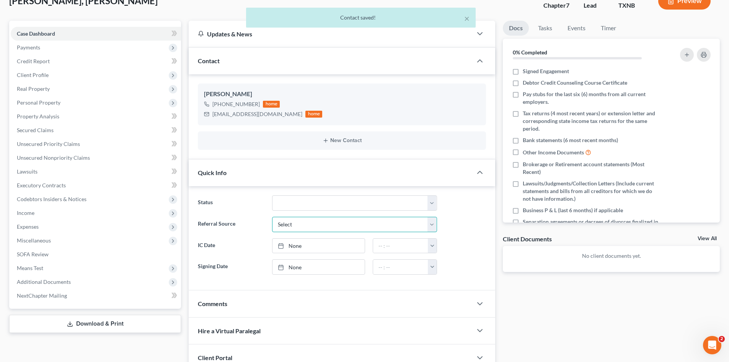
drag, startPoint x: 348, startPoint y: 223, endPoint x: 343, endPoint y: 231, distance: 9.8
click at [347, 224] on select "Select Word Of Mouth Previous Clients Direct Mail Website Google Search Modern …" at bounding box center [354, 224] width 165 height 15
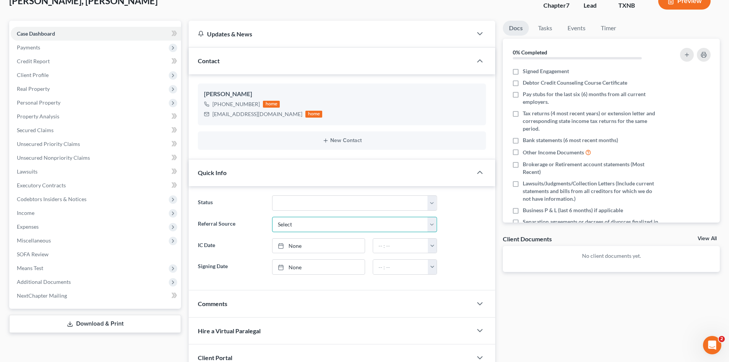
select select "1"
click at [272, 217] on select "Select Word Of Mouth Previous Clients Direct Mail Website Google Search Modern …" at bounding box center [354, 224] width 165 height 15
type input "[DATE]"
click at [312, 248] on link "None" at bounding box center [318, 245] width 92 height 15
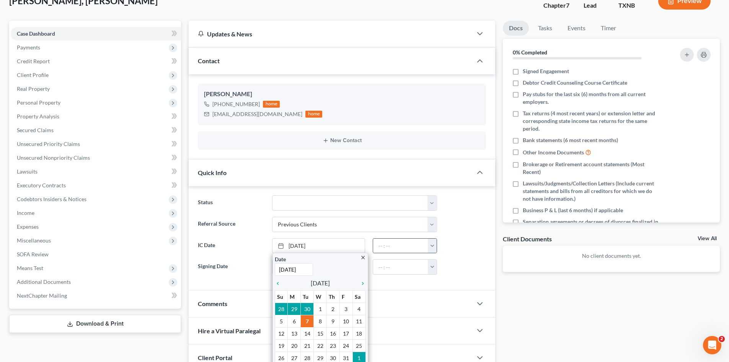
click at [435, 246] on button "button" at bounding box center [432, 245] width 9 height 15
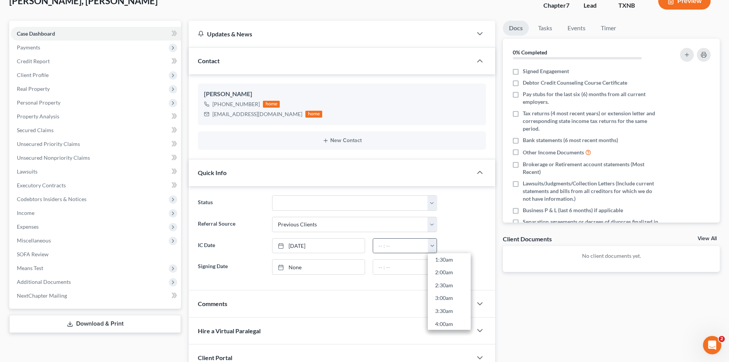
scroll to position [191, 0]
drag, startPoint x: 448, startPoint y: 312, endPoint x: 332, endPoint y: 240, distance: 136.9
click at [448, 311] on link "9:30am" at bounding box center [449, 315] width 43 height 13
type input "9:30am"
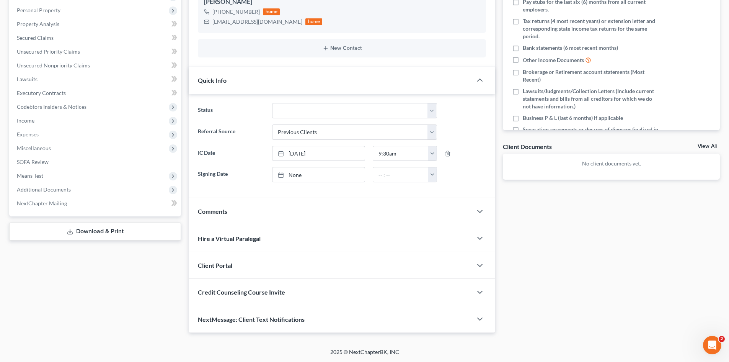
click at [242, 268] on div "Client Portal" at bounding box center [330, 265] width 283 height 26
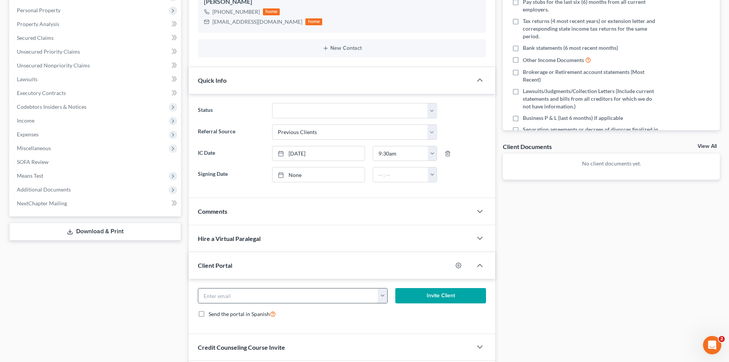
drag, startPoint x: 298, startPoint y: 300, endPoint x: 297, endPoint y: 295, distance: 5.8
click at [297, 300] on input "email" at bounding box center [288, 295] width 180 height 15
paste input "[EMAIL_ADDRESS][DOMAIN_NAME]"
type input "[EMAIL_ADDRESS][DOMAIN_NAME]"
click at [443, 300] on button "Invite Client" at bounding box center [440, 295] width 91 height 15
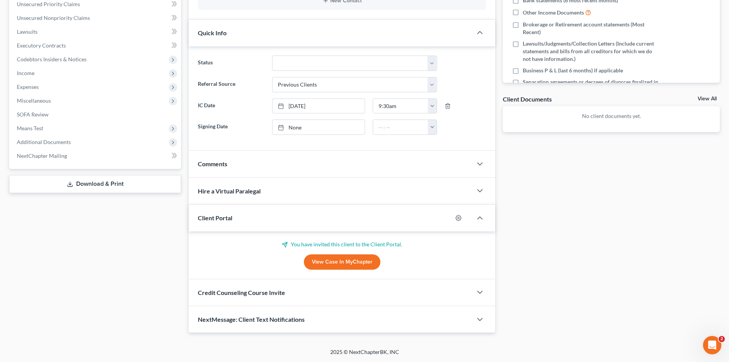
click at [312, 289] on div "Credit Counseling Course Invite" at bounding box center [330, 292] width 283 height 26
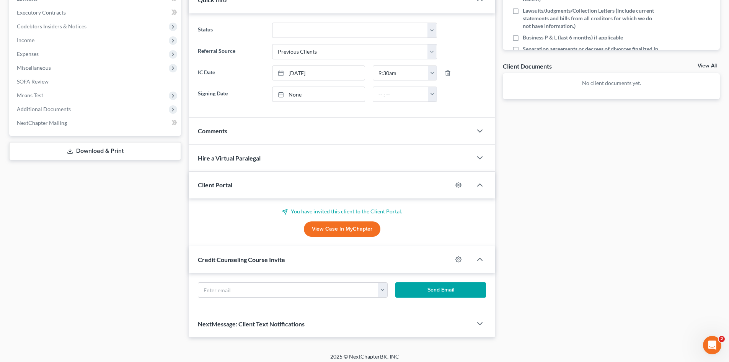
scroll to position [230, 0]
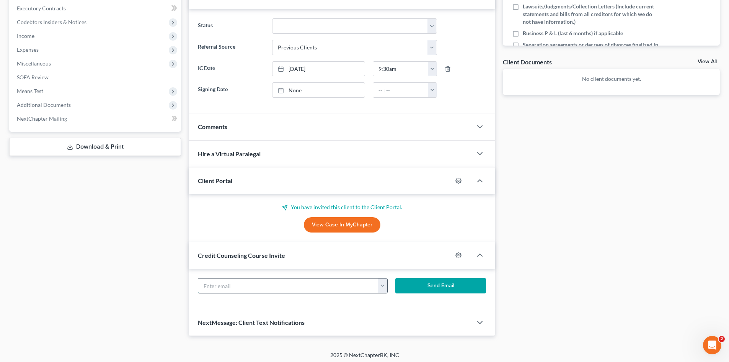
click at [262, 290] on input "text" at bounding box center [288, 285] width 180 height 15
paste input "[EMAIL_ADDRESS][DOMAIN_NAME]"
type input "[EMAIL_ADDRESS][DOMAIN_NAME]"
click at [404, 288] on button "Send Email" at bounding box center [440, 285] width 91 height 15
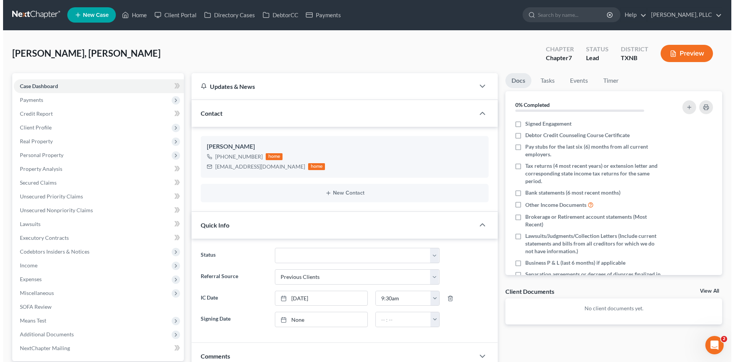
scroll to position [0, 0]
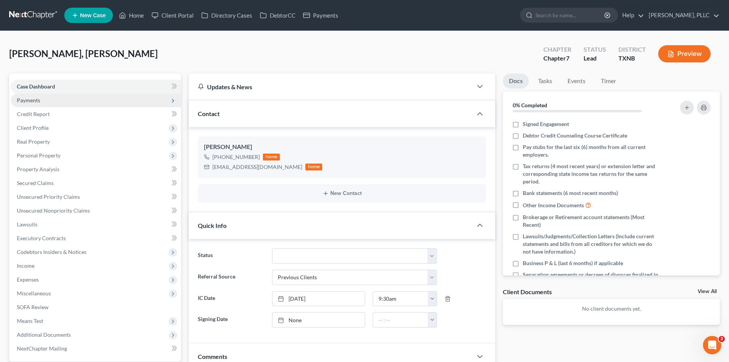
drag, startPoint x: 33, startPoint y: 103, endPoint x: 112, endPoint y: 101, distance: 79.2
click at [33, 103] on span "Payments" at bounding box center [28, 100] width 23 height 7
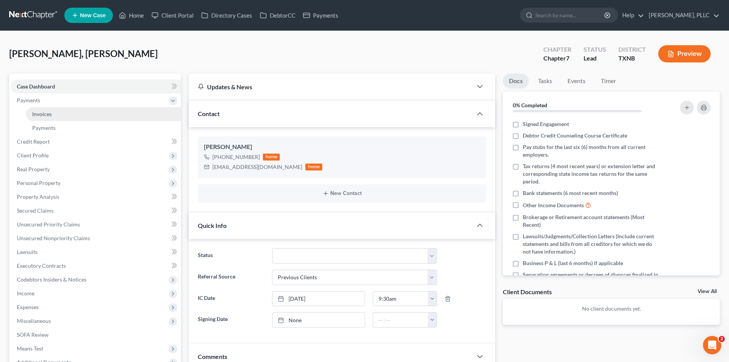
click at [65, 112] on link "Invoices" at bounding box center [103, 114] width 155 height 14
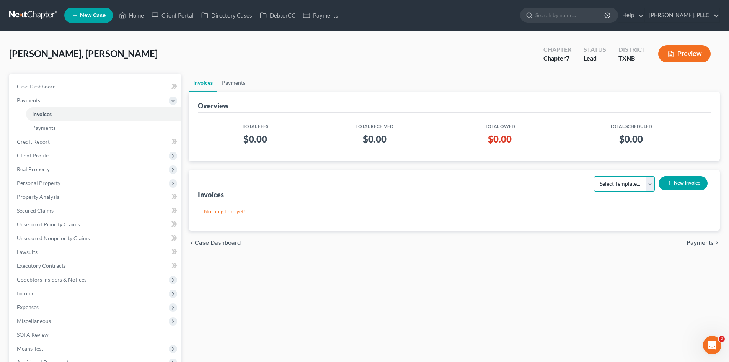
click at [607, 186] on select "Select Template... Invoice" at bounding box center [624, 183] width 61 height 15
select select "0"
click at [594, 176] on select "Select Template... Invoice" at bounding box center [624, 183] width 61 height 15
click at [673, 186] on button "New Invoice" at bounding box center [682, 183] width 49 height 14
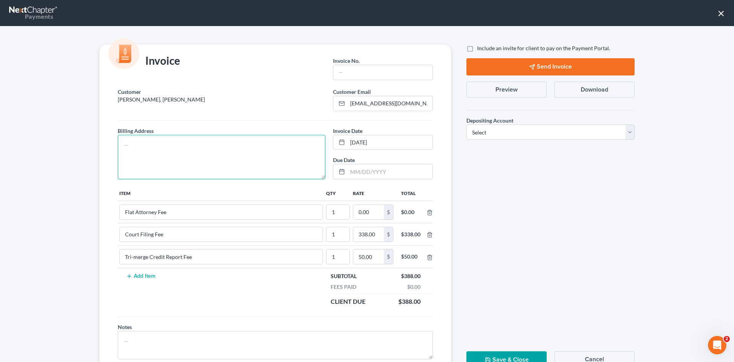
click at [204, 148] on textarea at bounding box center [222, 157] width 208 height 44
type textarea "To be provided."
click at [362, 73] on input "text" at bounding box center [383, 72] width 99 height 15
type input "A0656"
click at [375, 214] on input "0.00" at bounding box center [368, 212] width 31 height 15
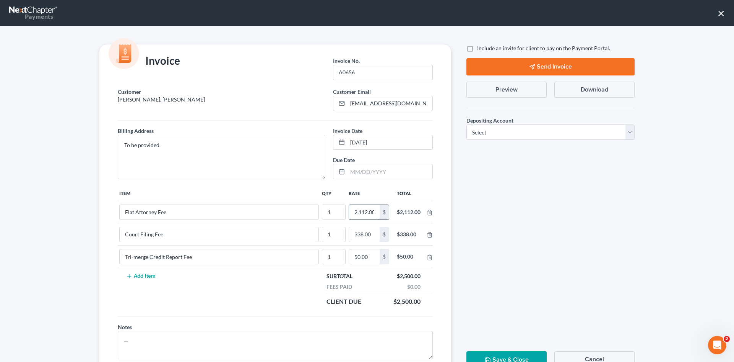
scroll to position [0, 1]
type input "2,112.00"
click at [477, 47] on label "Include an invite for client to pay on the Payment Portal." at bounding box center [543, 48] width 133 height 8
click at [480, 47] on input "Include an invite for client to pay on the Payment Portal." at bounding box center [482, 46] width 5 height 5
checkbox input "true"
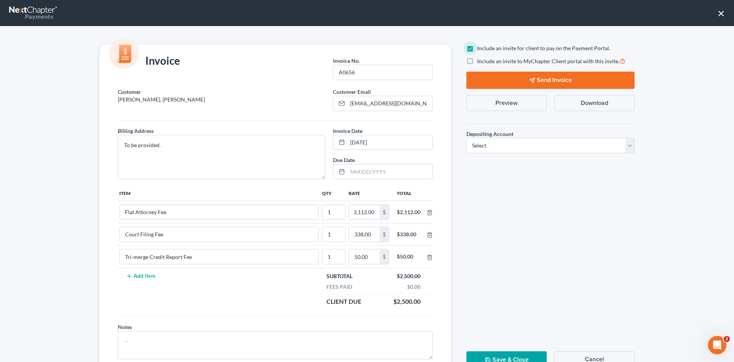
scroll to position [0, 0]
drag, startPoint x: 520, startPoint y: 147, endPoint x: 515, endPoint y: 152, distance: 7.1
click at [520, 147] on select "Select Operation Trust" at bounding box center [551, 145] width 168 height 15
select select "1"
click at [467, 138] on select "Select Operation Trust" at bounding box center [551, 145] width 168 height 15
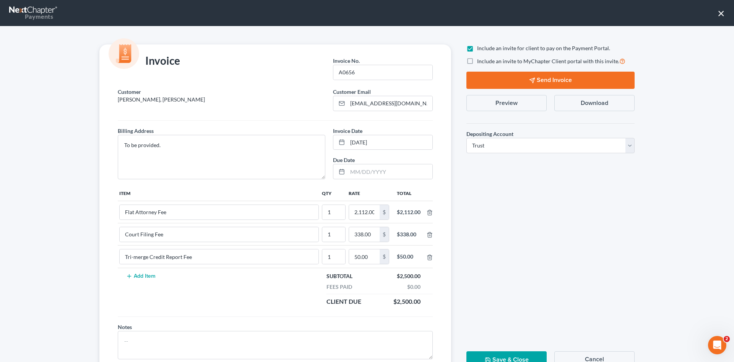
click at [547, 83] on button "Send Invoice" at bounding box center [551, 80] width 168 height 17
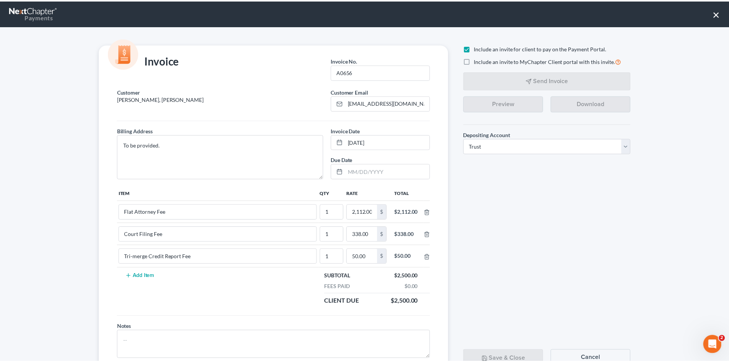
scroll to position [31, 0]
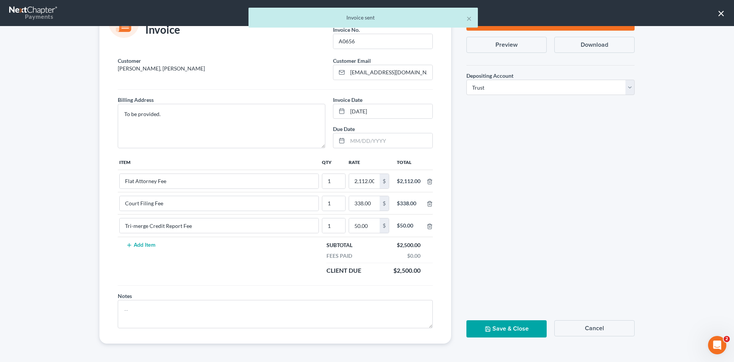
click at [515, 332] on button "Save & Close" at bounding box center [507, 328] width 80 height 17
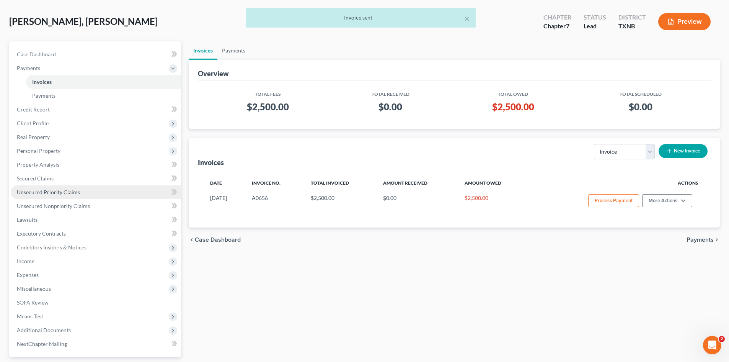
scroll to position [77, 0]
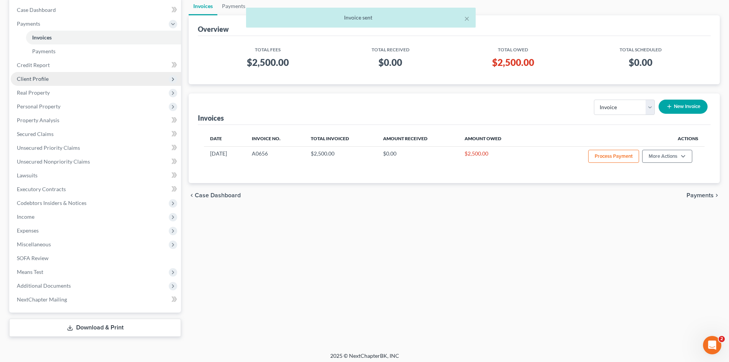
click at [54, 80] on span "Client Profile" at bounding box center [96, 79] width 170 height 14
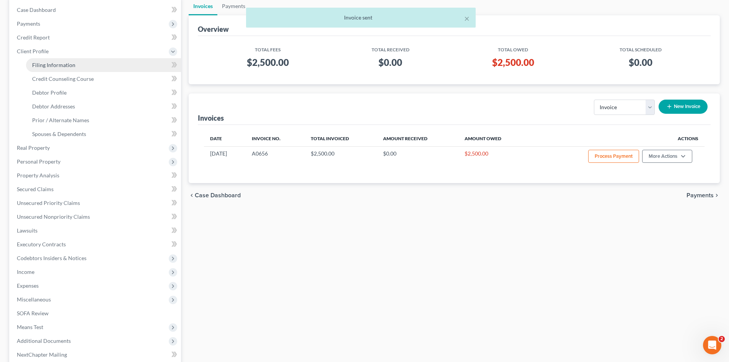
click at [73, 68] on link "Filing Information" at bounding box center [103, 65] width 155 height 14
select select "1"
select select "0"
select select "78"
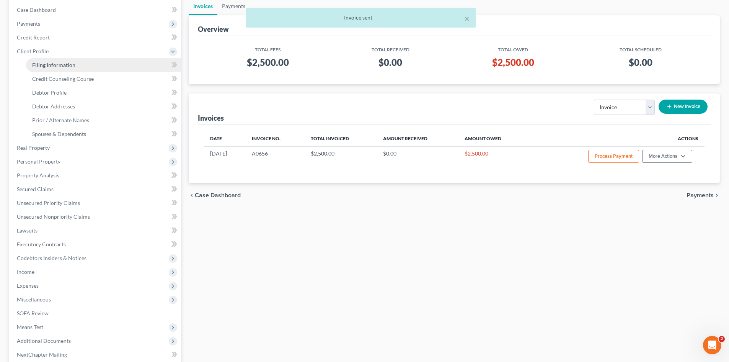
select select "45"
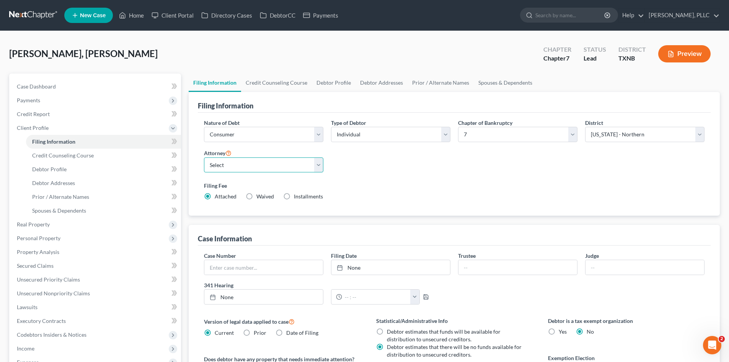
click at [275, 171] on select "Select [PERSON_NAME] - TXEB [PERSON_NAME] - [GEOGRAPHIC_DATA] [PERSON_NAME] - […" at bounding box center [263, 164] width 119 height 15
select select "1"
click at [204, 157] on select "Select [PERSON_NAME] - TXEB [PERSON_NAME] - [GEOGRAPHIC_DATA] [PERSON_NAME] - […" at bounding box center [263, 164] width 119 height 15
click at [272, 69] on div "[GEOGRAPHIC_DATA], Laninfa Upgraded Chapter Chapter 7 Status [GEOGRAPHIC_DATA] …" at bounding box center [364, 56] width 710 height 33
click at [144, 7] on ul "New Case Home Client Portal Directory Cases DebtorCC Payments - No Result - See…" at bounding box center [391, 15] width 655 height 20
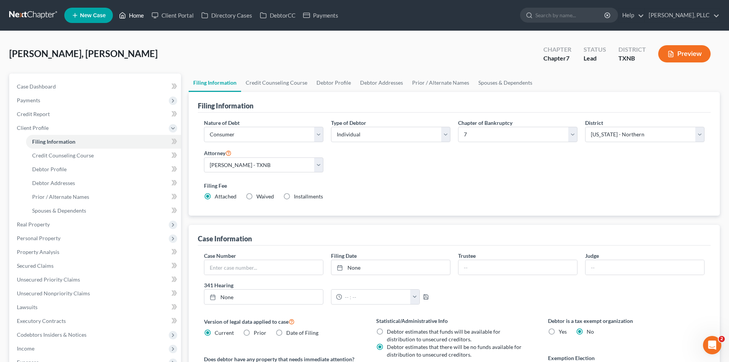
click at [141, 11] on link "Home" at bounding box center [131, 15] width 33 height 14
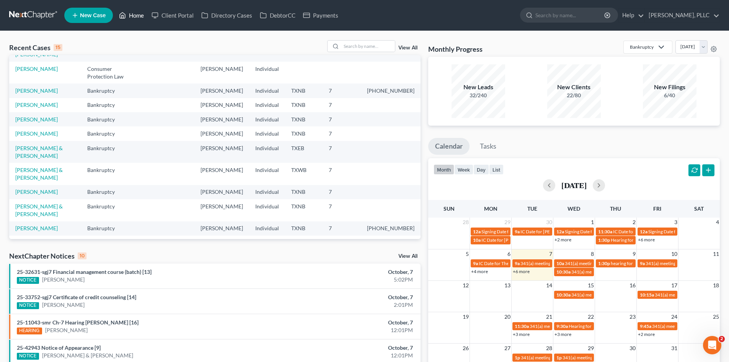
scroll to position [52, 0]
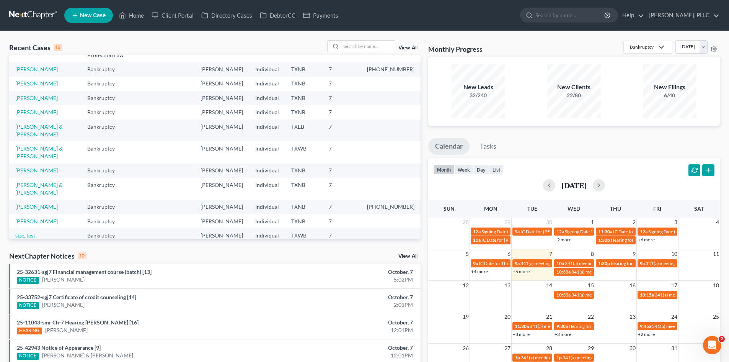
click at [419, 244] on div "Recent Cases 15 View All Name unfold_more expand_more expand_less Area of Law u…" at bounding box center [214, 291] width 419 height 503
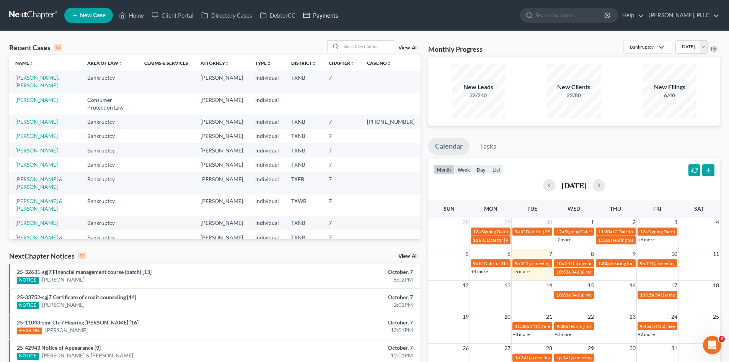
click at [320, 11] on link "Payments" at bounding box center [320, 15] width 43 height 14
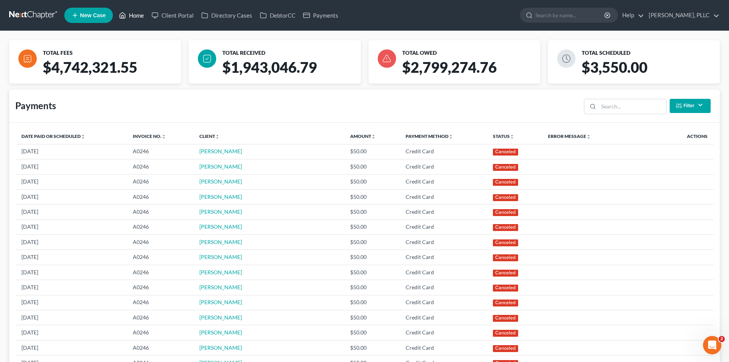
click at [135, 17] on link "Home" at bounding box center [131, 15] width 33 height 14
